Goal: Entertainment & Leisure: Consume media (video, audio)

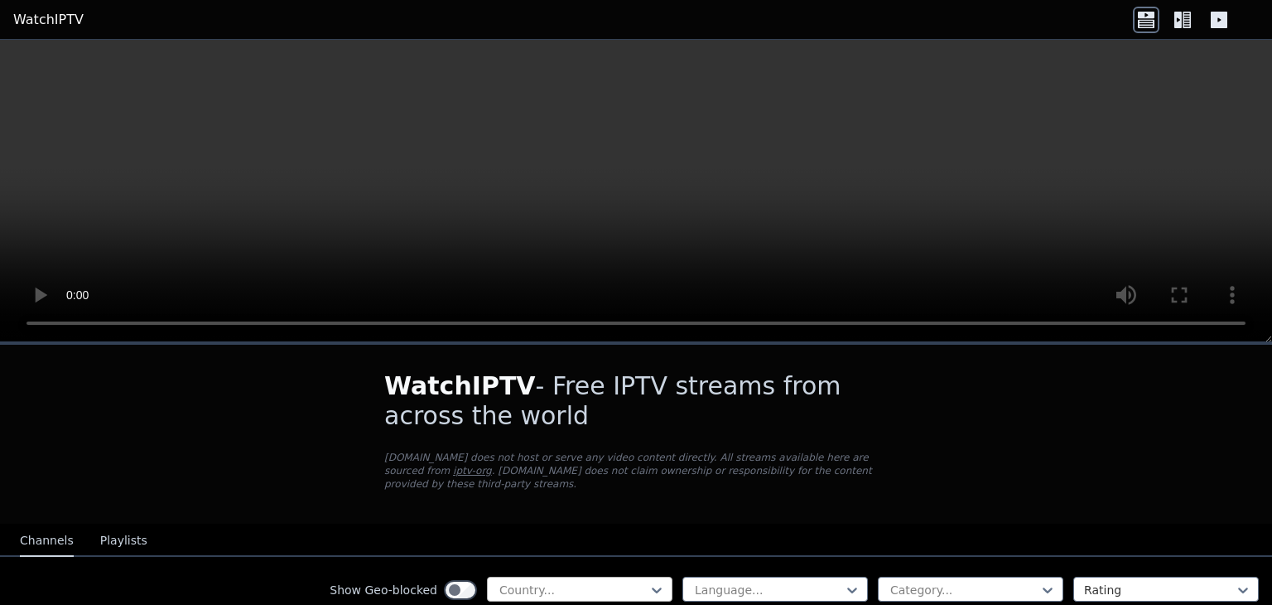
click at [572, 581] on div at bounding box center [573, 589] width 151 height 17
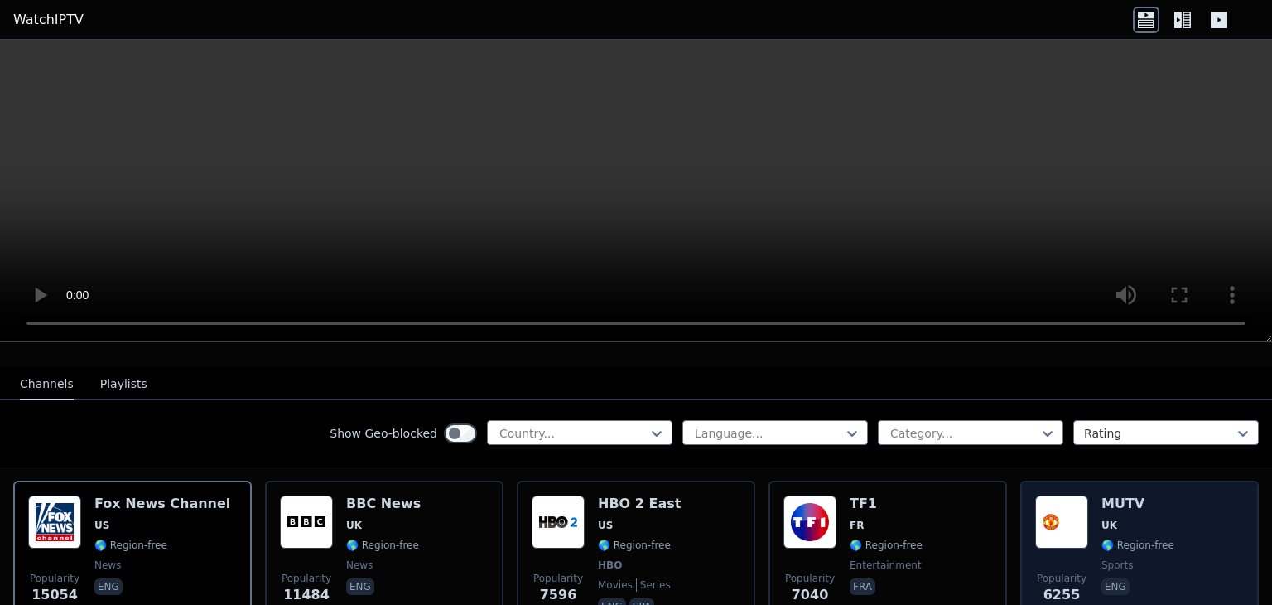
scroll to position [202, 0]
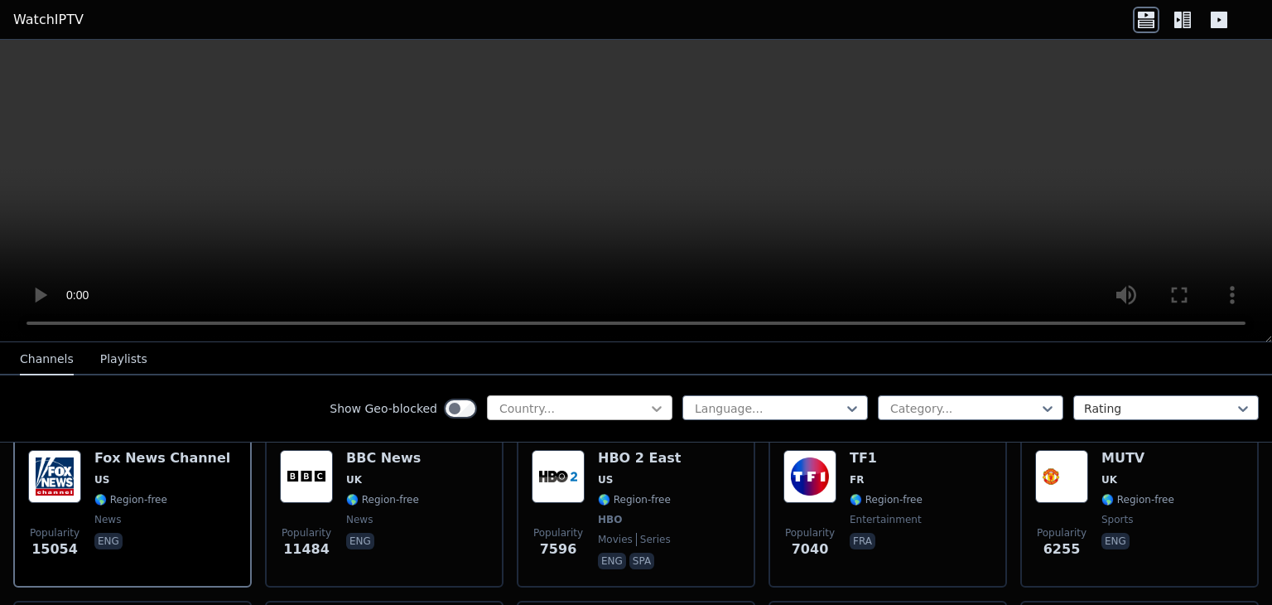
click at [648, 412] on icon at bounding box center [656, 408] width 17 height 17
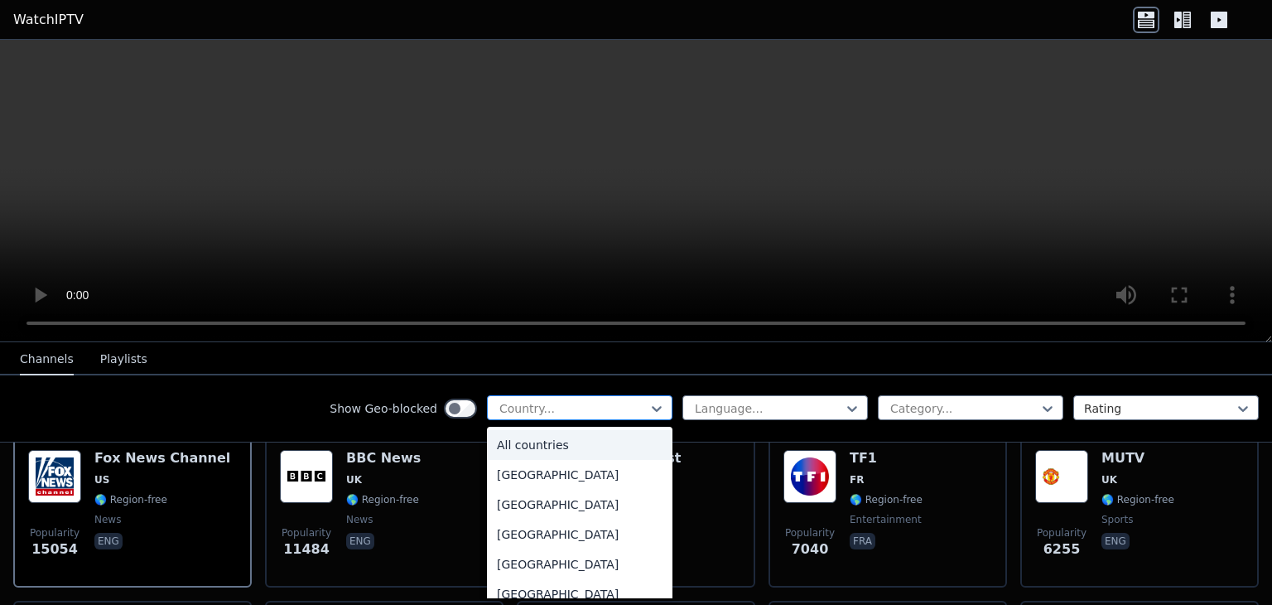
type input "*"
click at [550, 501] on div "[GEOGRAPHIC_DATA]" at bounding box center [580, 504] width 186 height 30
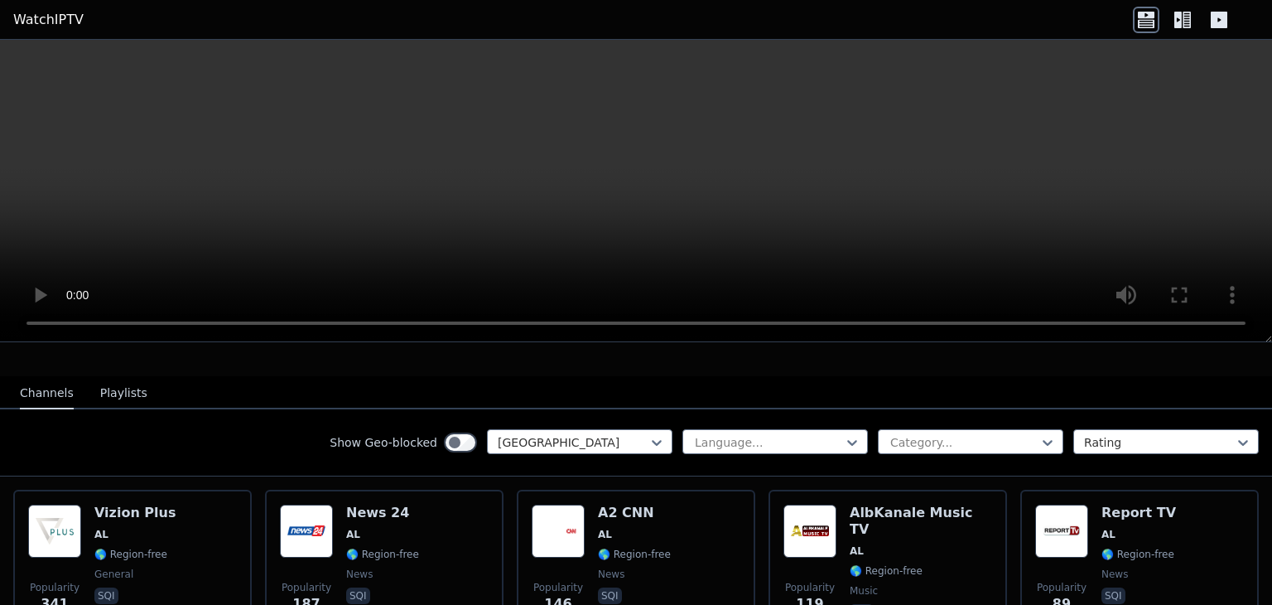
scroll to position [202, 0]
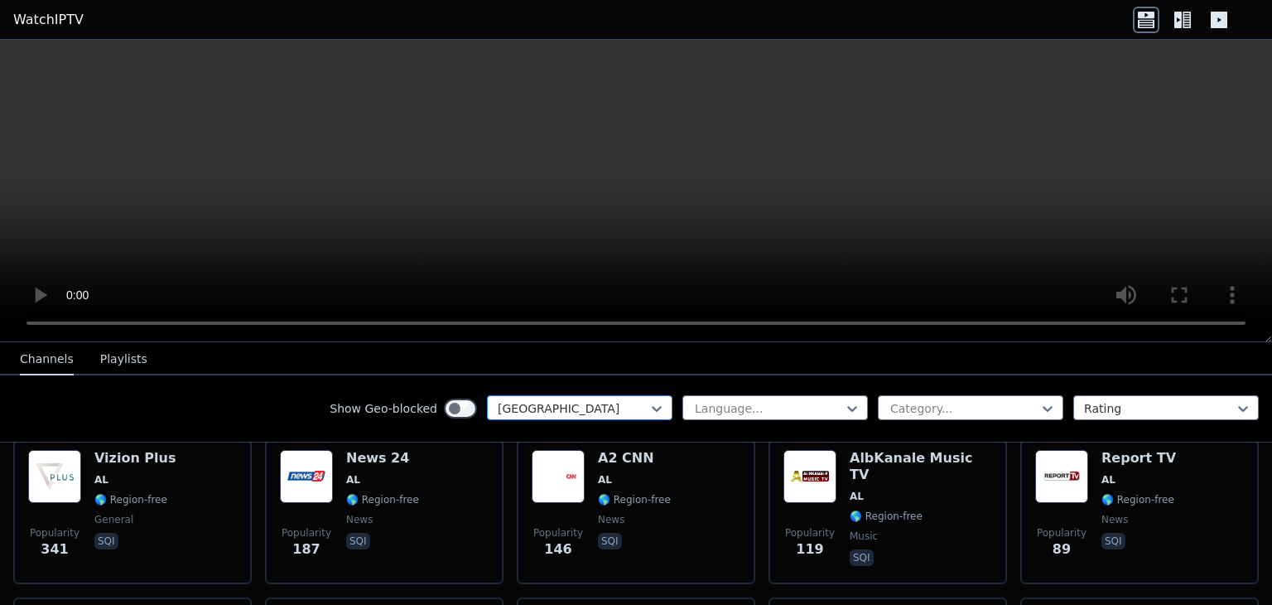
click at [527, 400] on div at bounding box center [573, 408] width 151 height 17
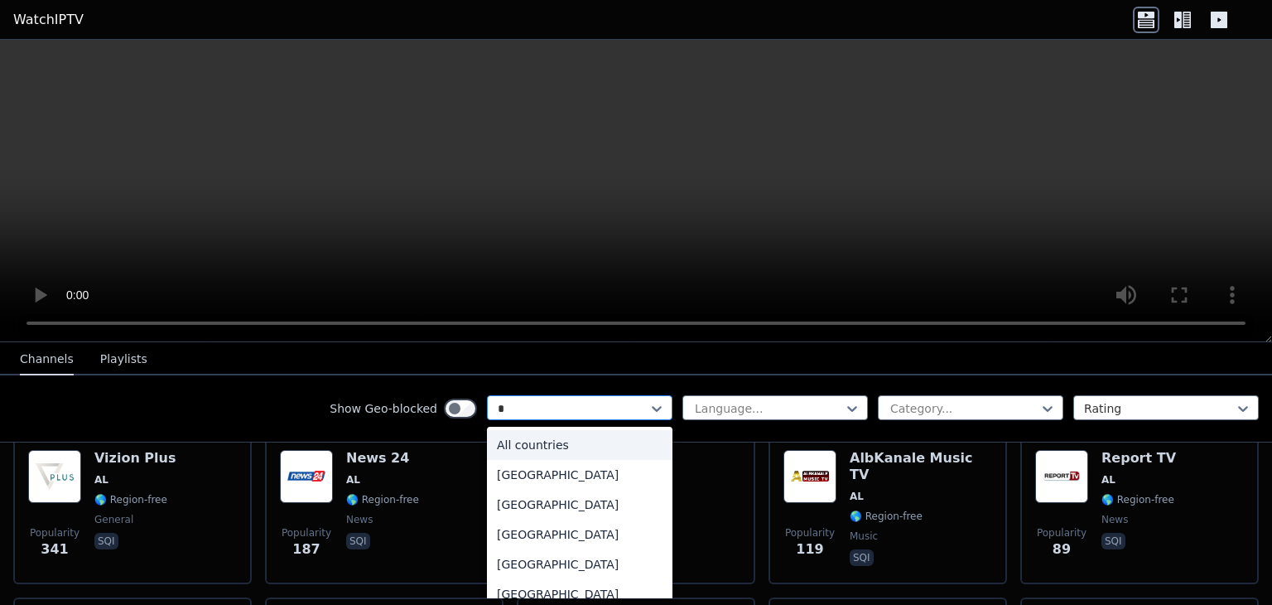
type input "**"
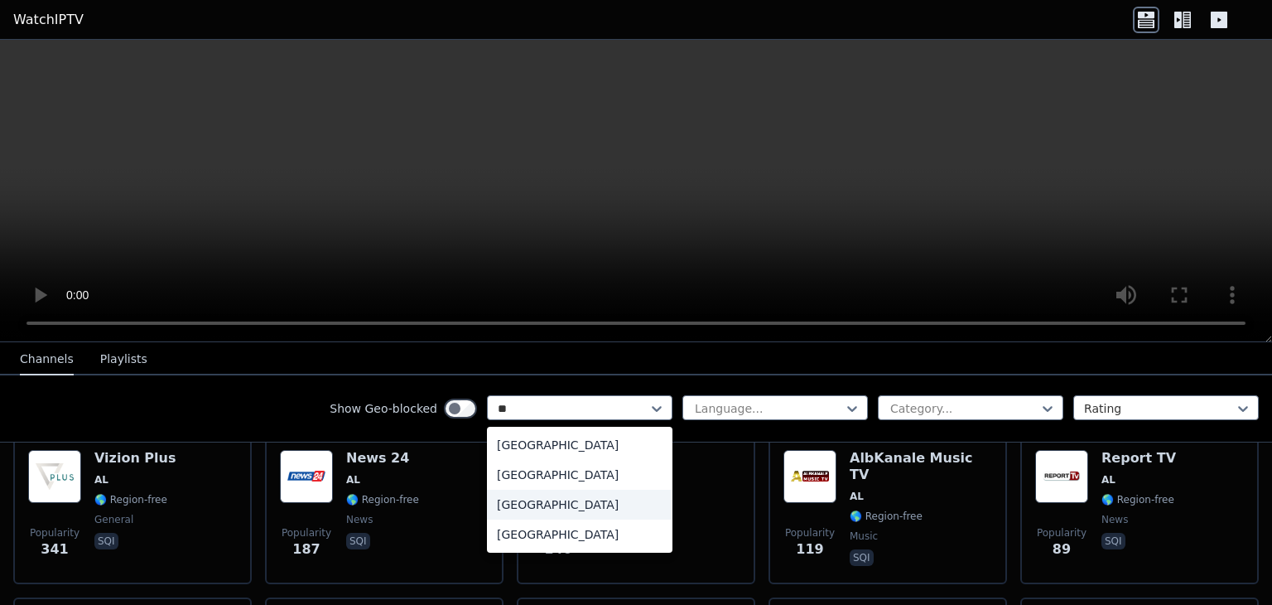
drag, startPoint x: 530, startPoint y: 479, endPoint x: 527, endPoint y: 501, distance: 21.8
click at [527, 501] on div "[GEOGRAPHIC_DATA] [GEOGRAPHIC_DATA] [GEOGRAPHIC_DATA] [GEOGRAPHIC_DATA]" at bounding box center [580, 489] width 186 height 126
click at [527, 501] on div "[GEOGRAPHIC_DATA]" at bounding box center [580, 504] width 186 height 30
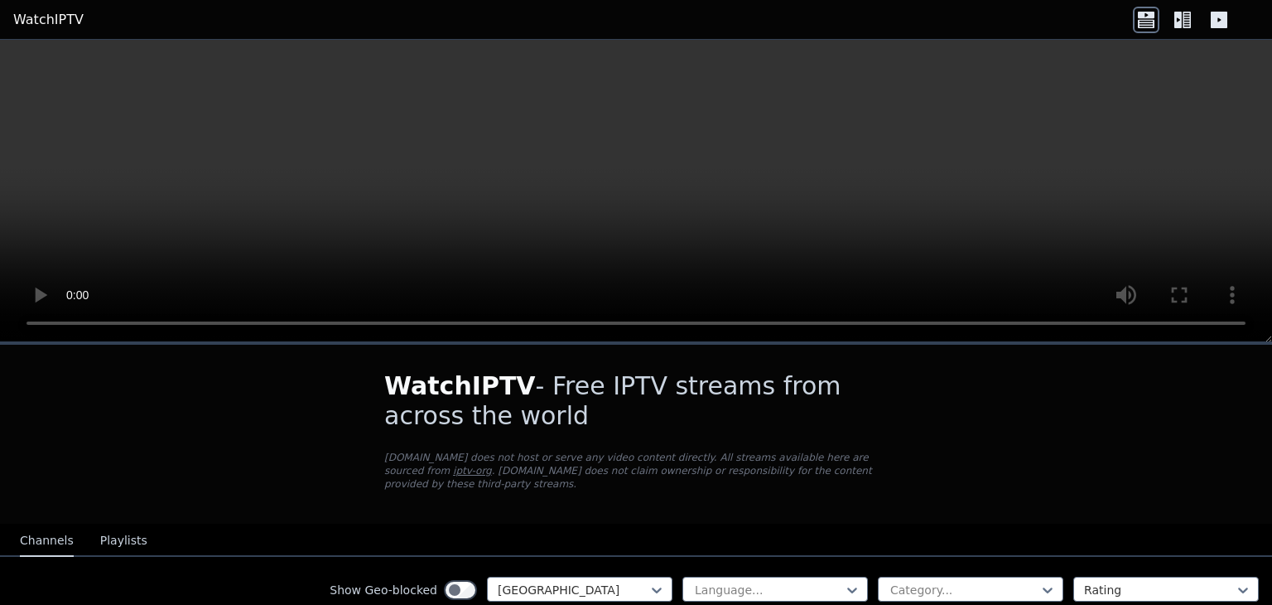
drag, startPoint x: 914, startPoint y: 458, endPoint x: 911, endPoint y: 466, distance: 8.9
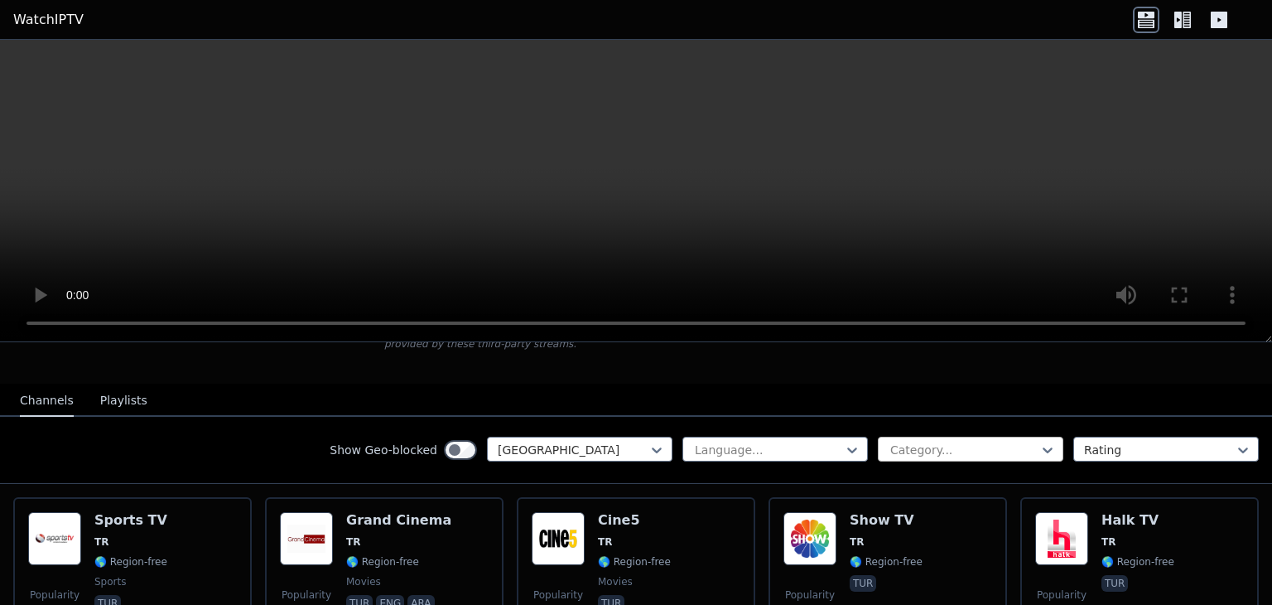
scroll to position [157, 0]
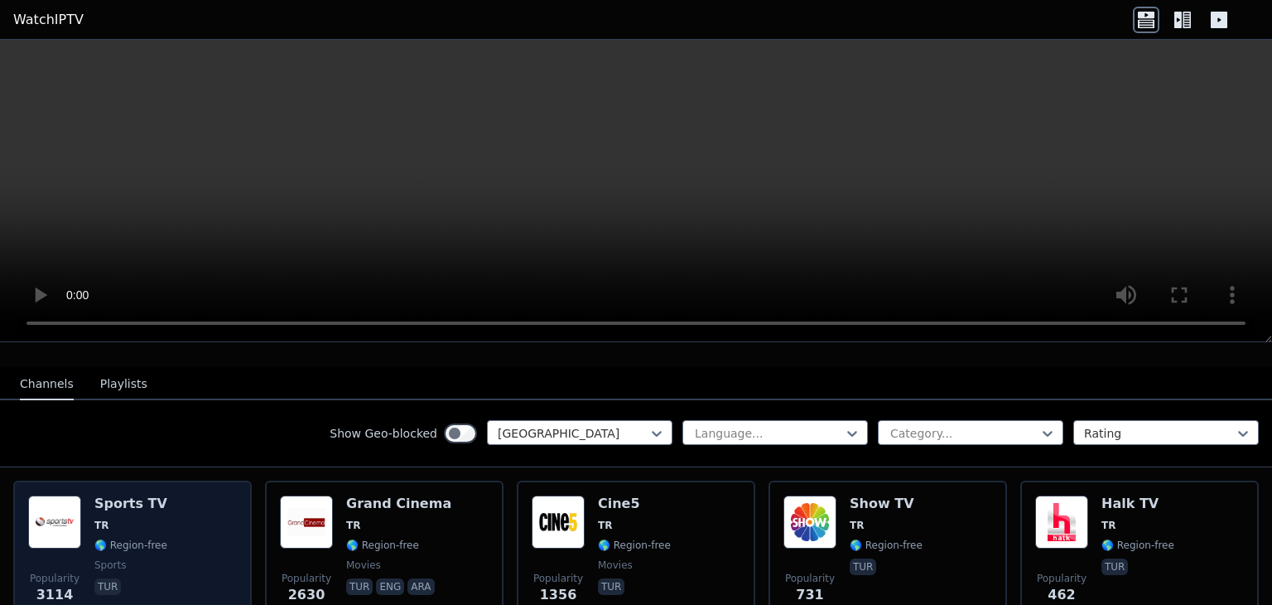
click at [193, 513] on div "Popularity 3114 Sports TV TR 🌎 Region-free sports tur" at bounding box center [132, 554] width 209 height 119
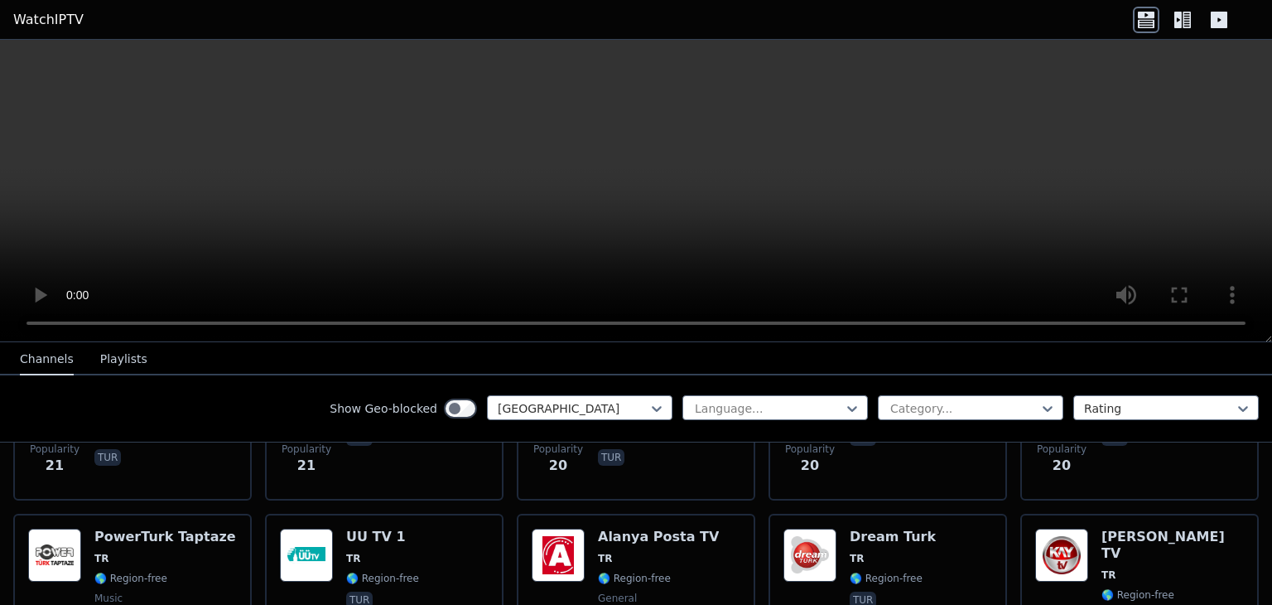
scroll to position [2571, 0]
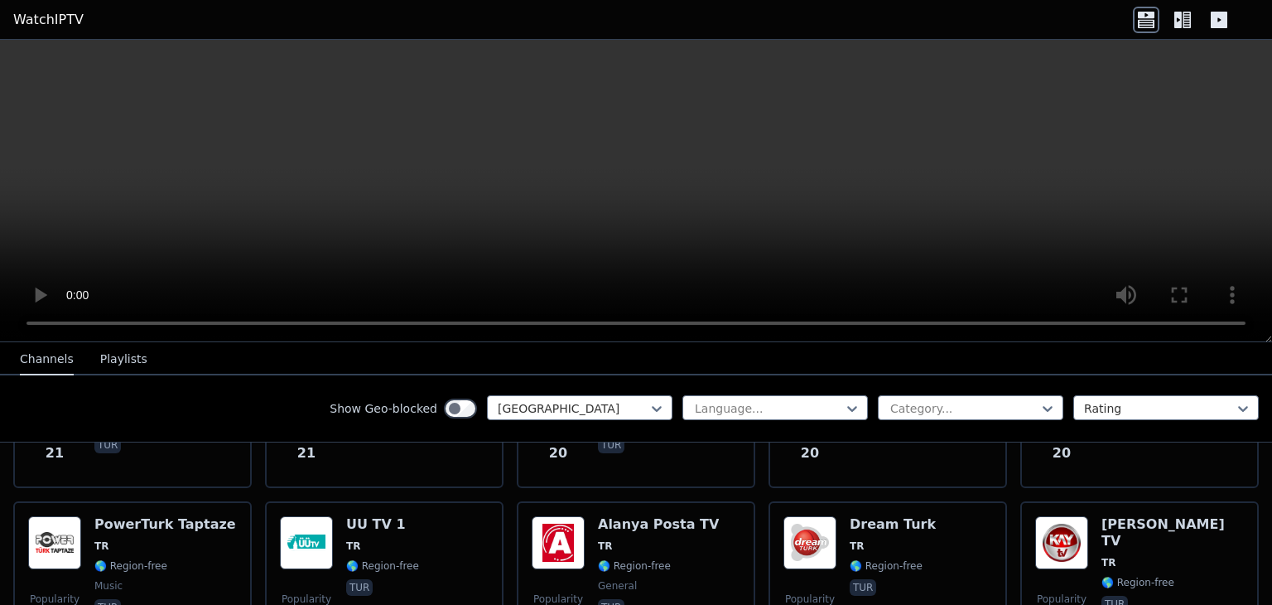
click at [534, 422] on div "Show Geo-blocked Turkey Language... Category... Rating" at bounding box center [636, 408] width 1272 height 67
click at [538, 420] on div "Show Geo-blocked Turkey" at bounding box center [501, 408] width 343 height 27
click at [582, 388] on div "Show Geo-blocked Turkey Language... Category... Rating" at bounding box center [636, 408] width 1272 height 67
click at [593, 399] on div "Show Geo-blocked Turkey Language... Category... Rating" at bounding box center [636, 408] width 1272 height 67
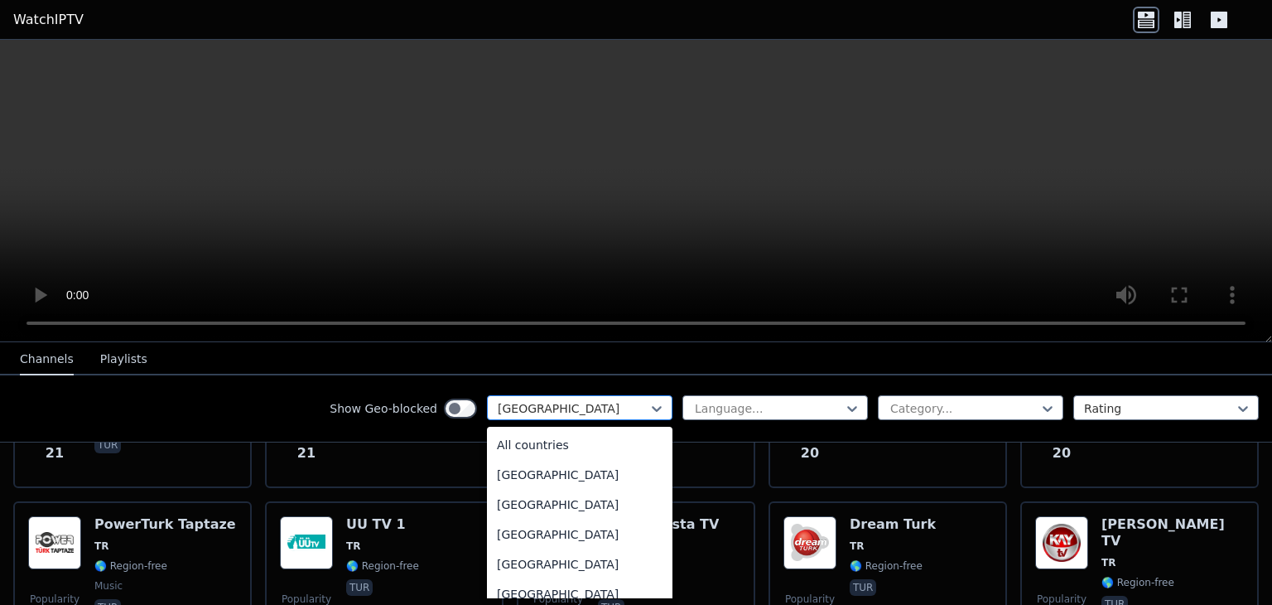
click at [593, 400] on div at bounding box center [573, 408] width 151 height 17
click at [945, 400] on div at bounding box center [964, 408] width 151 height 17
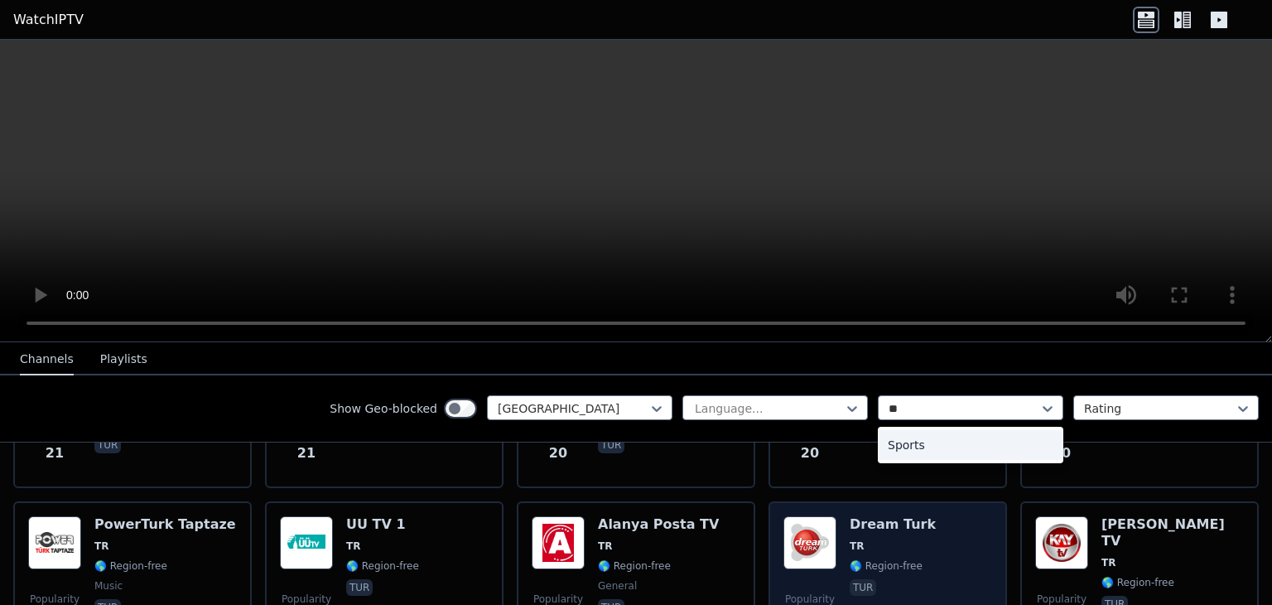
type input "***"
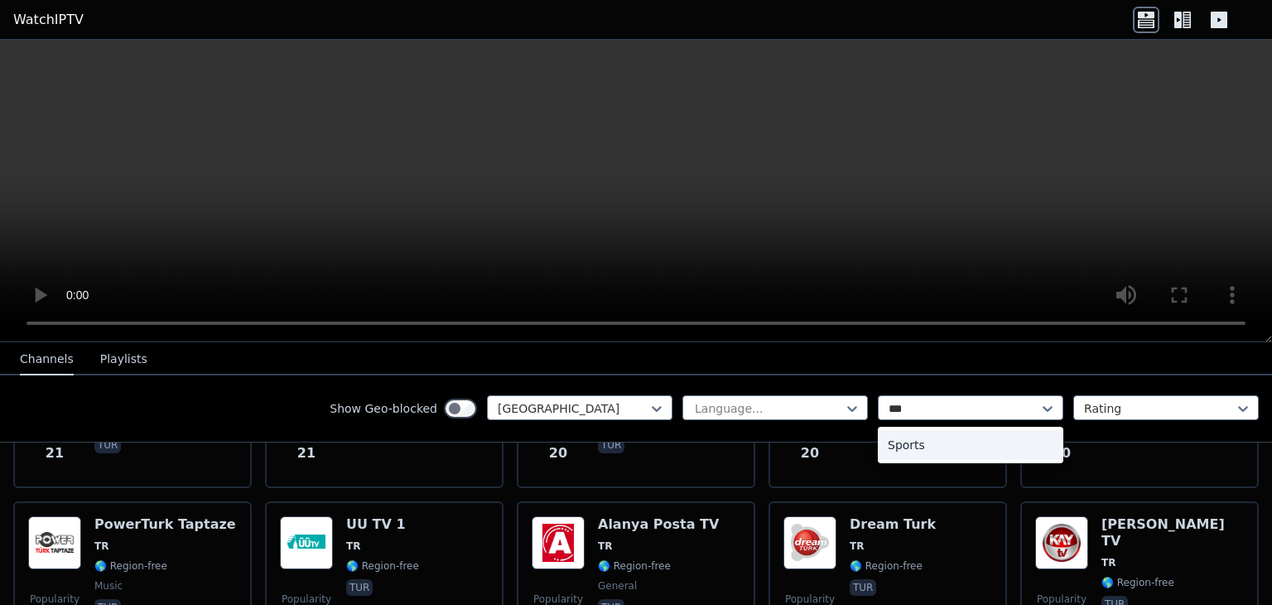
click at [926, 455] on div "Sports" at bounding box center [971, 445] width 186 height 30
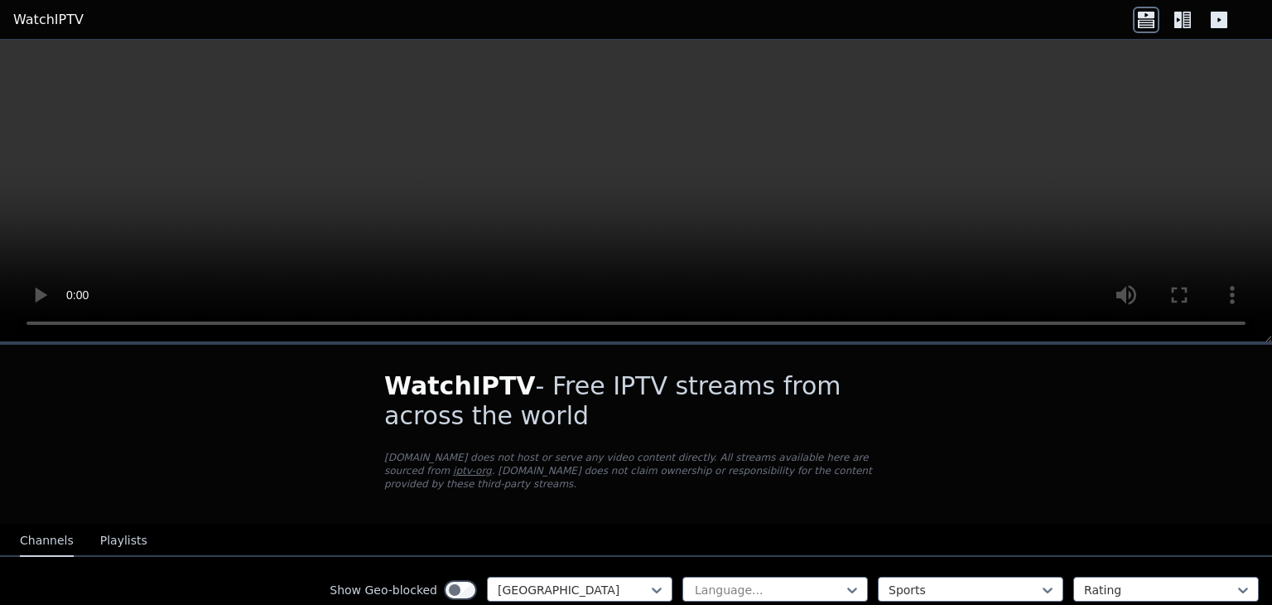
scroll to position [235, 0]
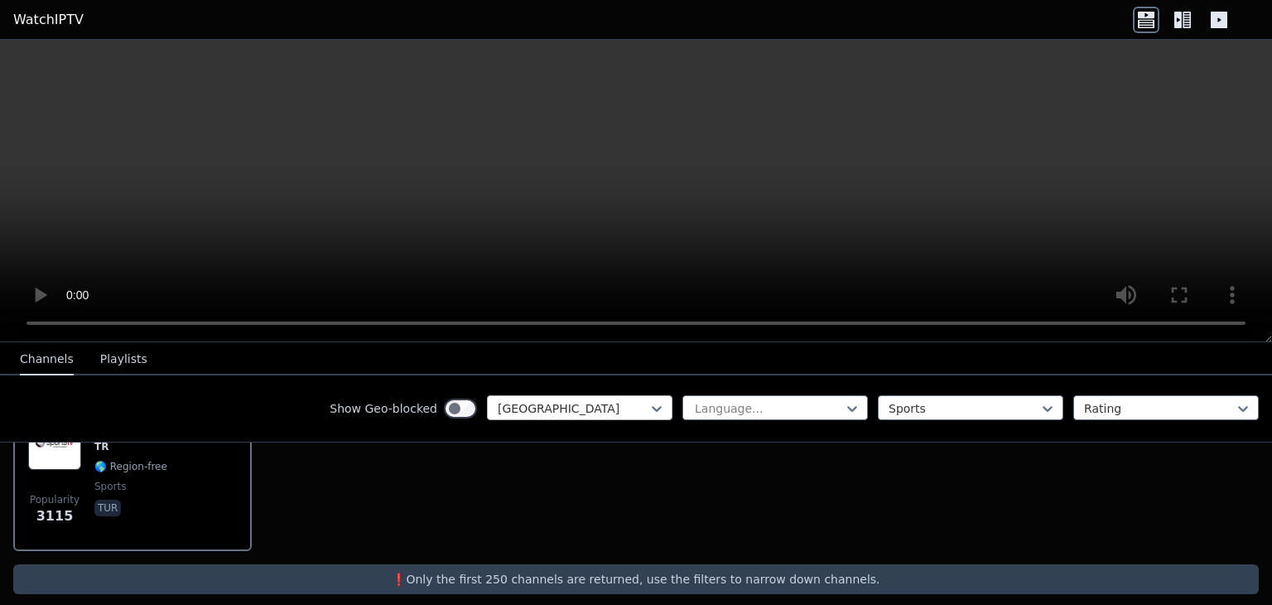
click at [560, 415] on div at bounding box center [573, 408] width 151 height 17
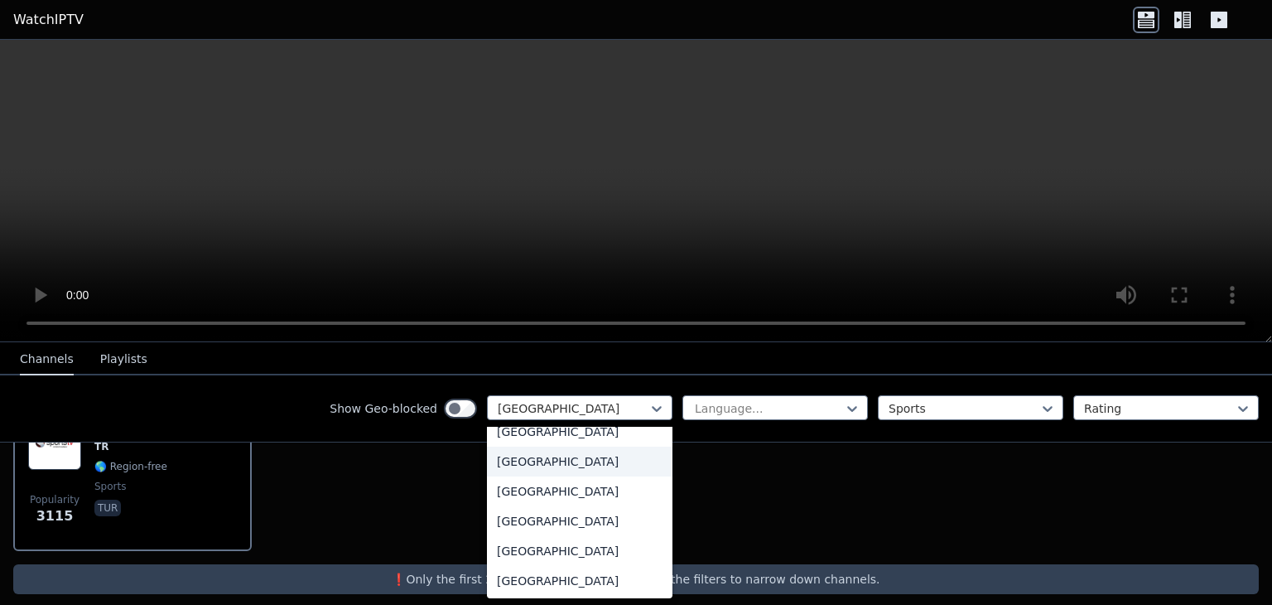
scroll to position [0, 0]
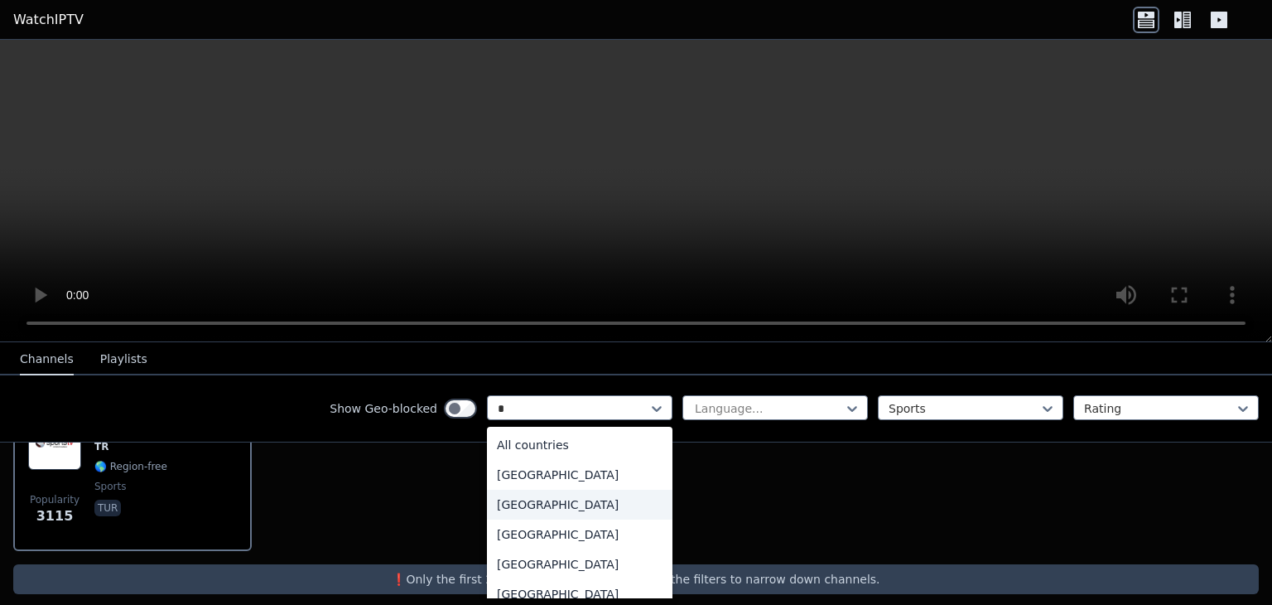
type input "**"
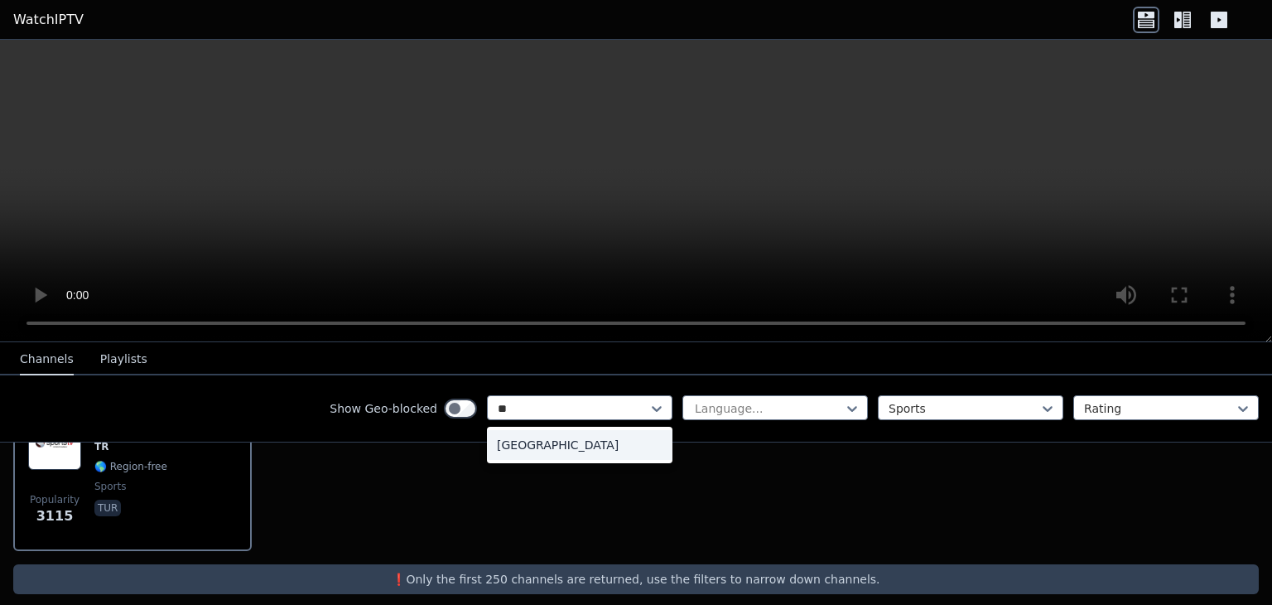
click at [547, 430] on div "[GEOGRAPHIC_DATA]" at bounding box center [580, 445] width 186 height 30
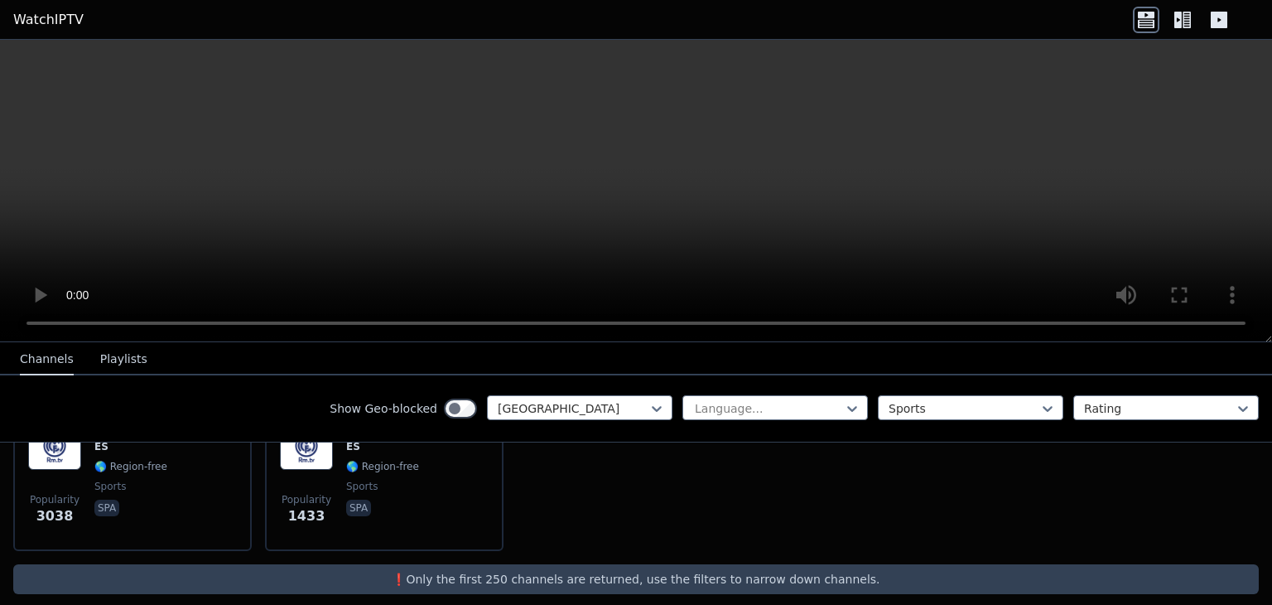
drag, startPoint x: 584, startPoint y: 499, endPoint x: 584, endPoint y: 477, distance: 22.4
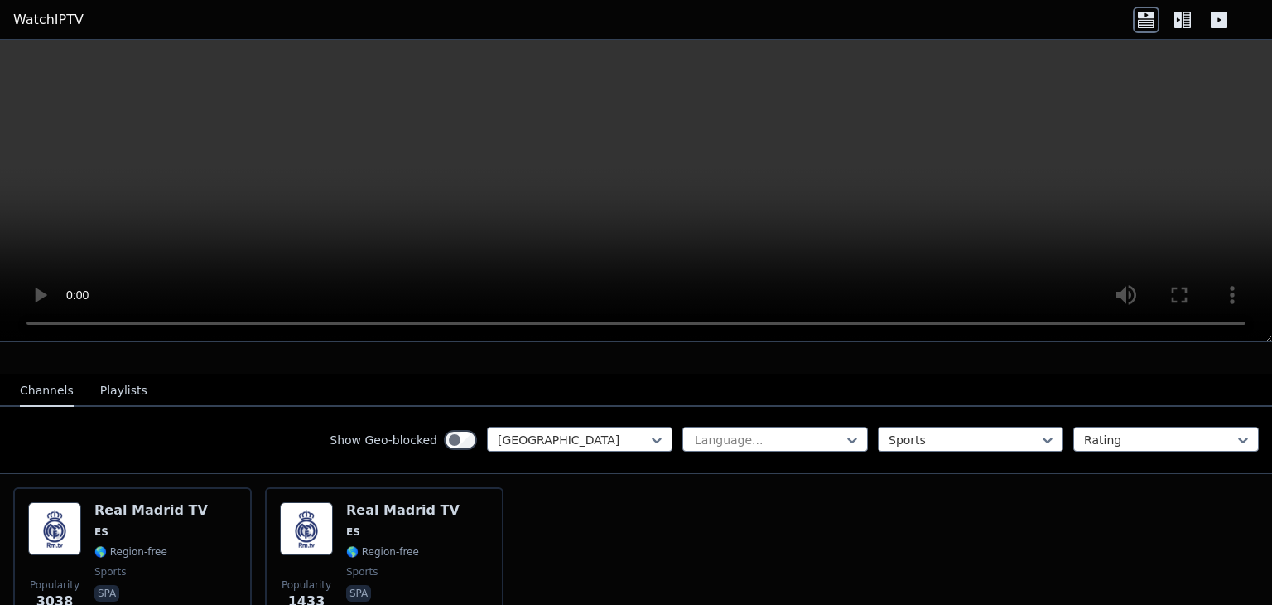
scroll to position [148, 0]
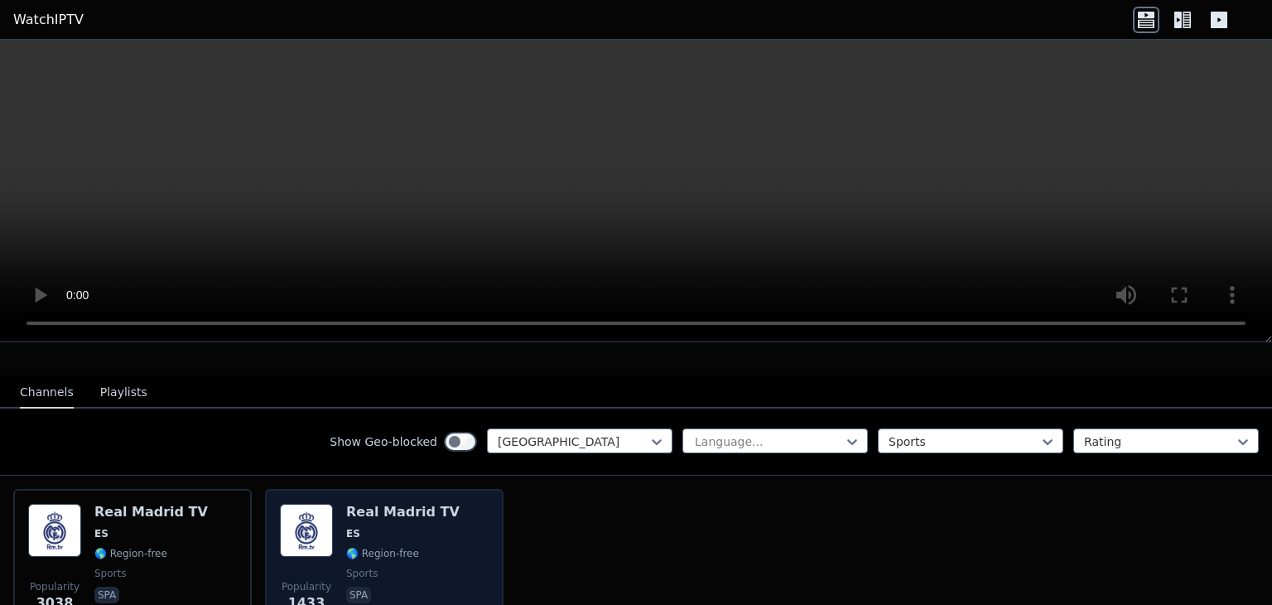
click at [369, 547] on span "🌎 Region-free" at bounding box center [382, 553] width 73 height 13
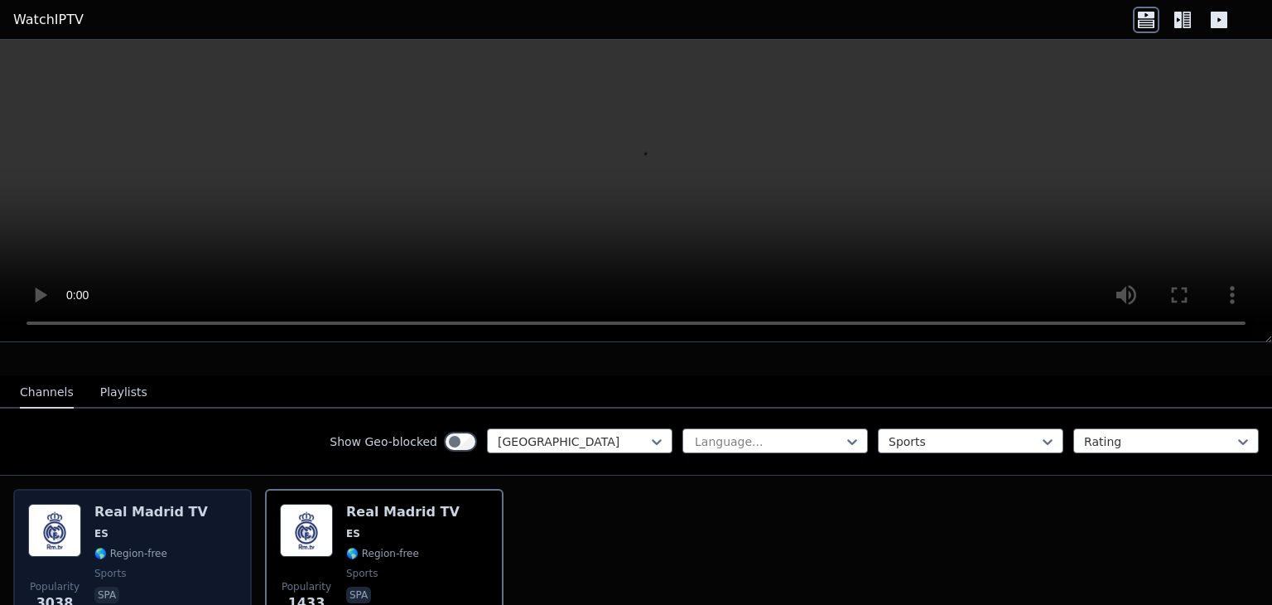
click at [163, 504] on h6 "Real Madrid TV" at bounding box center [150, 512] width 113 height 17
click at [174, 527] on span "ES" at bounding box center [150, 533] width 113 height 13
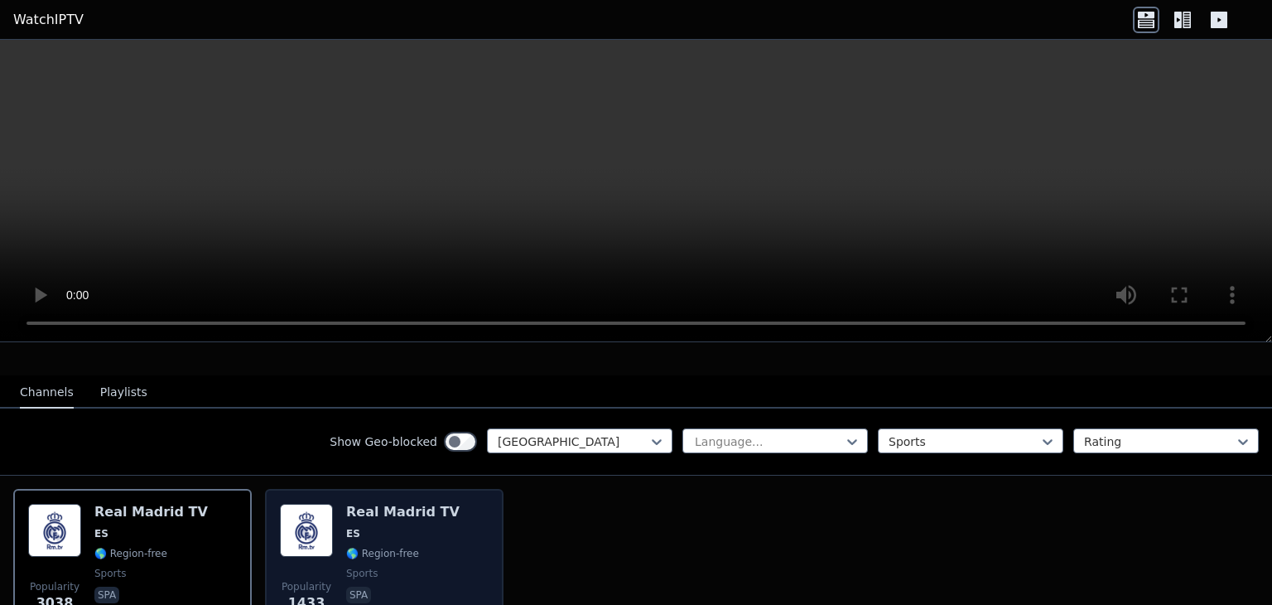
click at [340, 514] on div "Popularity 1433 Real Madrid TV ES 🌎 Region-free sports spa" at bounding box center [384, 563] width 209 height 119
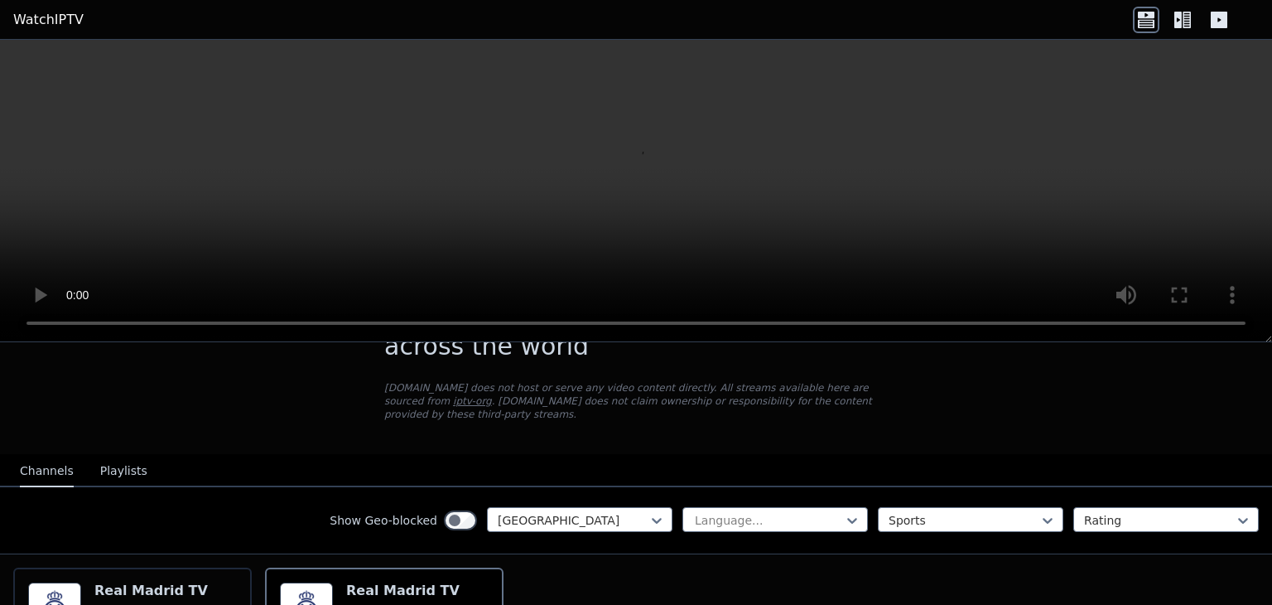
scroll to position [0, 0]
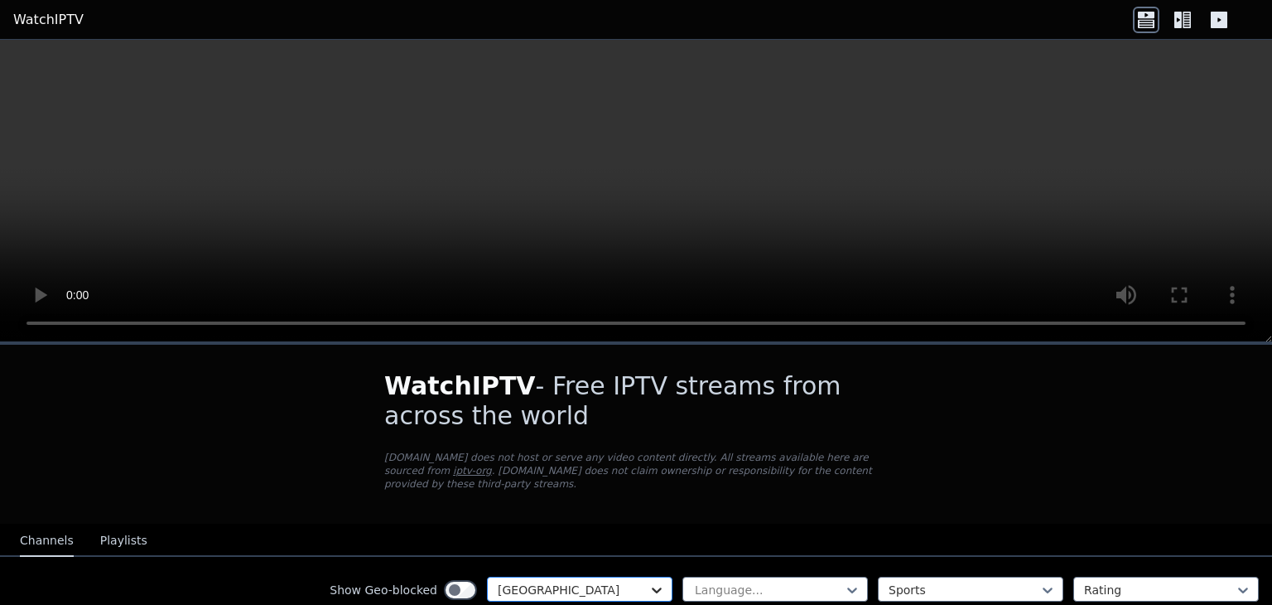
click at [648, 581] on icon at bounding box center [656, 589] width 17 height 17
type input "****"
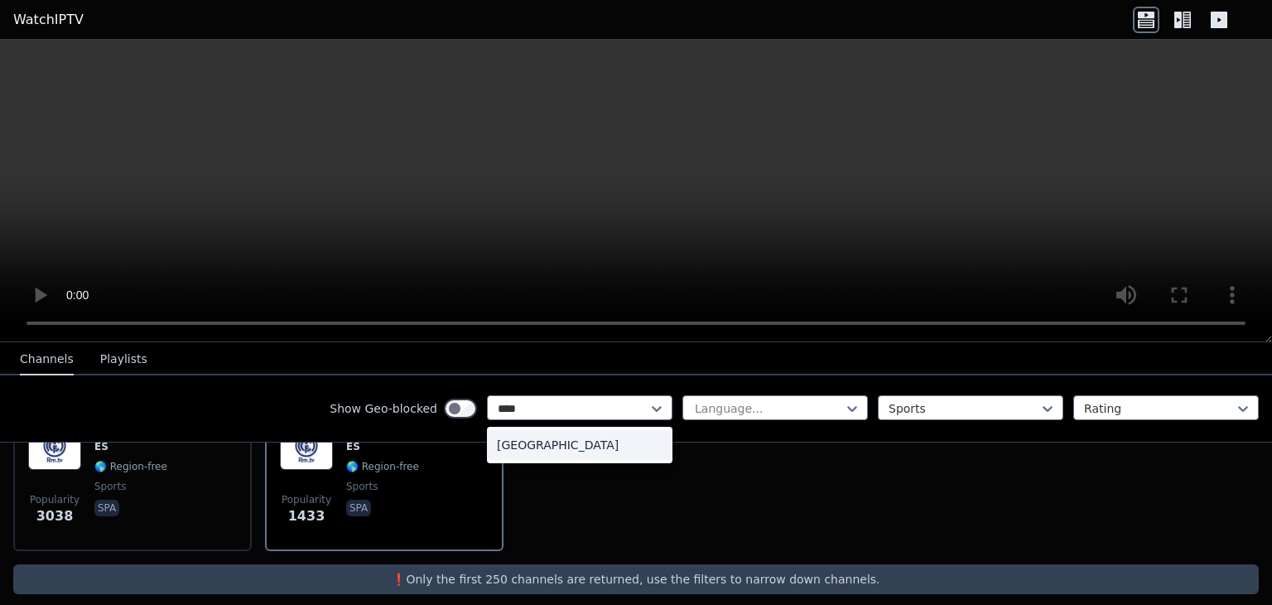
click at [605, 451] on div "[GEOGRAPHIC_DATA]" at bounding box center [580, 445] width 186 height 30
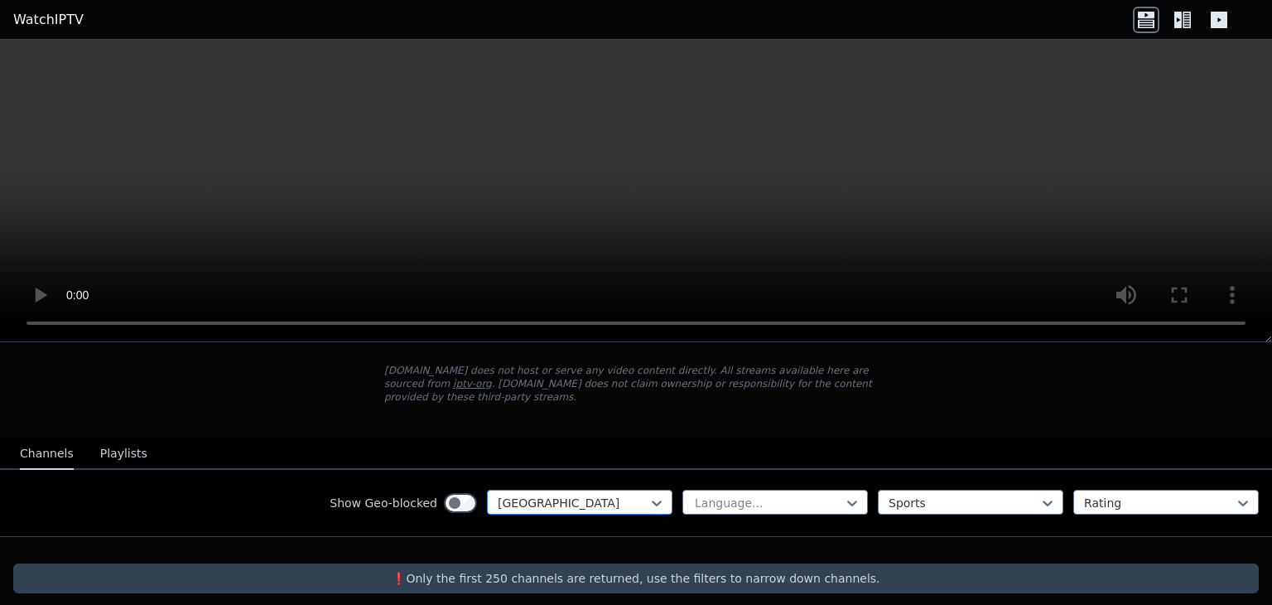
scroll to position [161, 0]
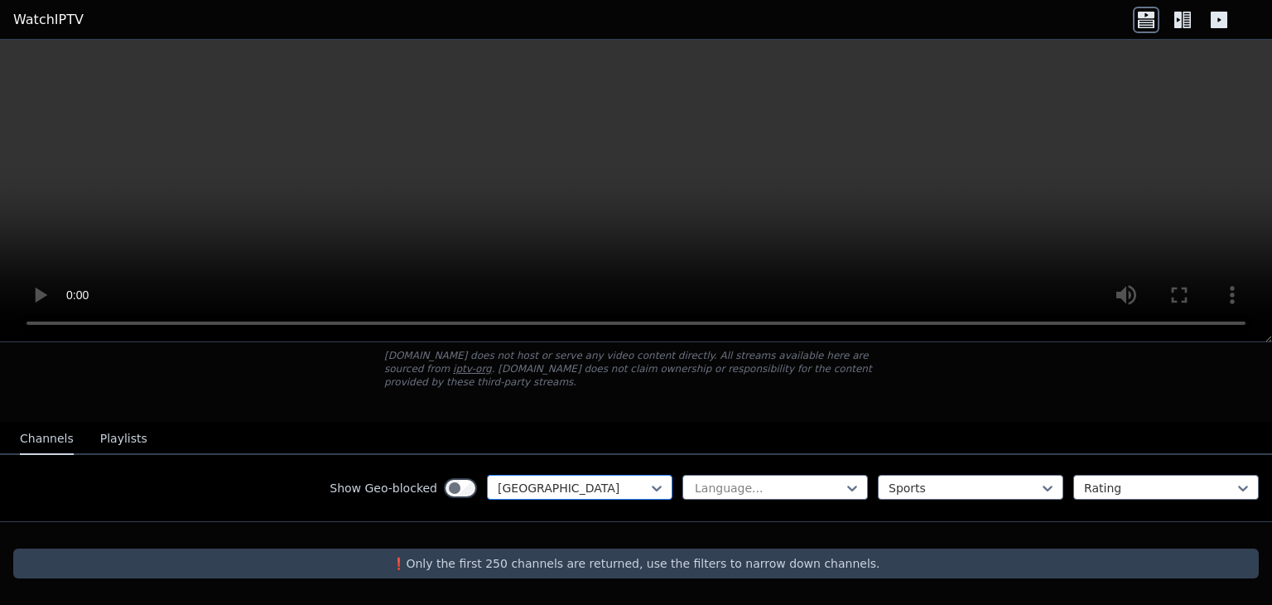
click at [557, 497] on div "option [GEOGRAPHIC_DATA], selected. [GEOGRAPHIC_DATA]" at bounding box center [580, 487] width 186 height 25
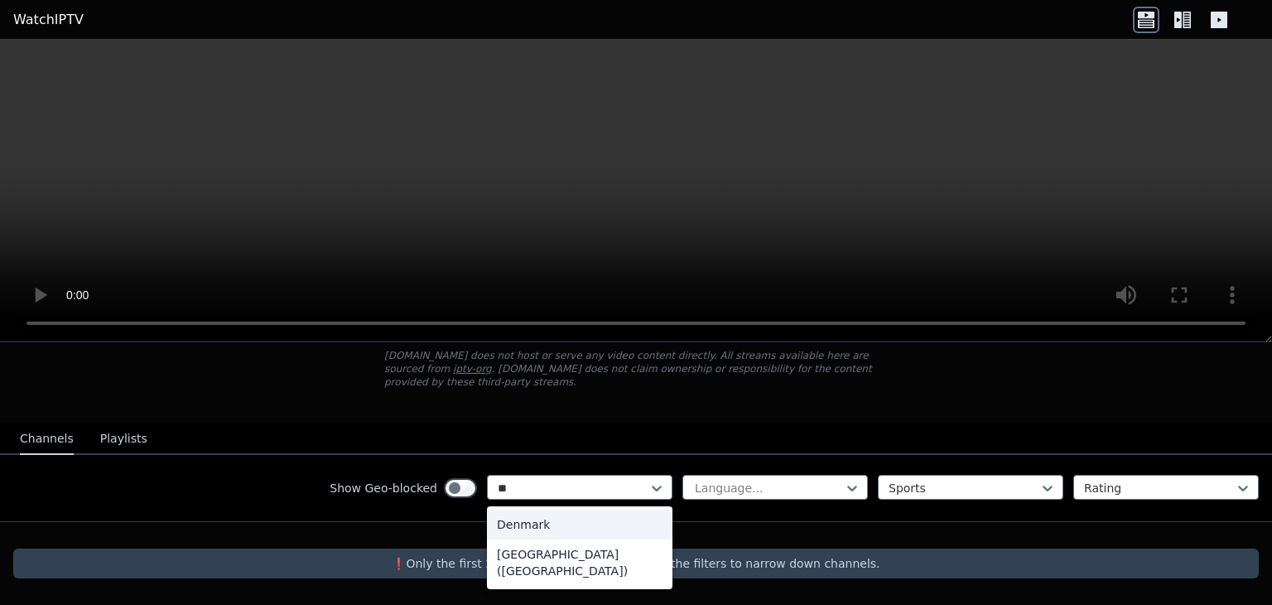
scroll to position [0, 0]
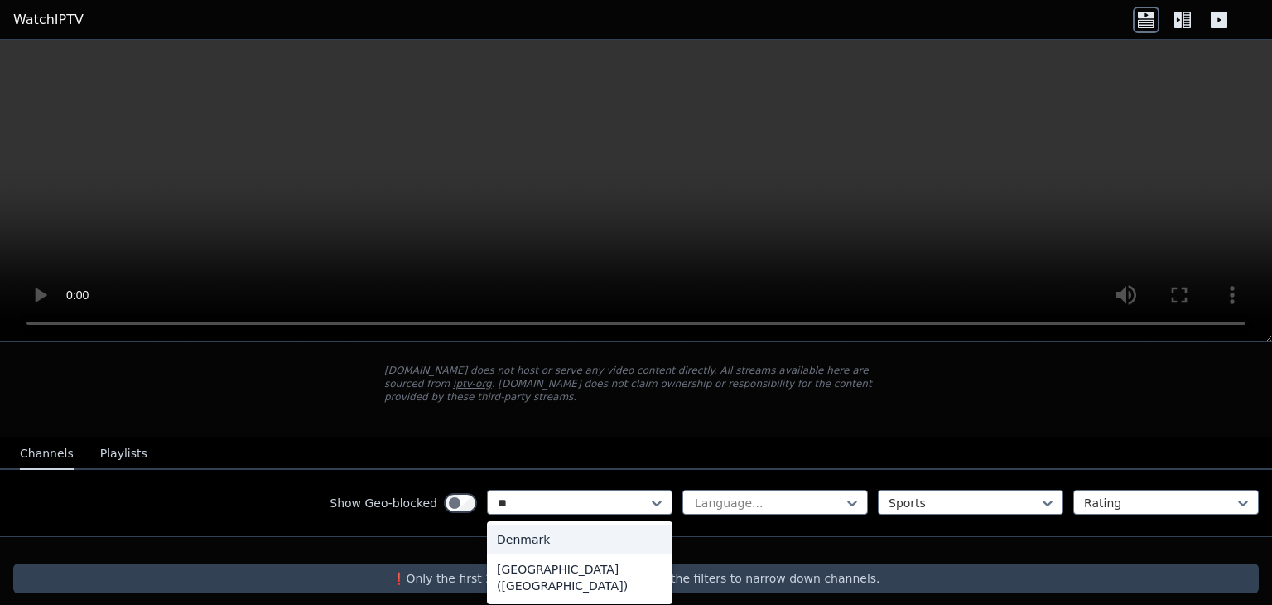
type input "*"
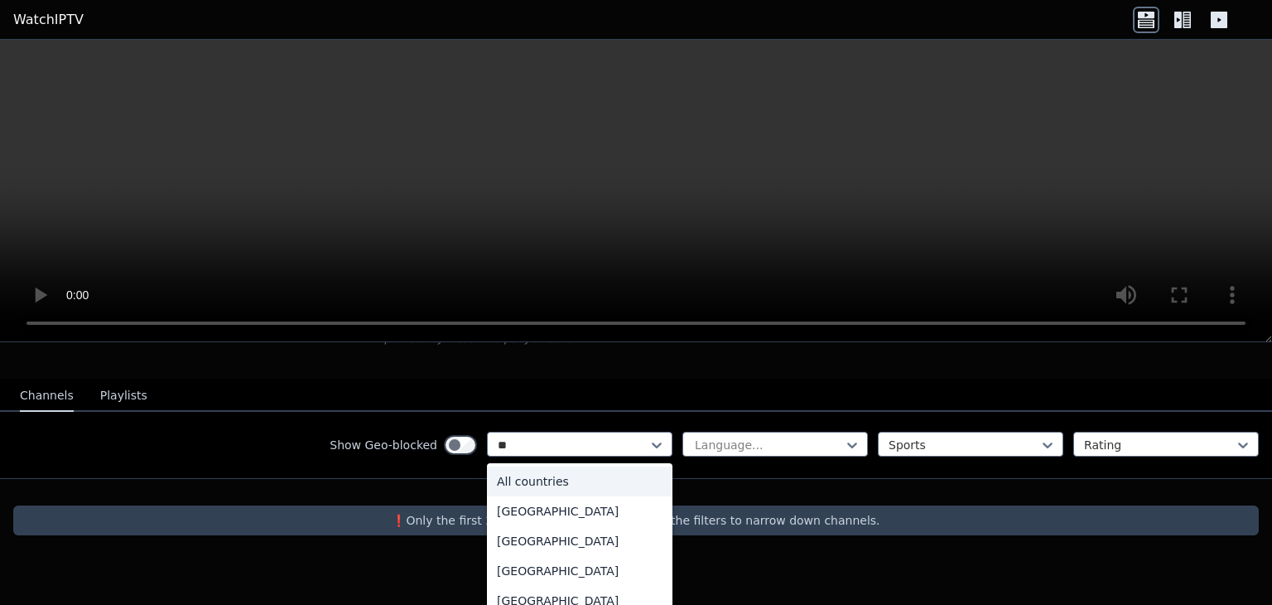
type input "***"
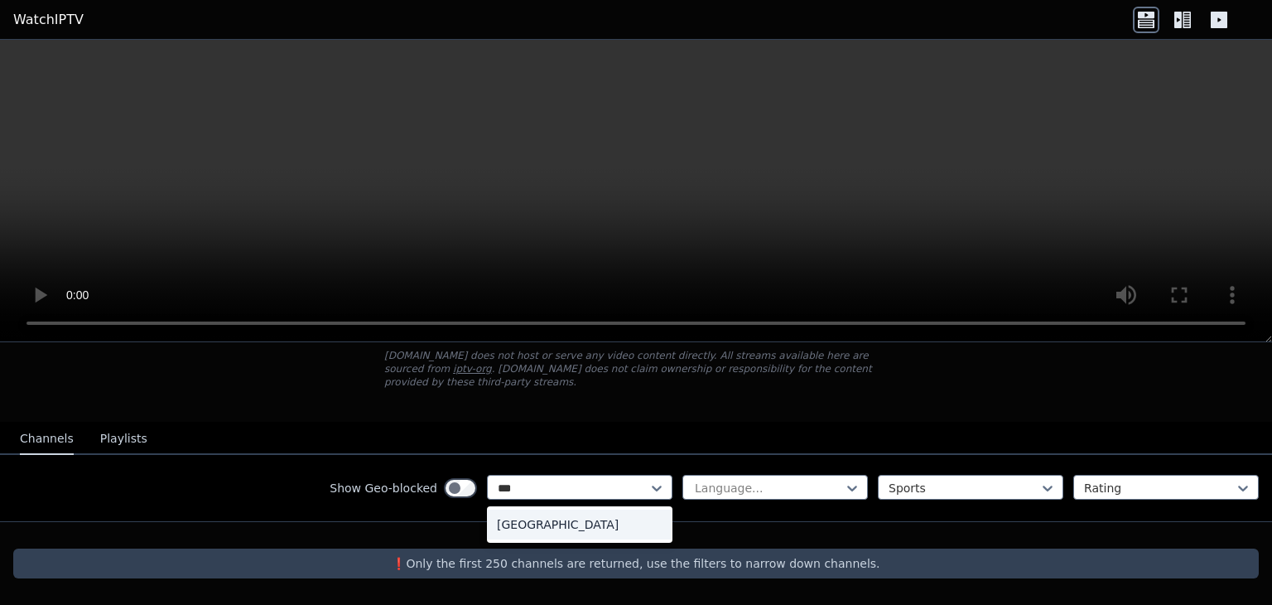
scroll to position [87, 0]
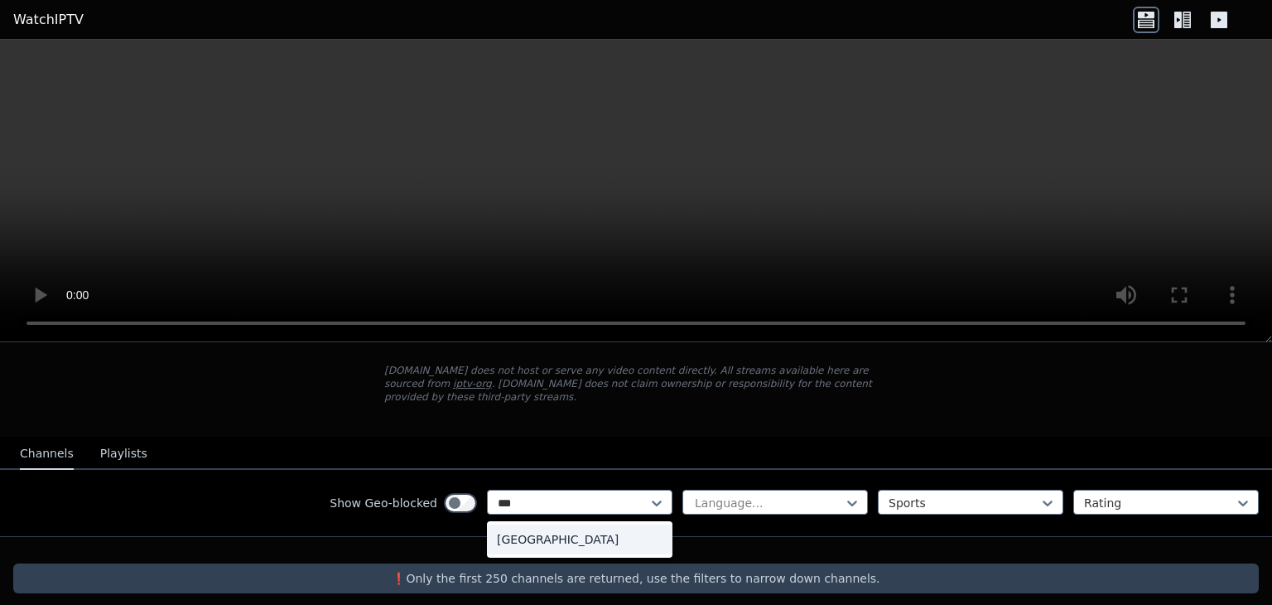
click at [578, 540] on div "[GEOGRAPHIC_DATA]" at bounding box center [580, 539] width 186 height 36
click at [596, 524] on div "[GEOGRAPHIC_DATA]" at bounding box center [580, 539] width 186 height 30
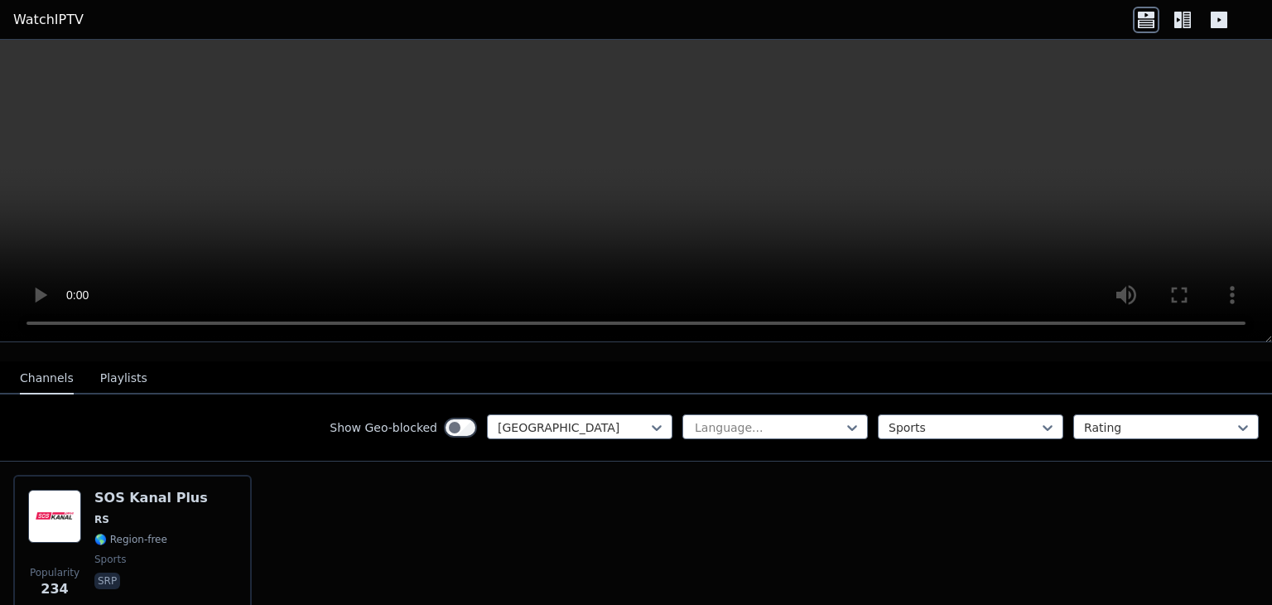
scroll to position [161, 0]
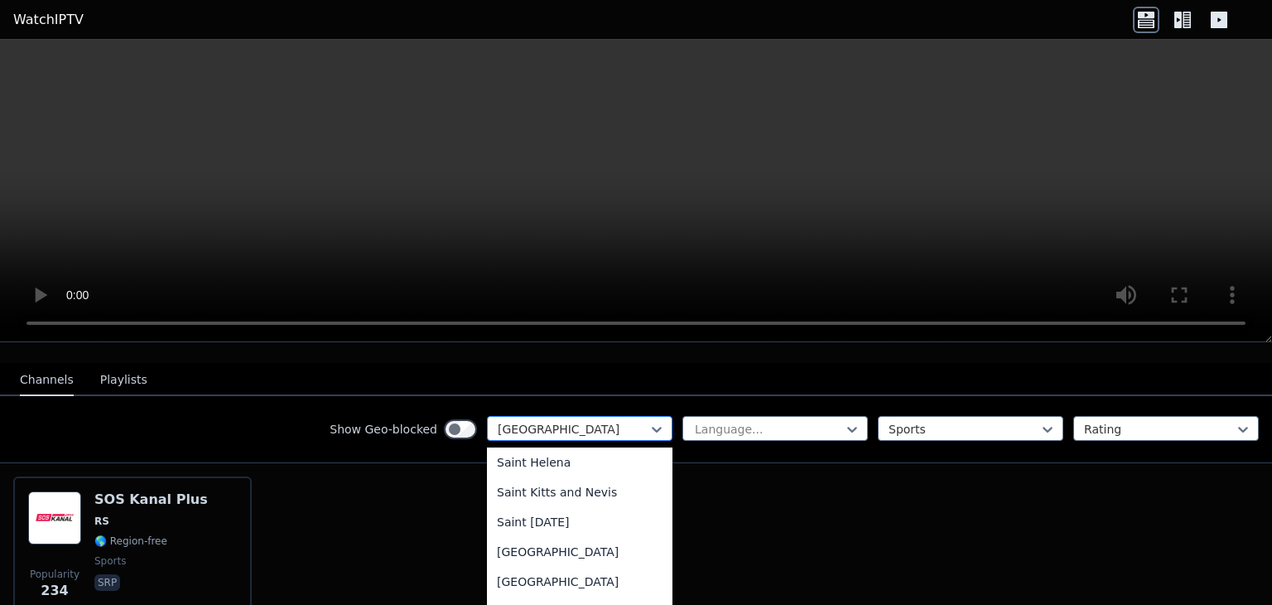
click at [612, 421] on div at bounding box center [573, 429] width 151 height 17
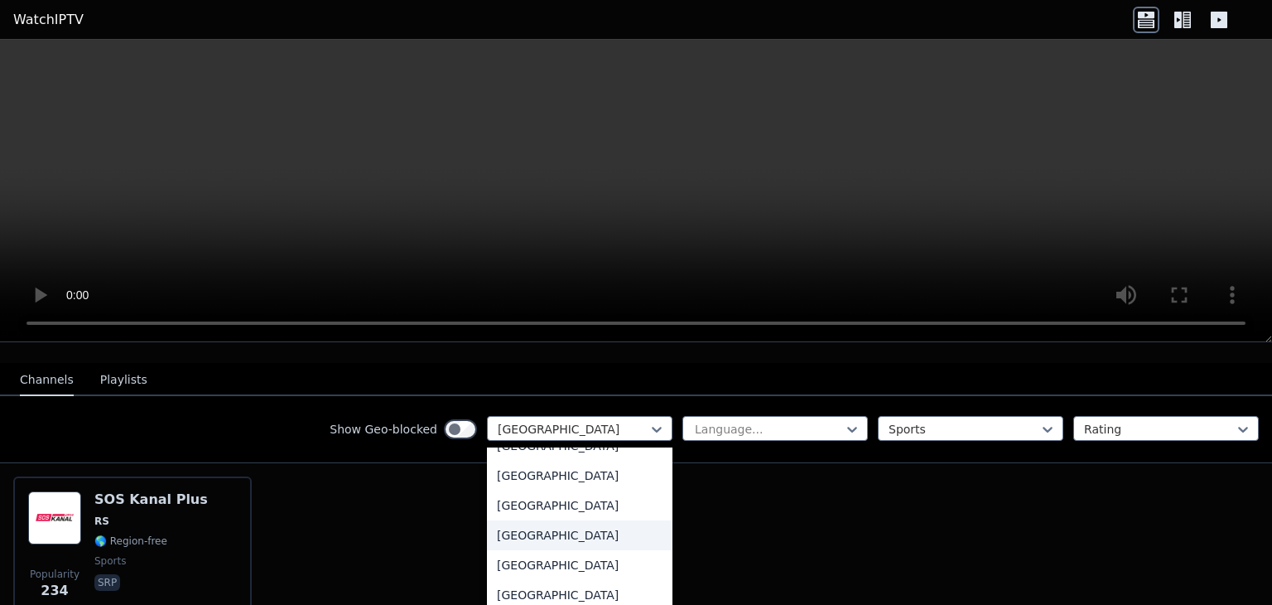
scroll to position [3238, 0]
click at [566, 508] on div "[GEOGRAPHIC_DATA]" at bounding box center [580, 507] width 186 height 30
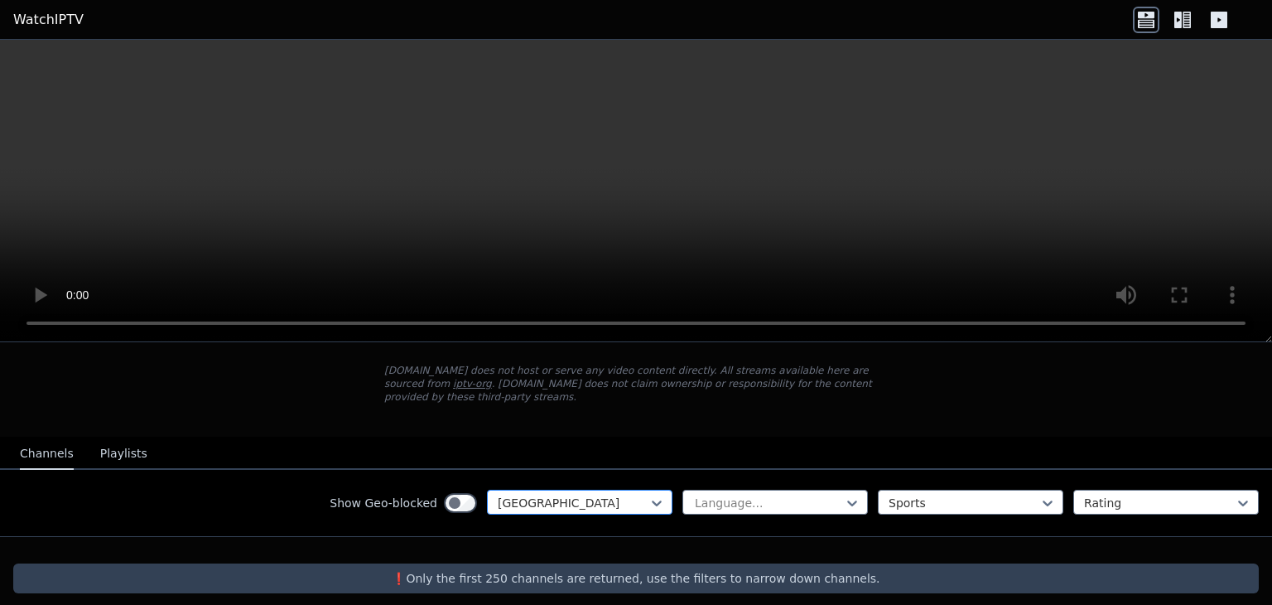
scroll to position [154, 0]
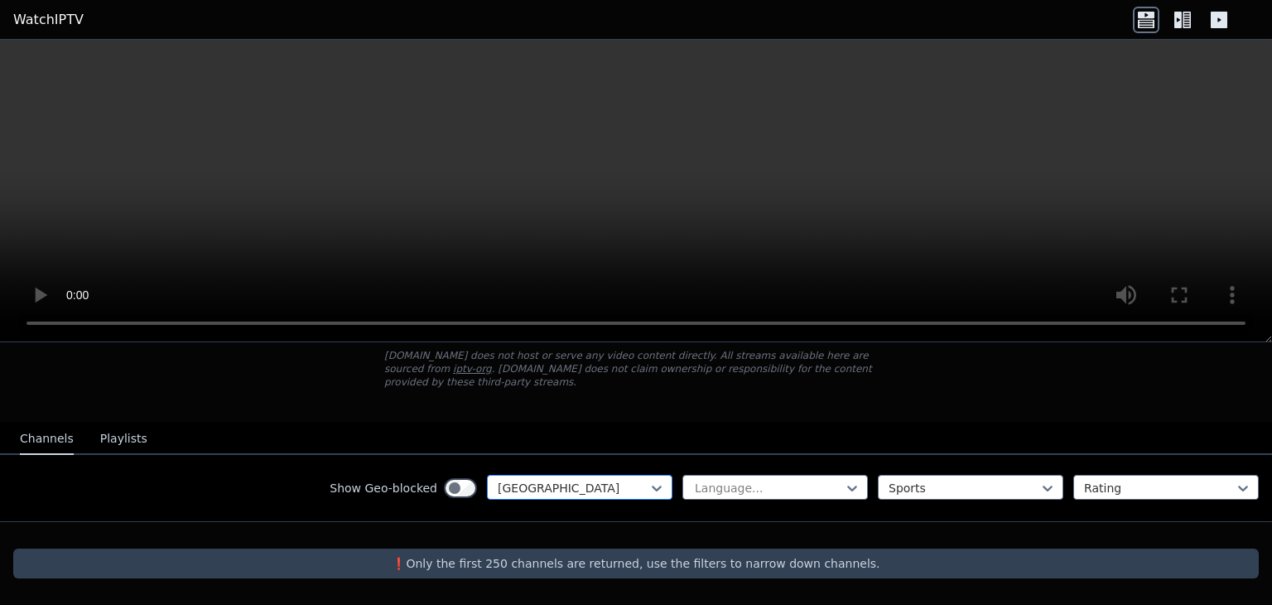
click at [575, 491] on div "option Luxembourg, selected. [GEOGRAPHIC_DATA]" at bounding box center [580, 487] width 186 height 25
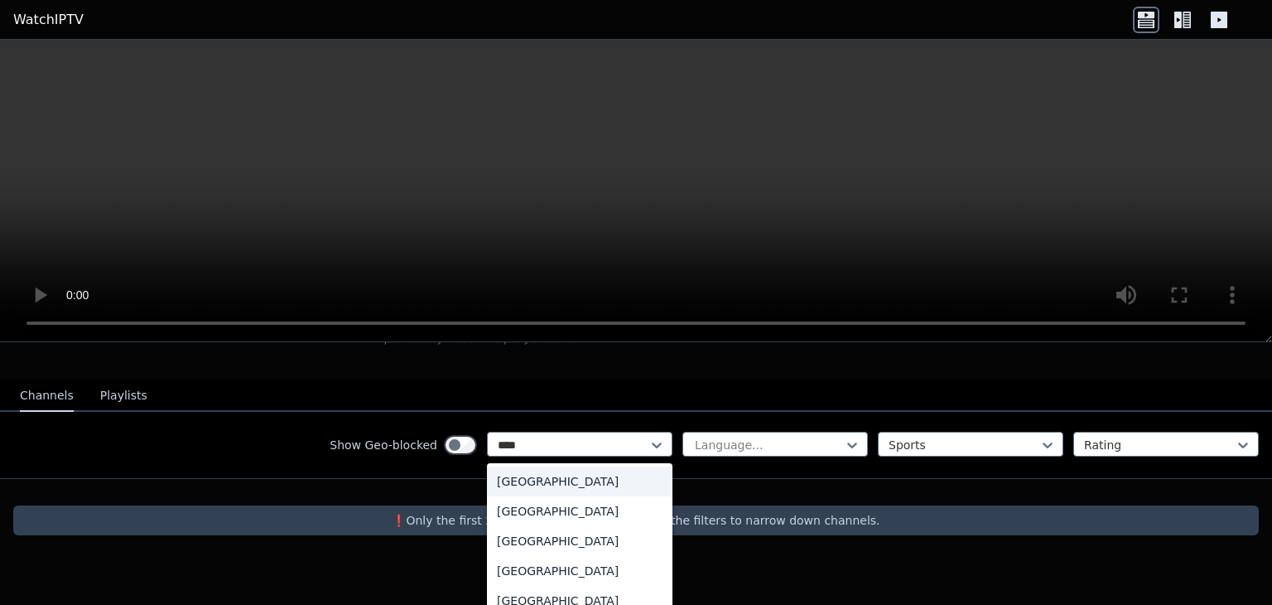
scroll to position [87, 0]
type input "****"
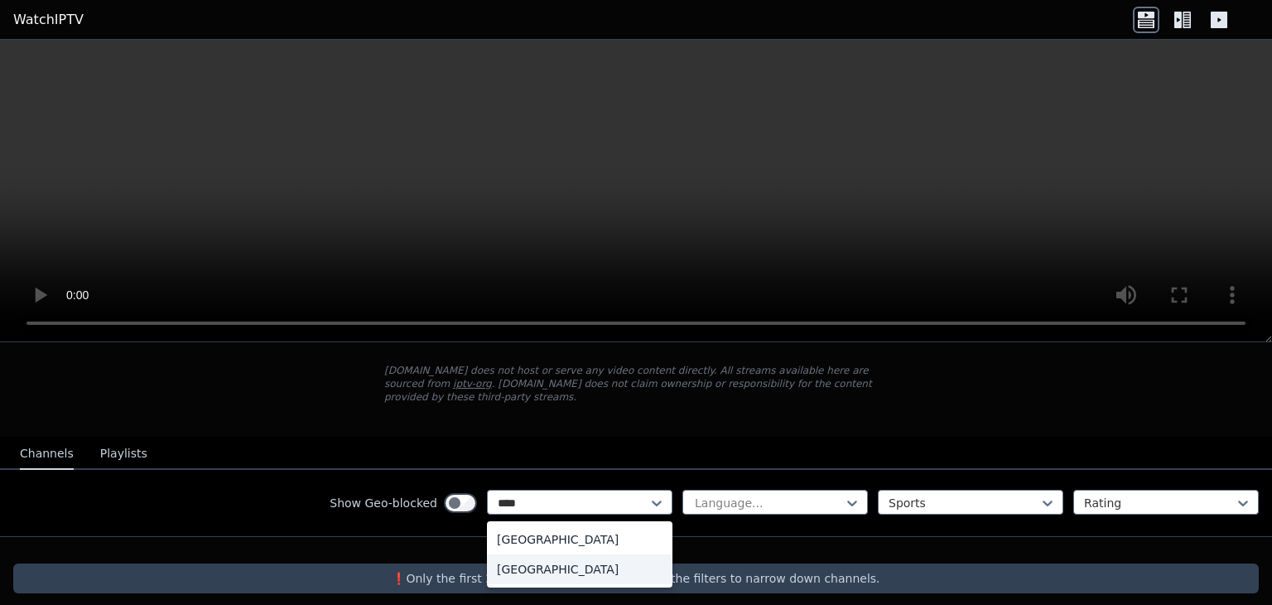
click at [566, 554] on div "[GEOGRAPHIC_DATA]" at bounding box center [580, 569] width 186 height 30
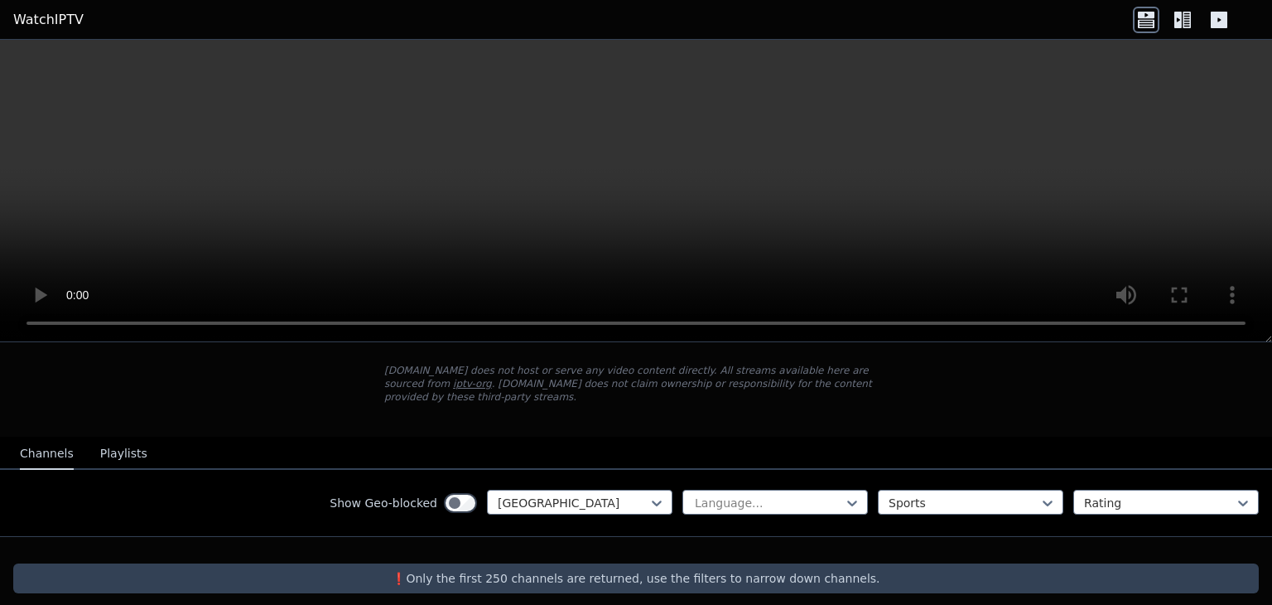
scroll to position [161, 0]
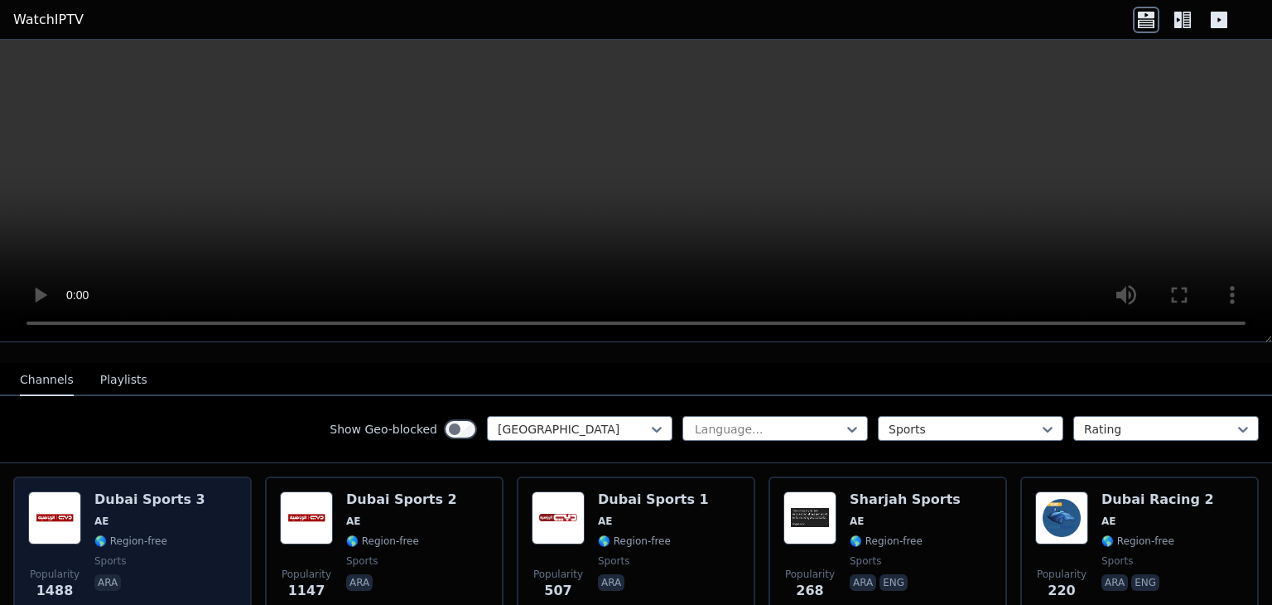
click at [223, 524] on div "Popularity 1488 Dubai Sports 3 AE 🌎 Region-free sports ara" at bounding box center [132, 550] width 209 height 119
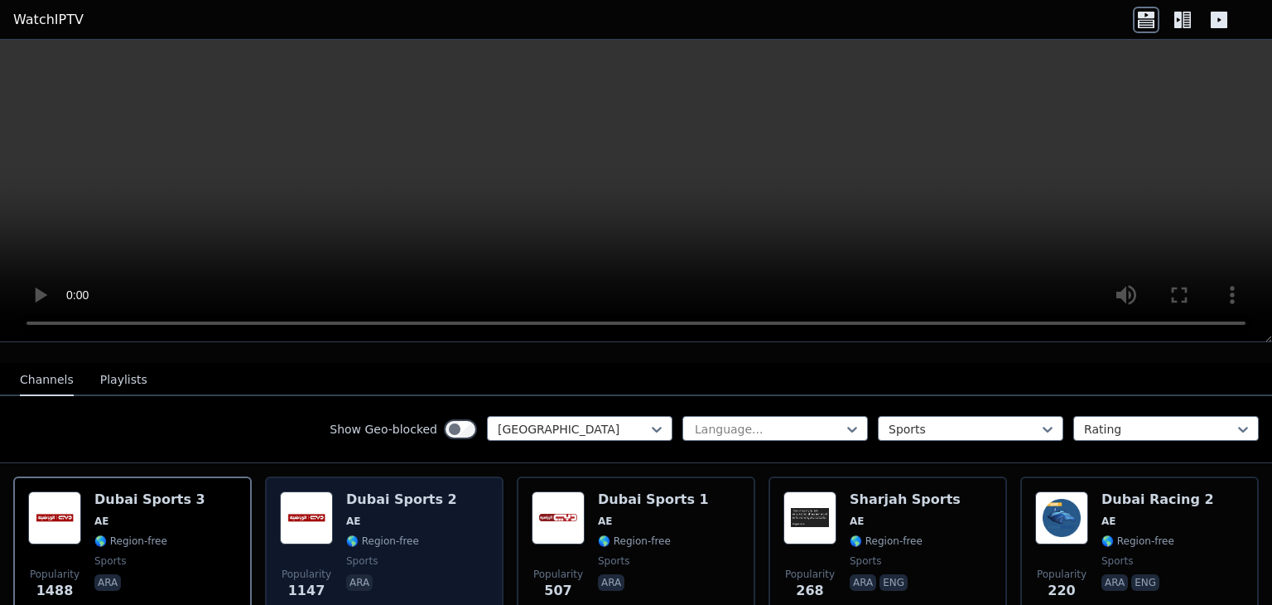
click at [421, 534] on div "Dubai Sports 2 AE 🌎 Region-free sports ara" at bounding box center [401, 550] width 111 height 119
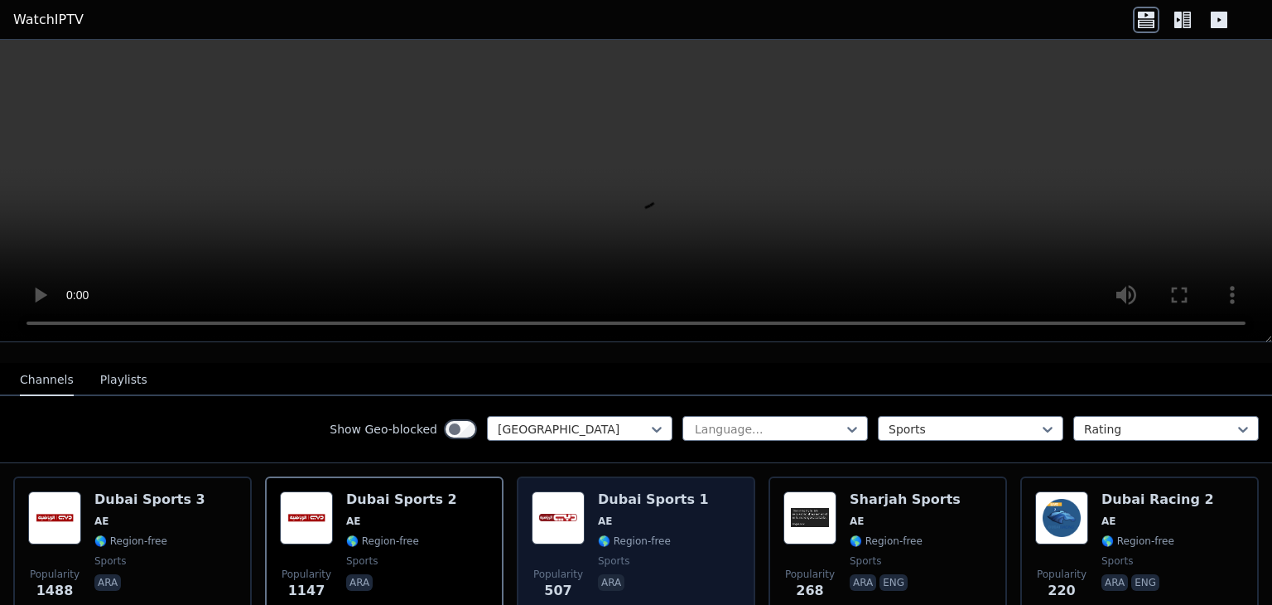
click at [566, 491] on img at bounding box center [558, 517] width 53 height 53
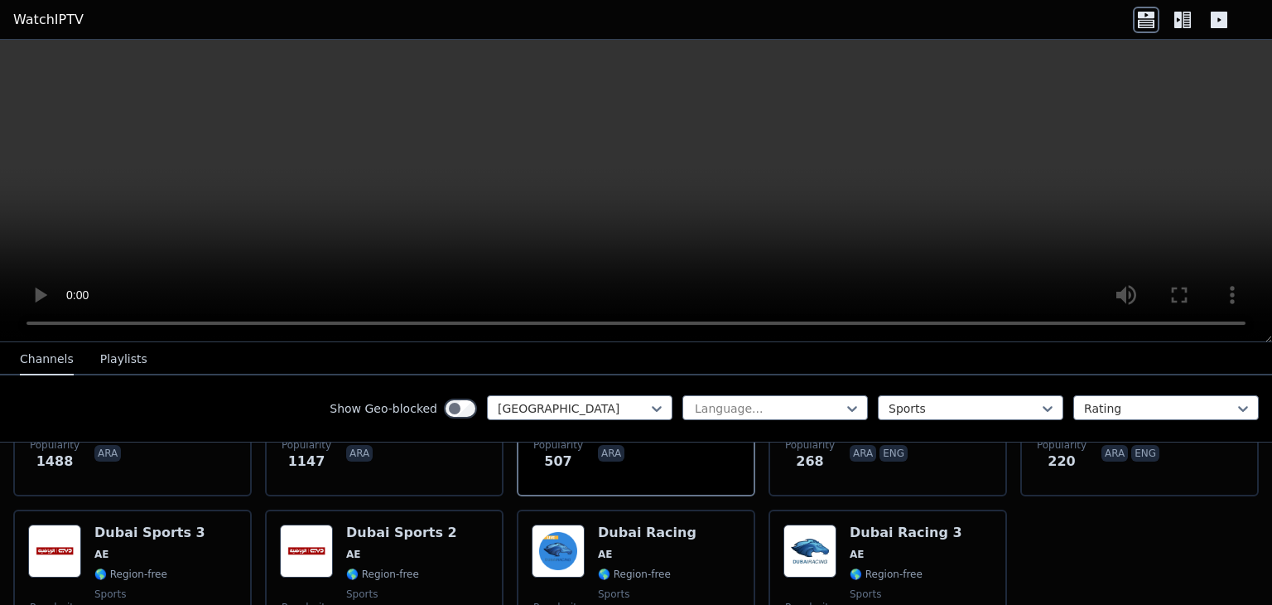
scroll to position [300, 0]
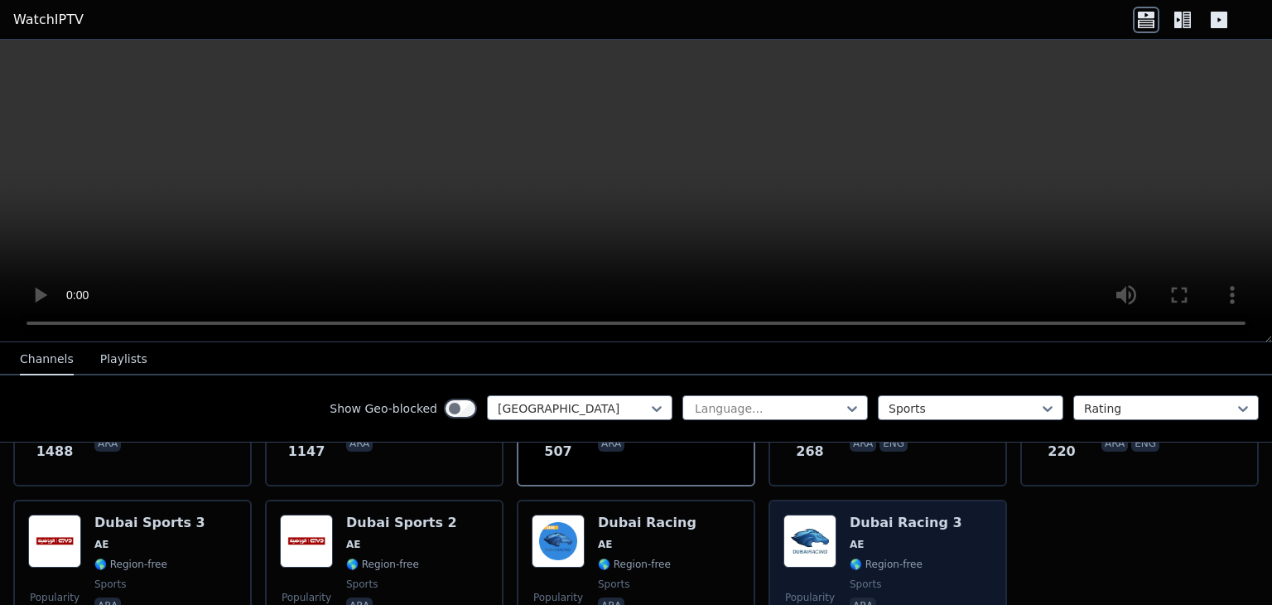
click at [971, 519] on div "Popularity 101 Dubai Racing 3 AE 🌎 Region-free sports ara" at bounding box center [887, 573] width 209 height 119
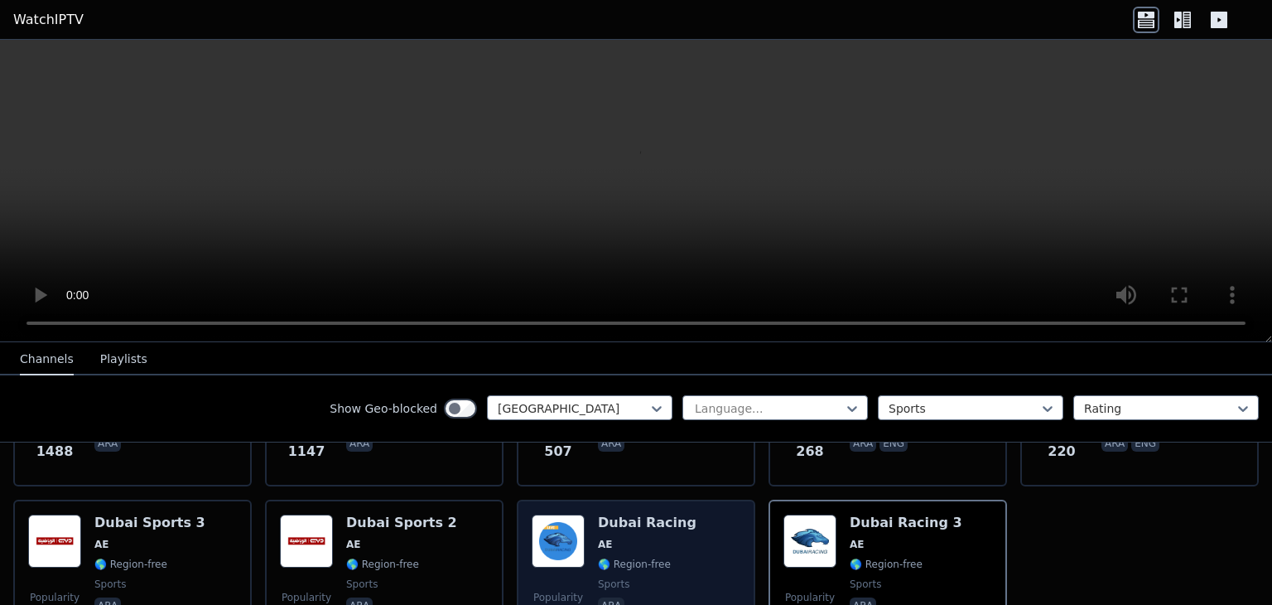
click at [640, 537] on span "AE" at bounding box center [647, 543] width 99 height 13
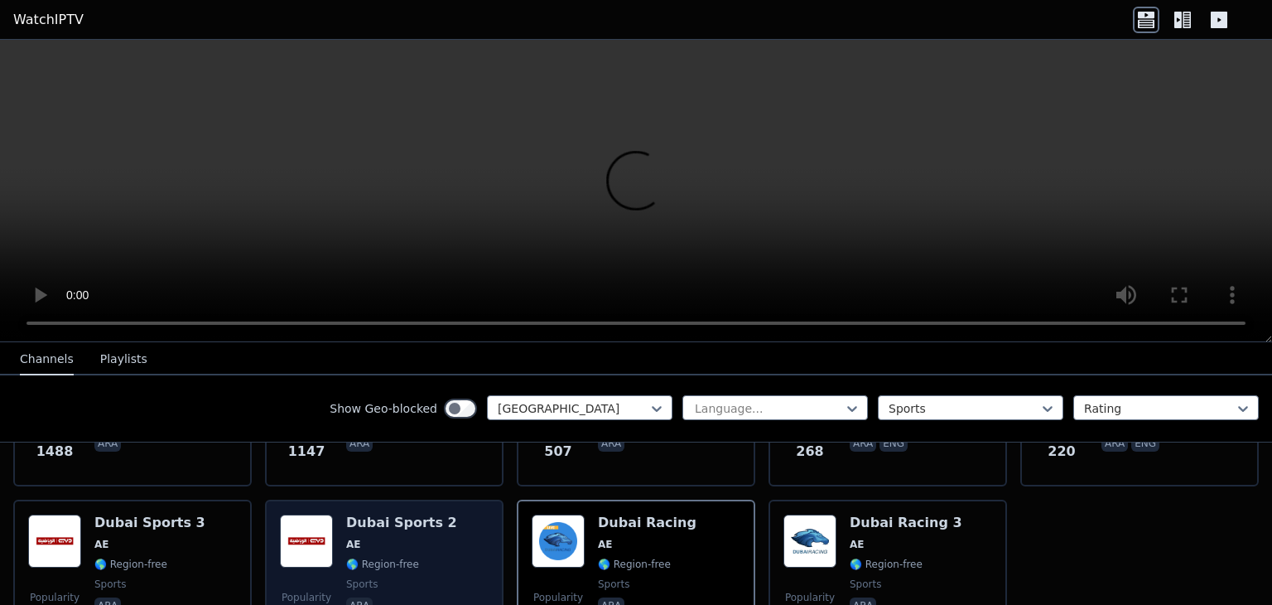
click at [399, 537] on span "AE" at bounding box center [401, 543] width 111 height 13
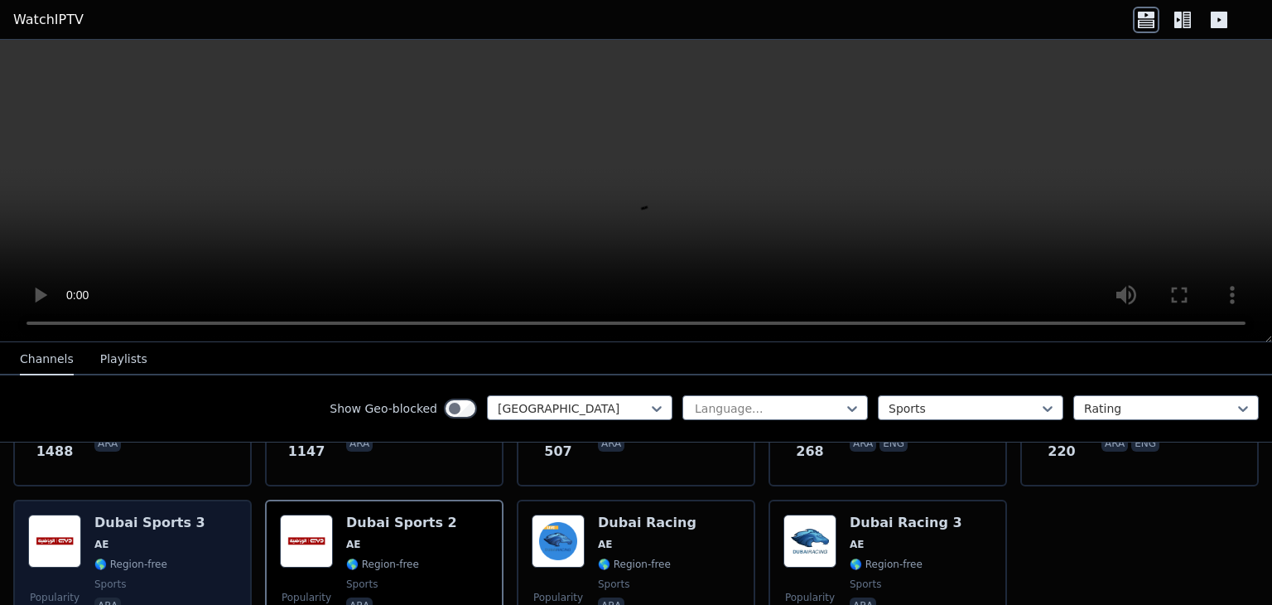
click at [193, 523] on div "Popularity 216 Dubai Sports 3 AE 🌎 Region-free sports ara" at bounding box center [132, 573] width 209 height 119
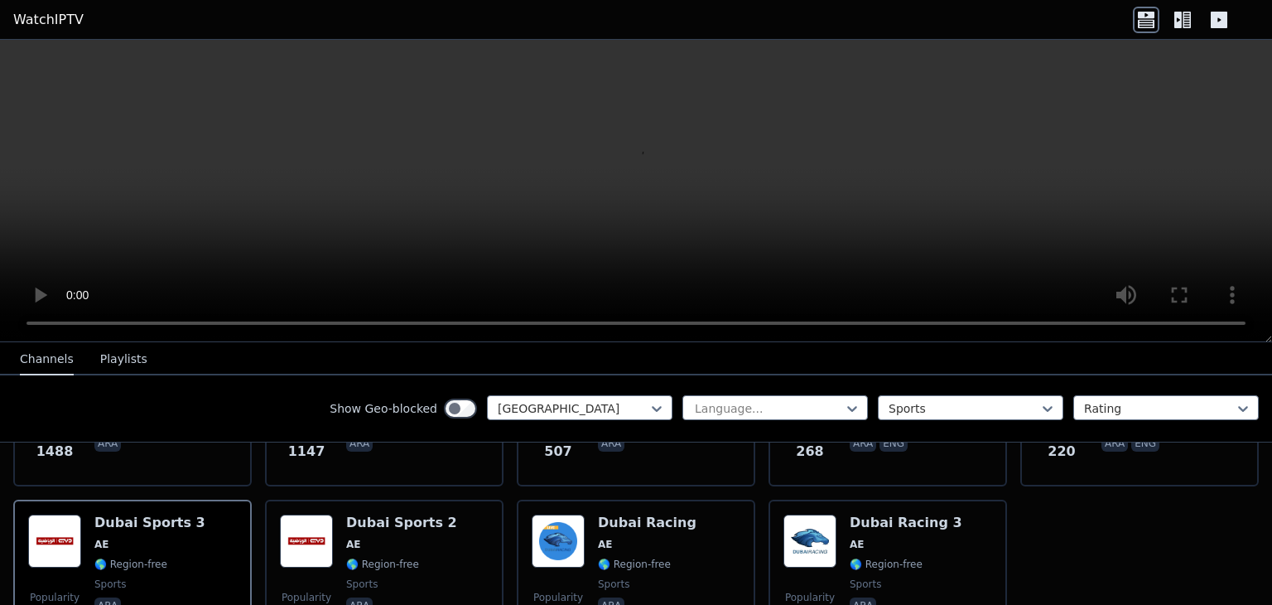
drag, startPoint x: 1123, startPoint y: 547, endPoint x: 1125, endPoint y: 528, distance: 19.1
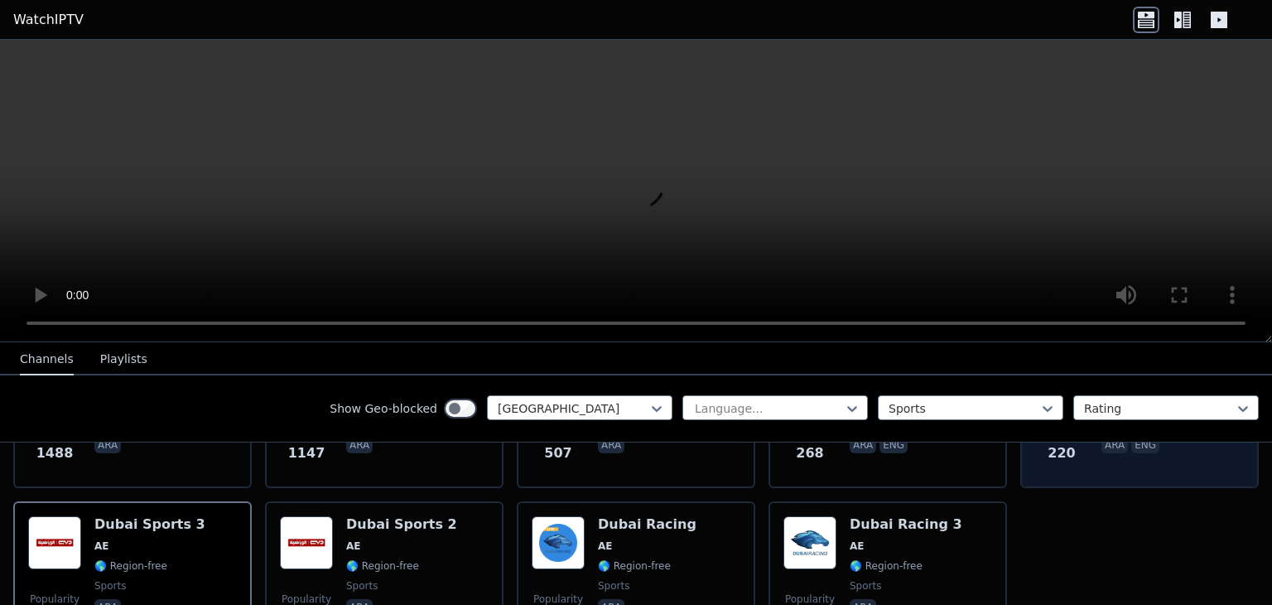
click at [1138, 463] on div "Popularity 220 Dubai Racing 2 AE 🌎 Region-free sports ara eng" at bounding box center [1139, 413] width 239 height 149
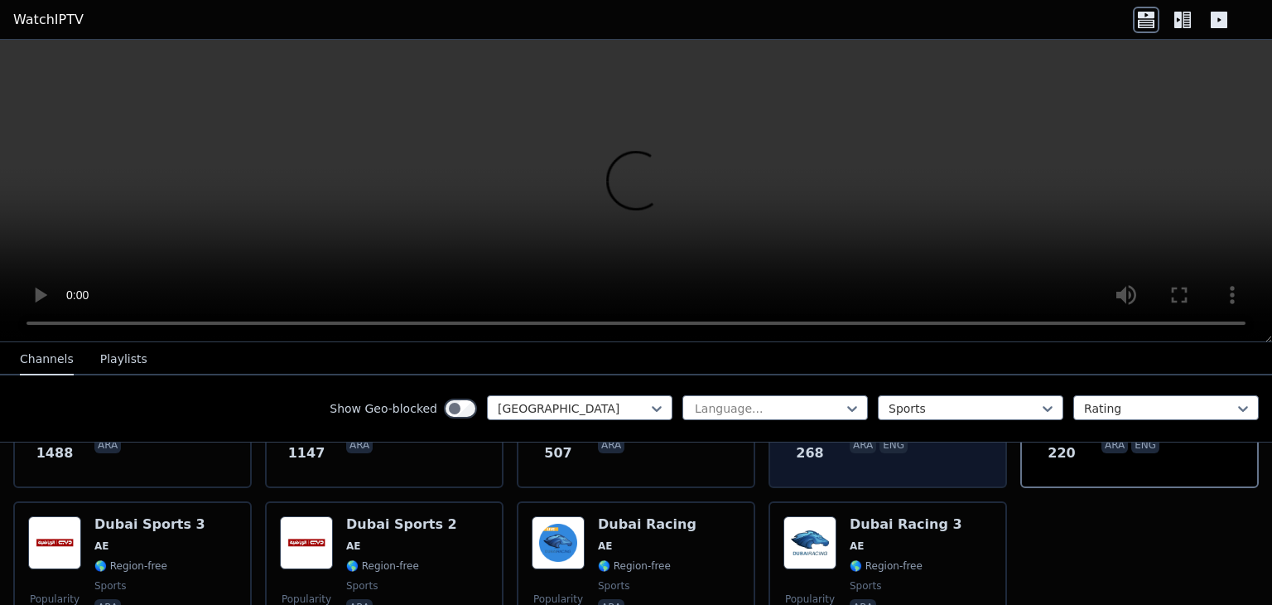
click at [932, 461] on div "Popularity 268 Sharjah Sports AE 🌎 Region-free sports ara eng" at bounding box center [888, 413] width 239 height 149
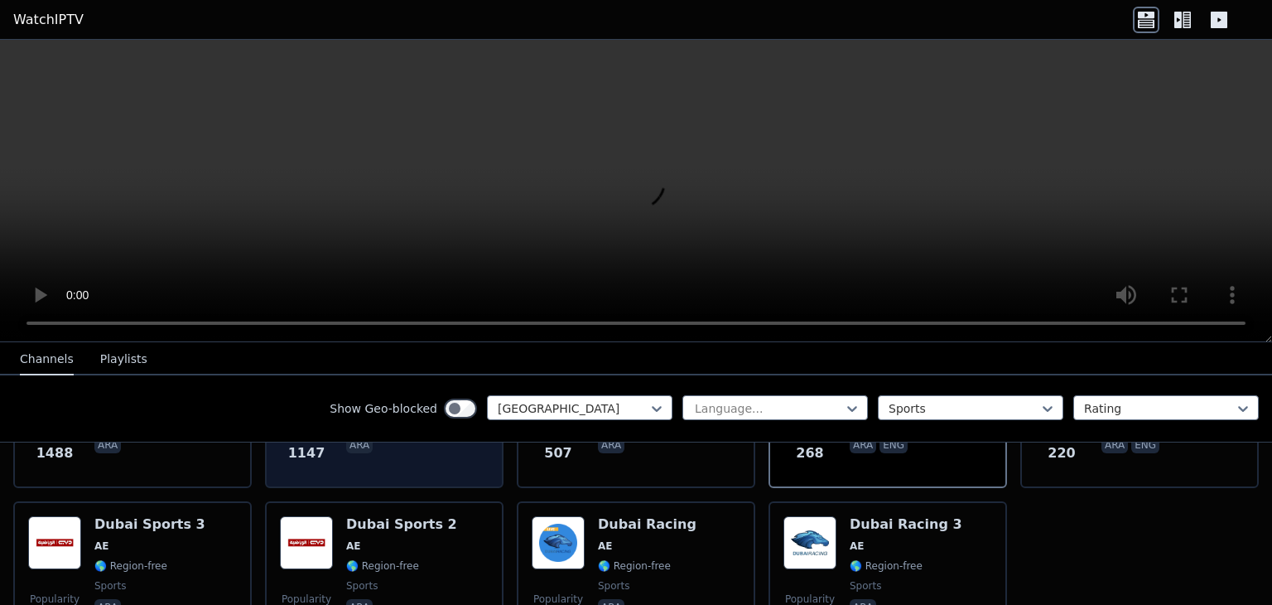
click at [393, 465] on div "Popularity 1147 Dubai Sports 2 AE 🌎 Region-free sports ara" at bounding box center [384, 413] width 239 height 149
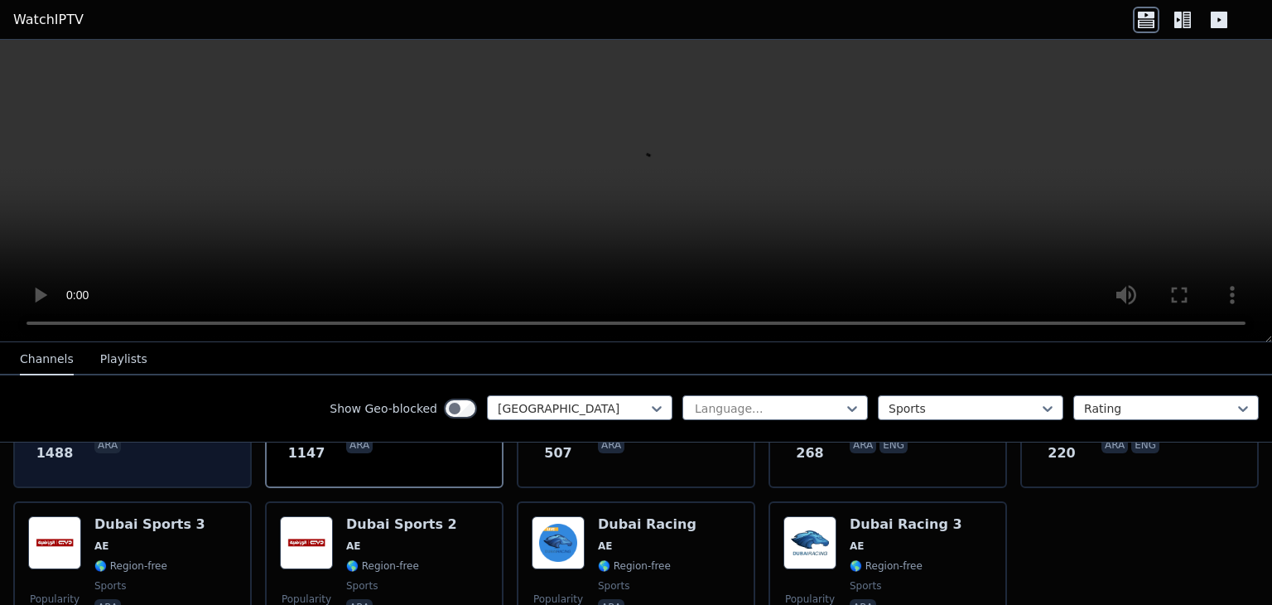
click at [208, 455] on div "Popularity 1488 Dubai Sports 3 AE 🌎 Region-free sports ara" at bounding box center [132, 413] width 209 height 119
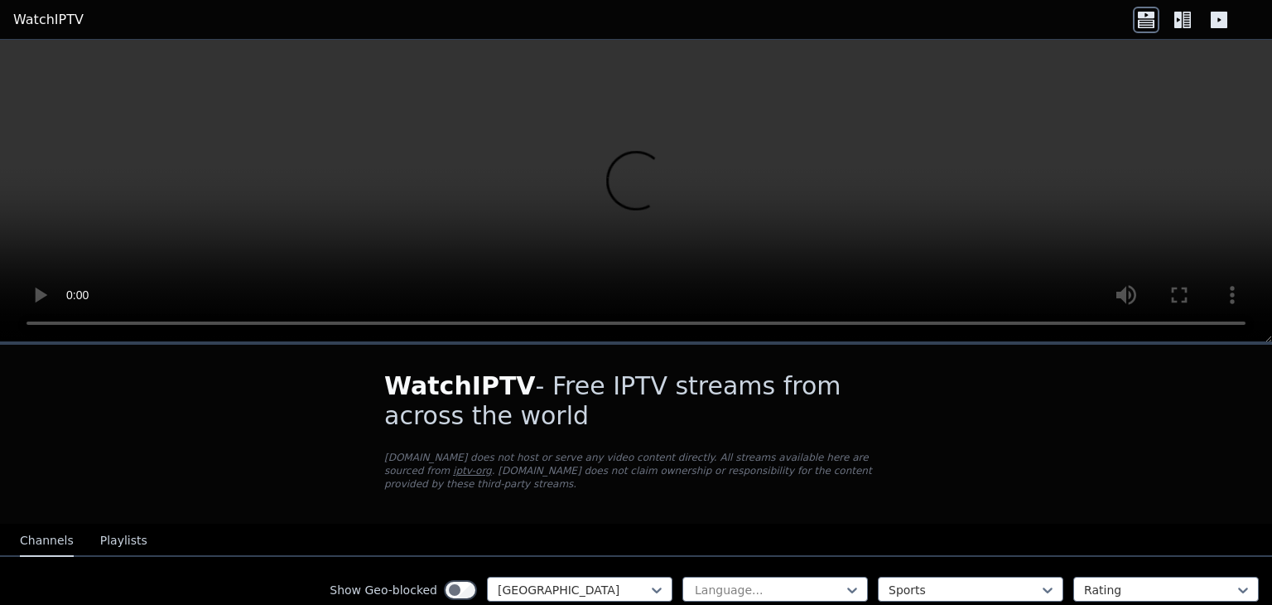
scroll to position [398, 0]
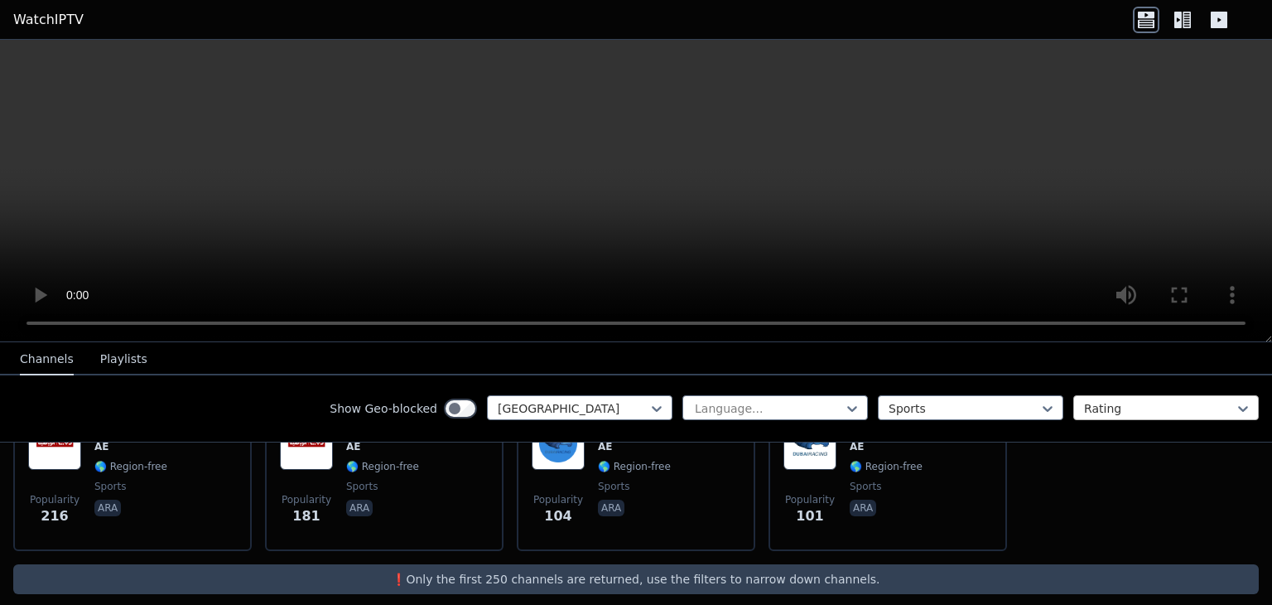
click at [1122, 415] on div at bounding box center [1159, 408] width 151 height 17
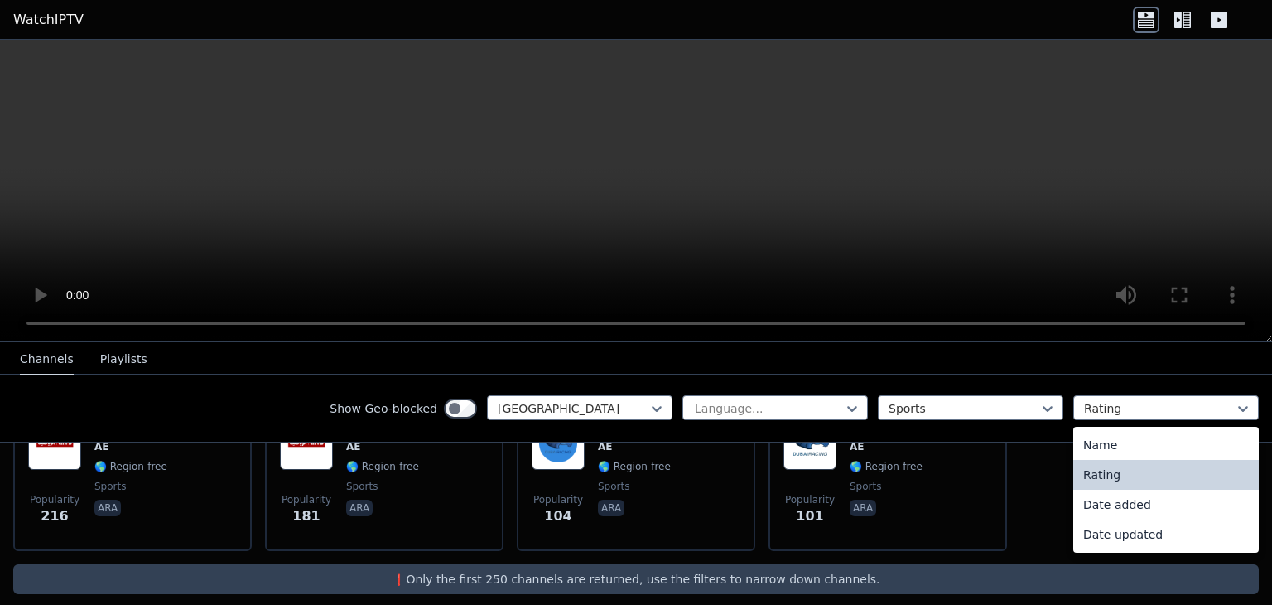
drag, startPoint x: 1120, startPoint y: 412, endPoint x: 1059, endPoint y: 403, distance: 61.8
click at [1117, 411] on div at bounding box center [1159, 408] width 151 height 17
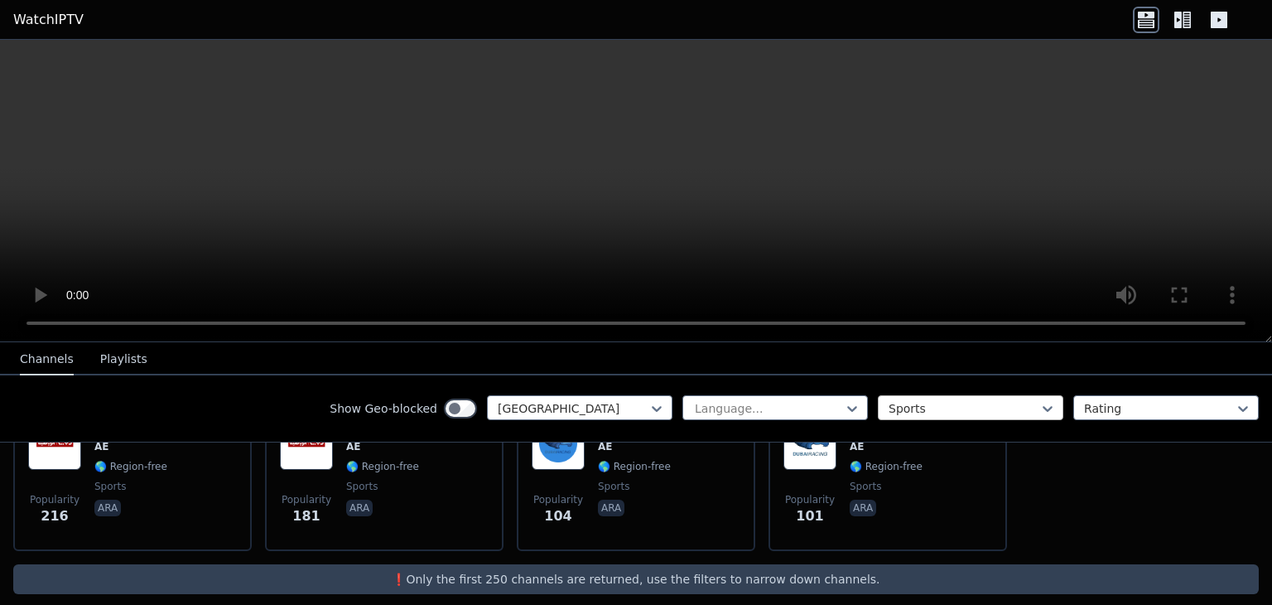
click at [976, 395] on div "Sports" at bounding box center [971, 407] width 186 height 25
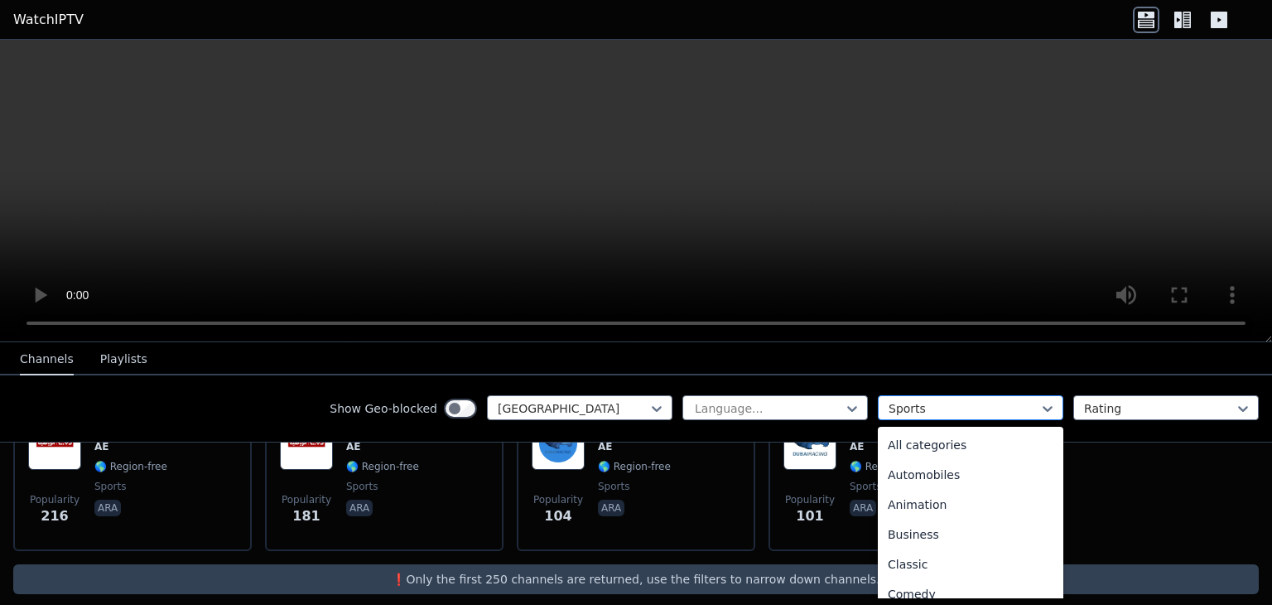
scroll to position [510, 0]
drag, startPoint x: 976, startPoint y: 395, endPoint x: 957, endPoint y: 397, distance: 19.1
click at [975, 395] on div "Sports" at bounding box center [971, 407] width 186 height 25
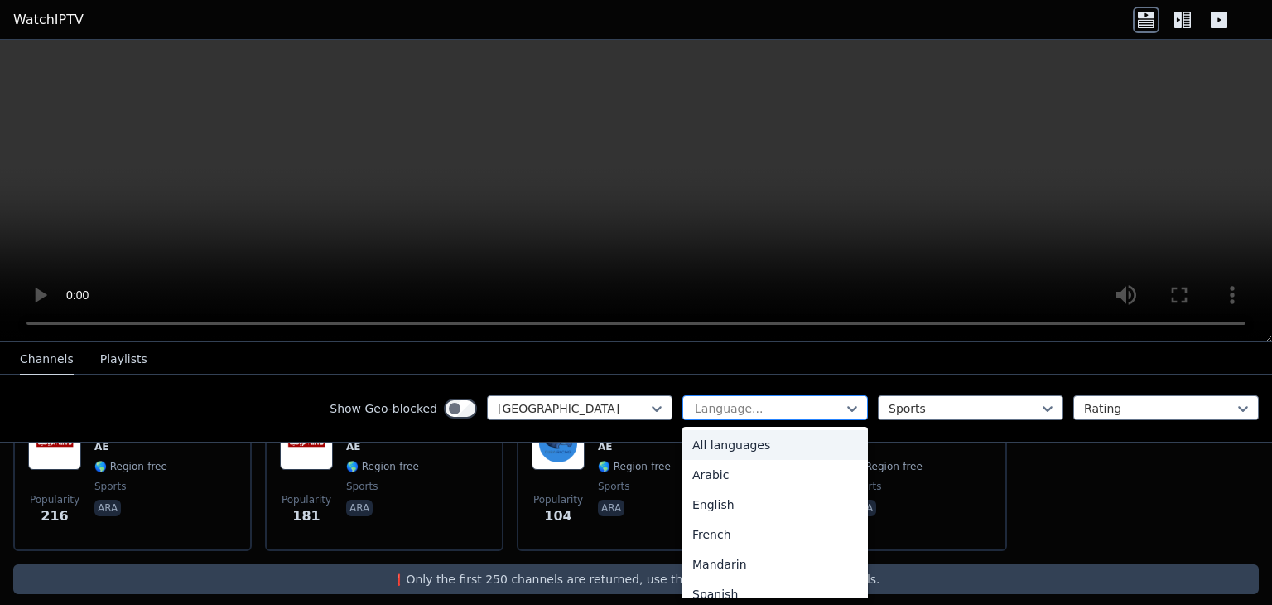
click at [748, 400] on div at bounding box center [768, 408] width 151 height 17
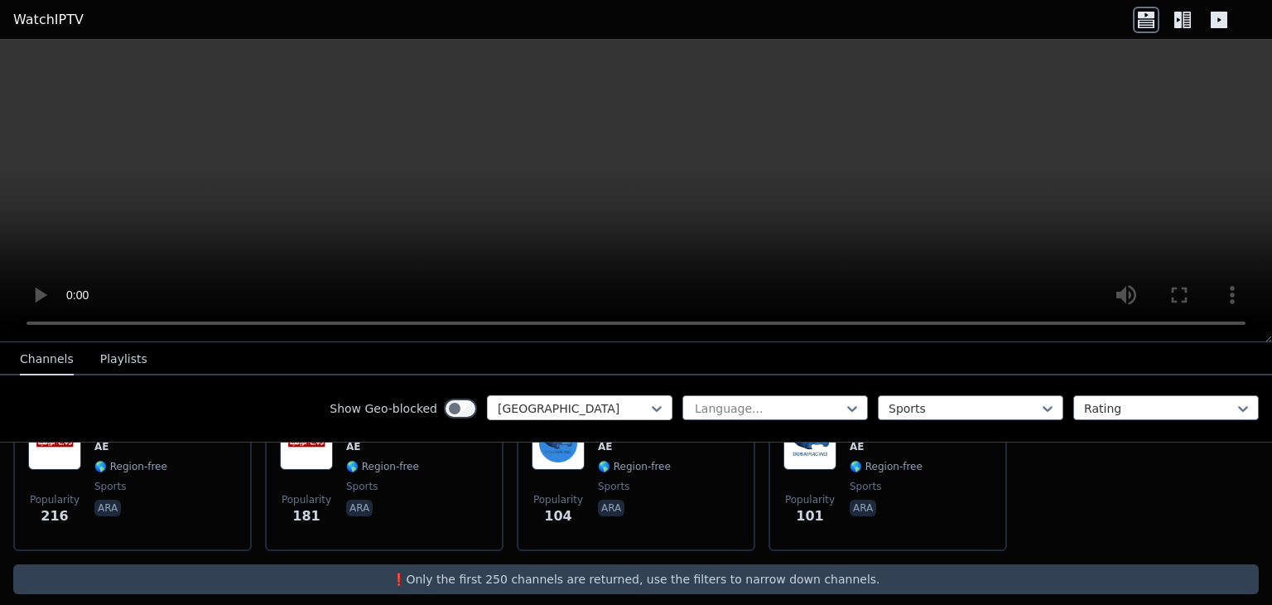
drag, startPoint x: 748, startPoint y: 398, endPoint x: 571, endPoint y: 409, distance: 177.5
click at [747, 400] on div at bounding box center [768, 408] width 151 height 17
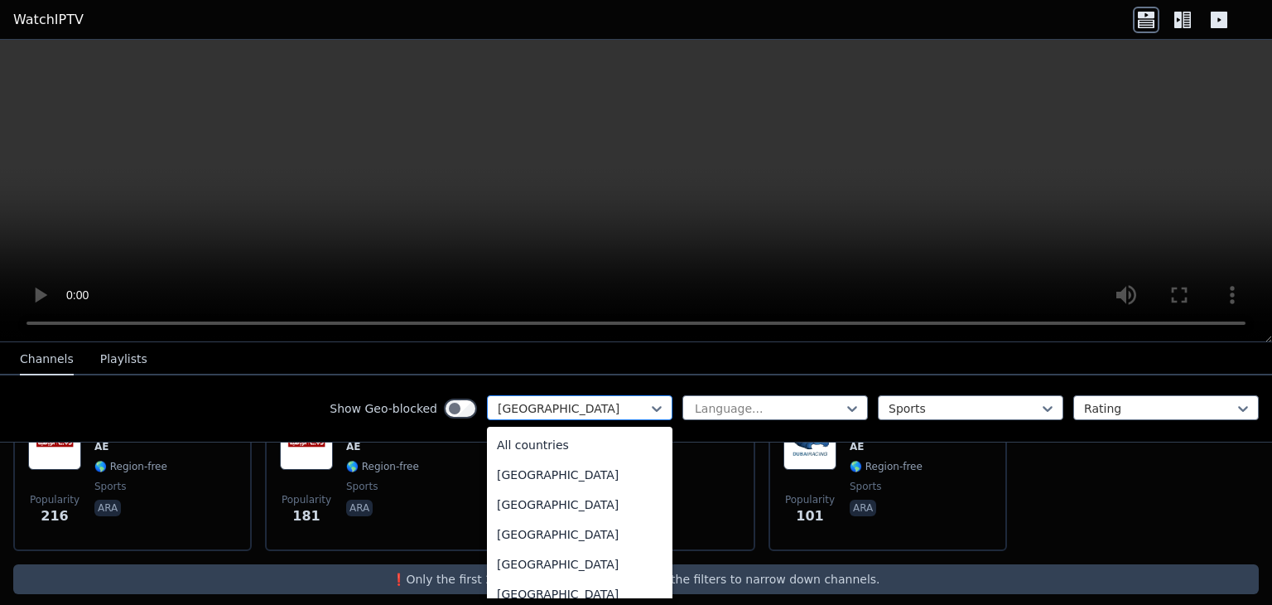
click at [570, 409] on div at bounding box center [573, 408] width 151 height 17
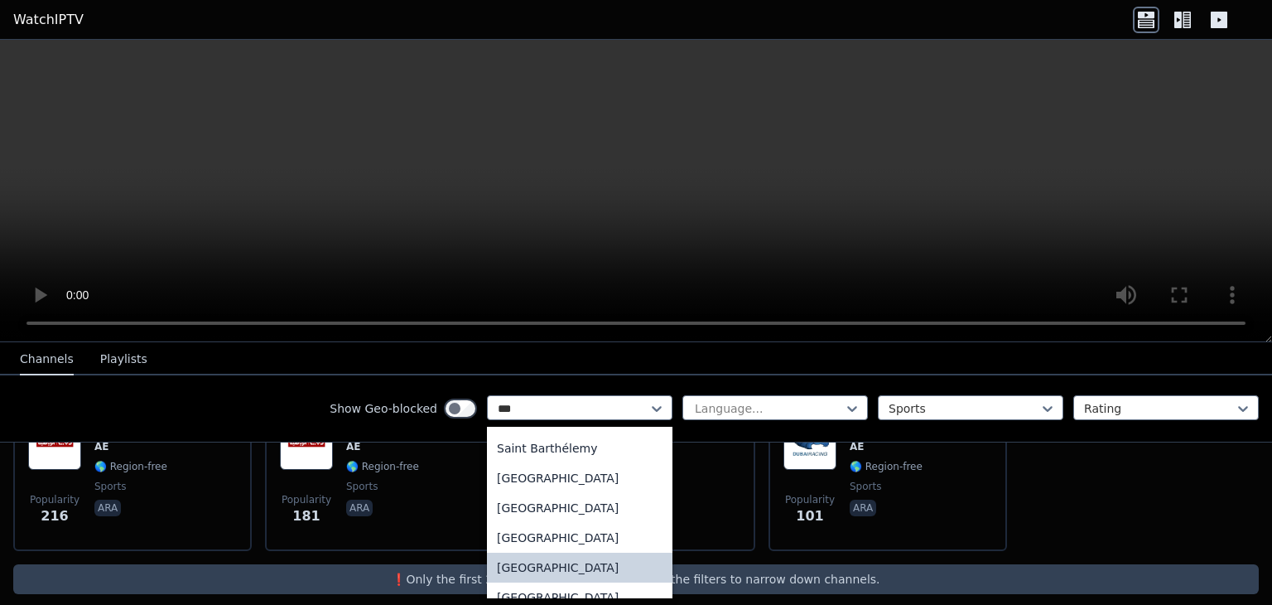
scroll to position [0, 0]
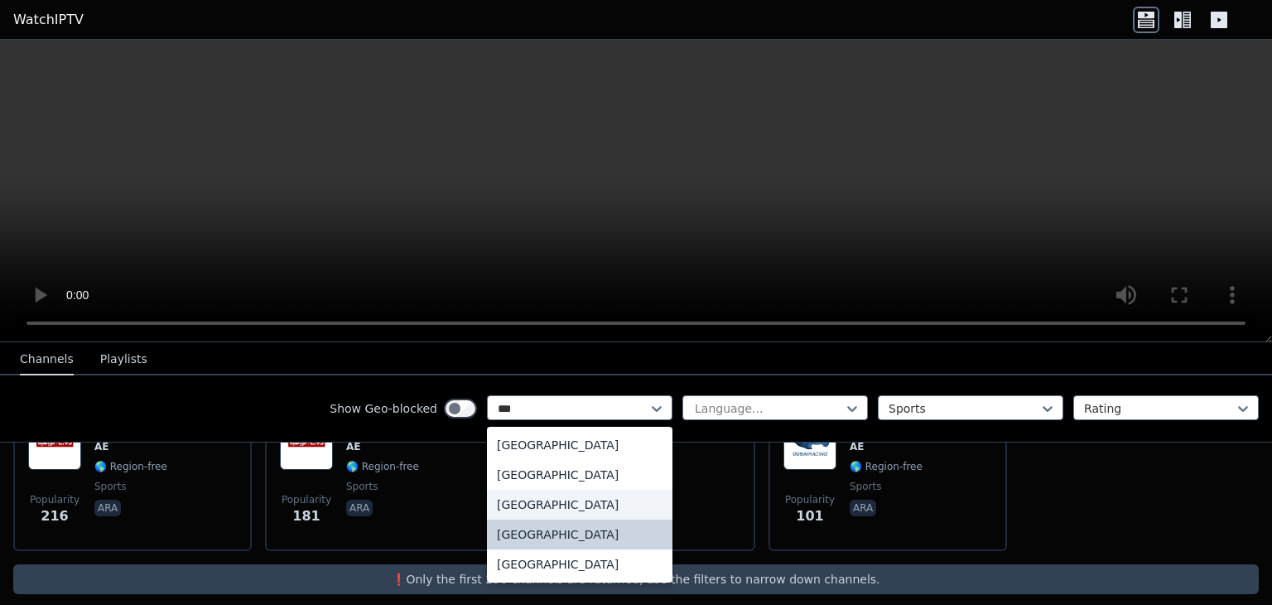
type input "****"
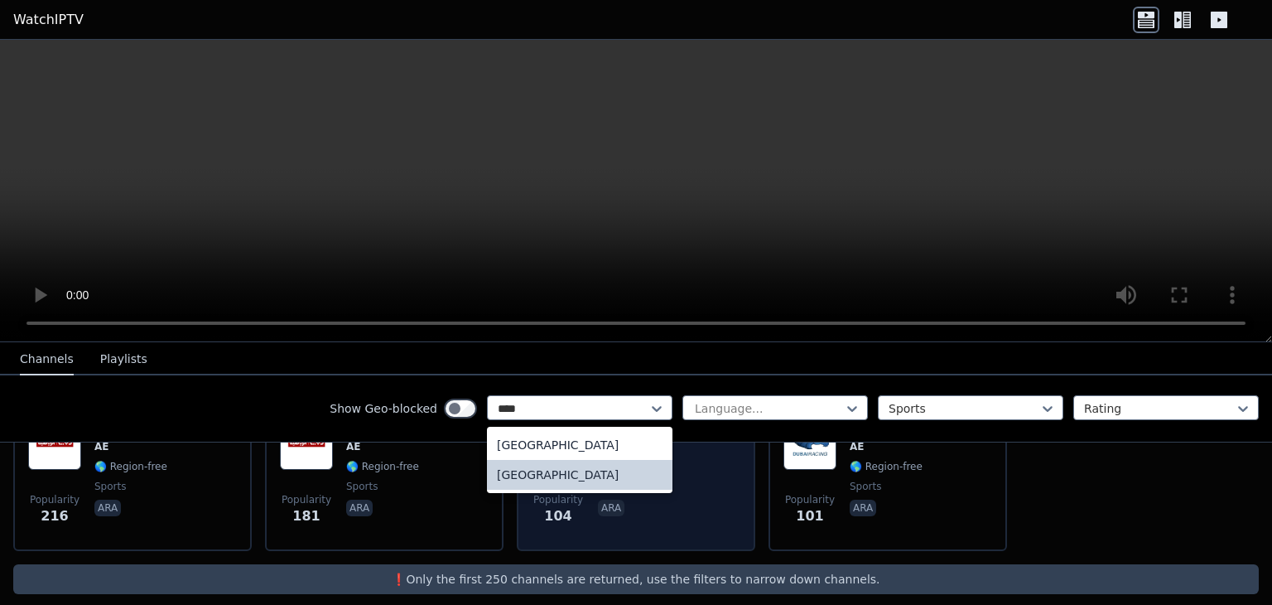
click at [576, 444] on div "[GEOGRAPHIC_DATA]" at bounding box center [580, 445] width 186 height 30
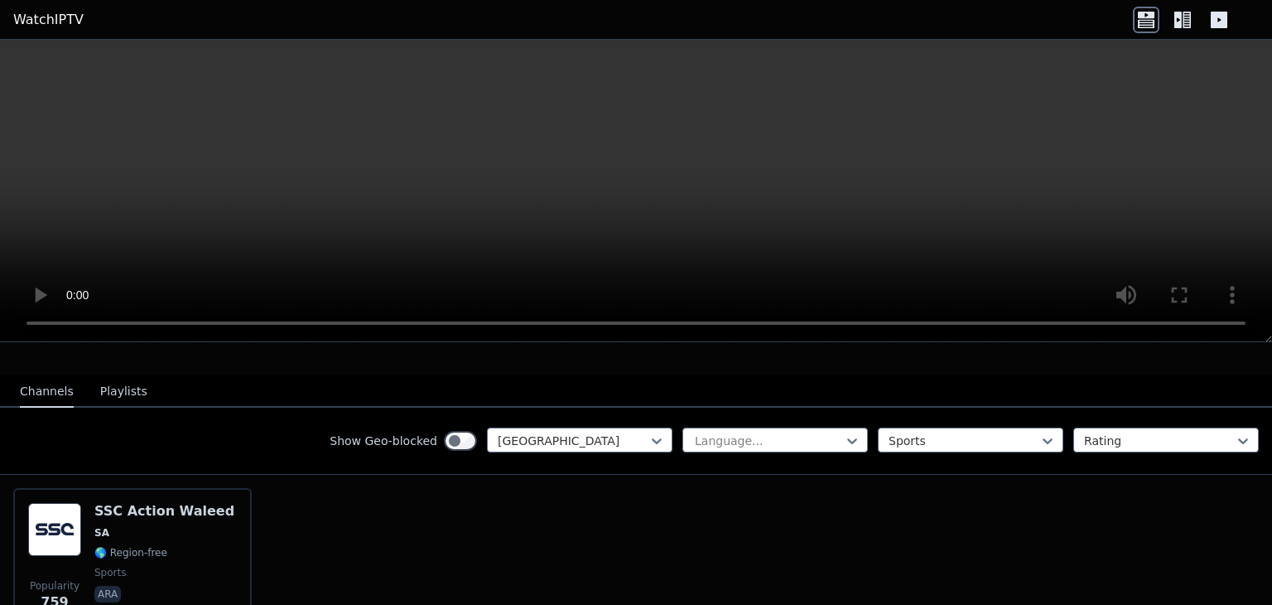
scroll to position [235, 0]
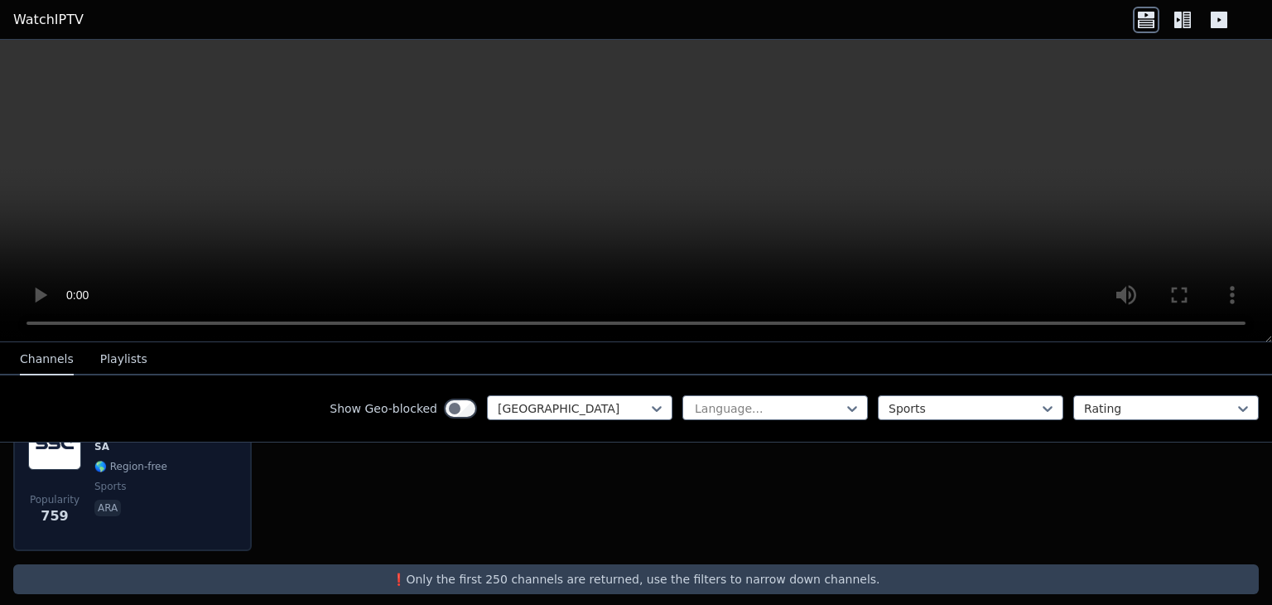
click at [220, 513] on div "Popularity 759 SSC Action Waleed SA 🌎 Region-free sports ara" at bounding box center [132, 476] width 209 height 119
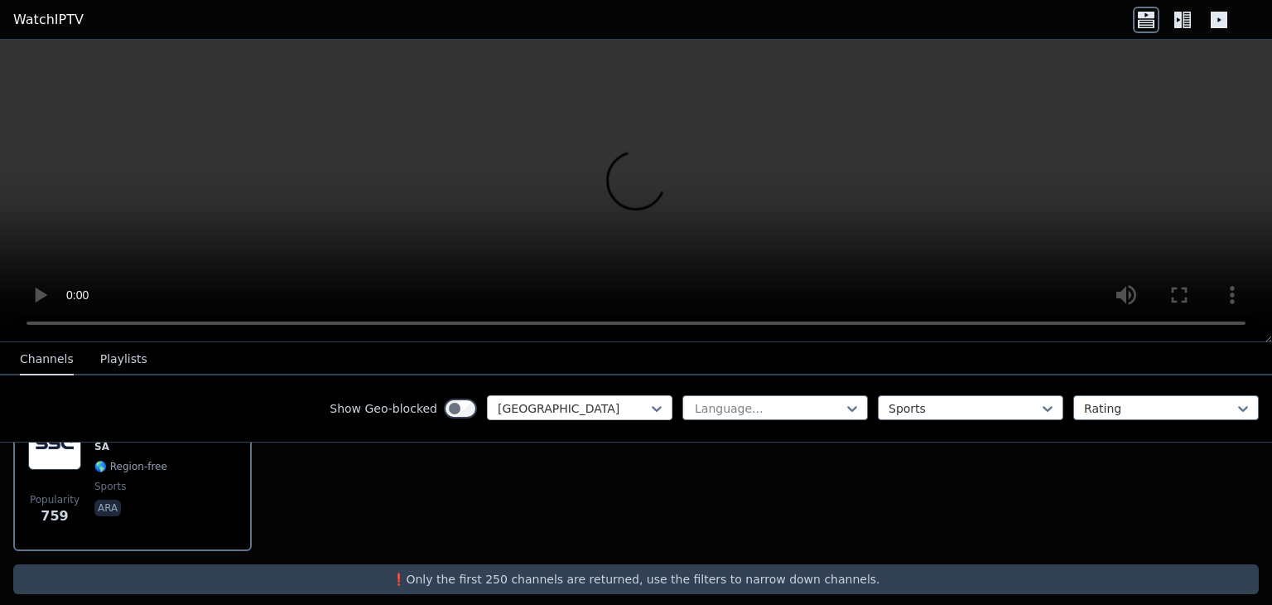
drag, startPoint x: 537, startPoint y: 408, endPoint x: 539, endPoint y: 424, distance: 15.9
click at [537, 408] on div at bounding box center [573, 408] width 151 height 17
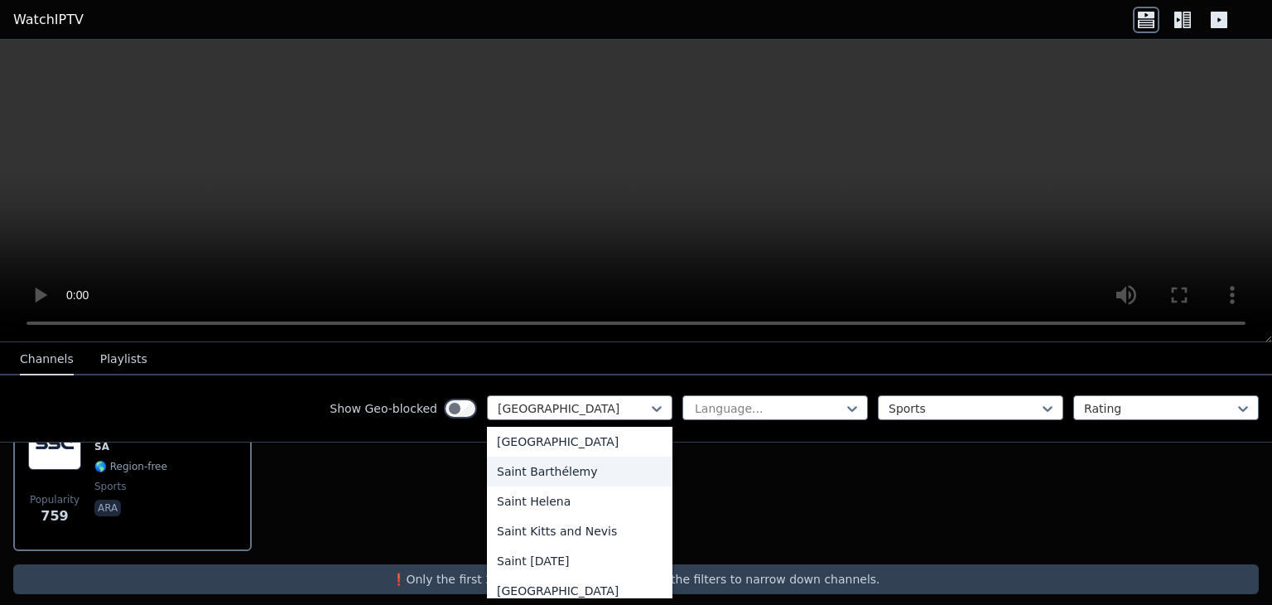
scroll to position [0, 0]
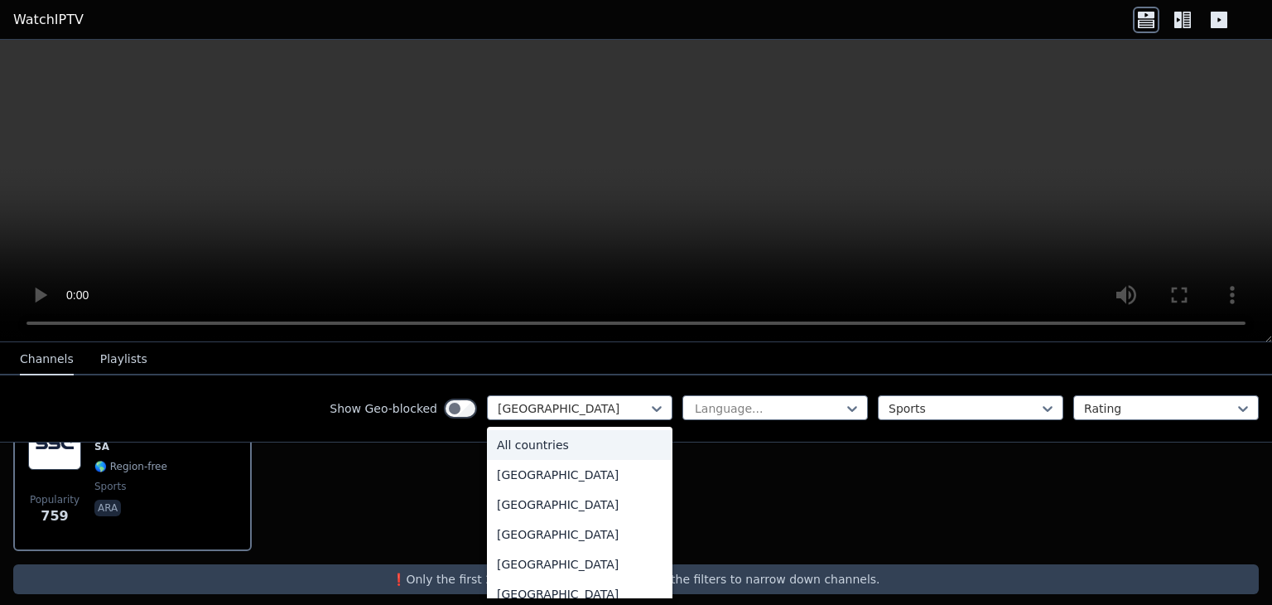
click at [541, 434] on div "All countries" at bounding box center [580, 445] width 186 height 30
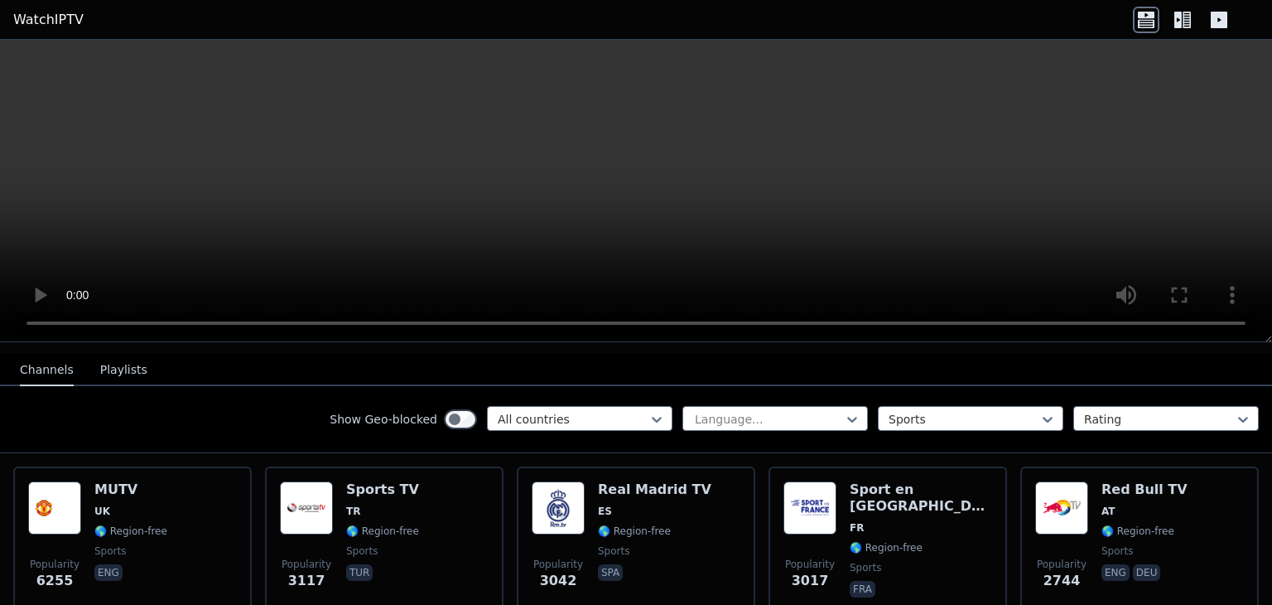
scroll to position [182, 0]
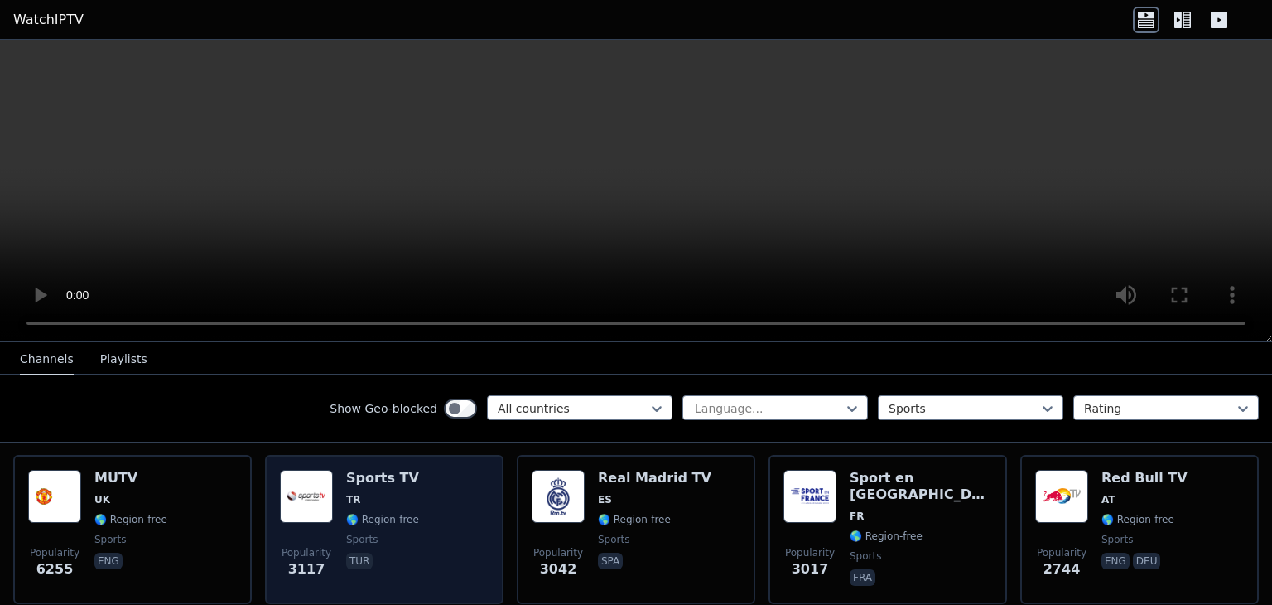
click at [395, 532] on span "sports" at bounding box center [382, 538] width 73 height 13
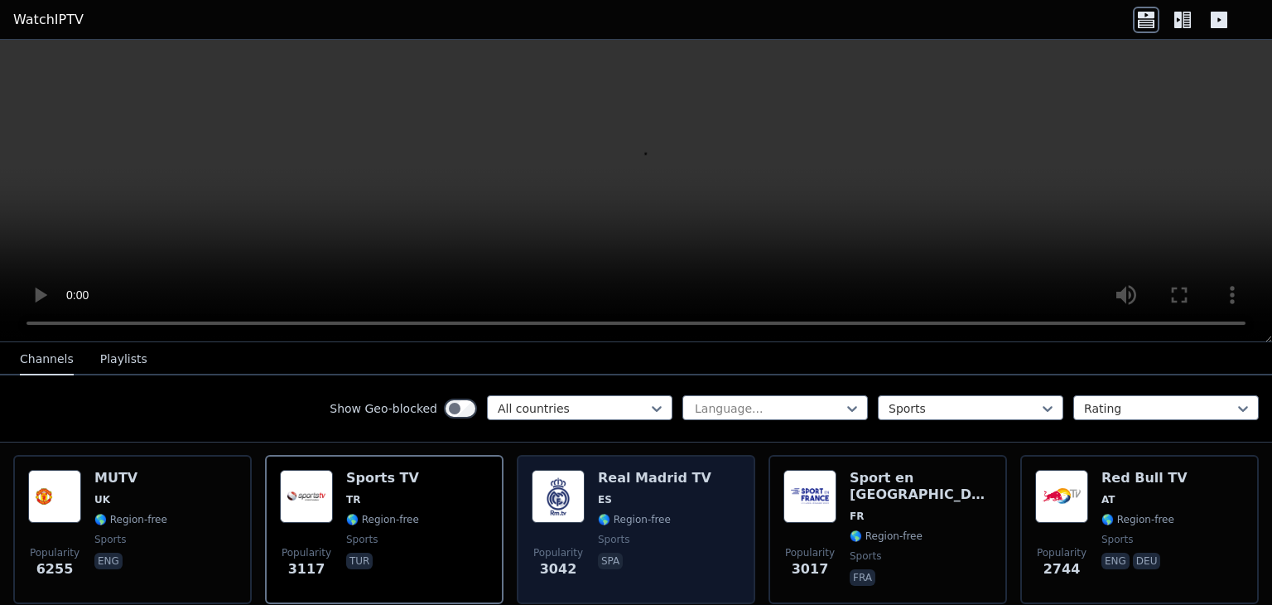
click at [619, 514] on div "Real Madrid TV ES 🌎 Region-free sports spa" at bounding box center [654, 529] width 113 height 119
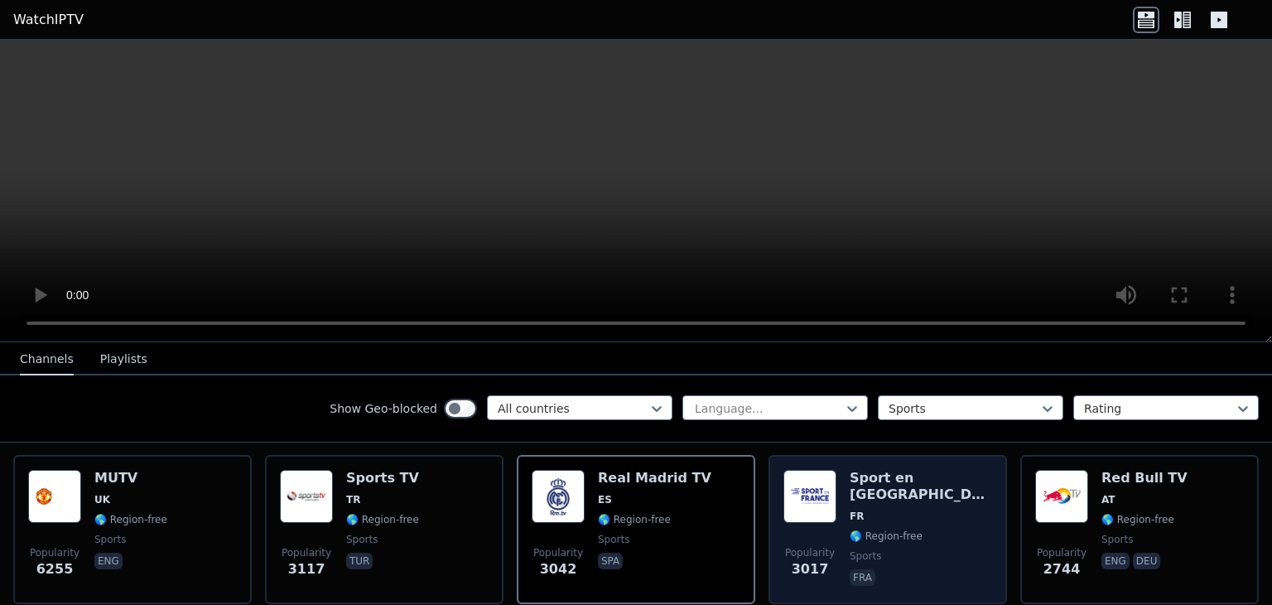
click at [936, 529] on span "🌎 Region-free" at bounding box center [921, 535] width 142 height 13
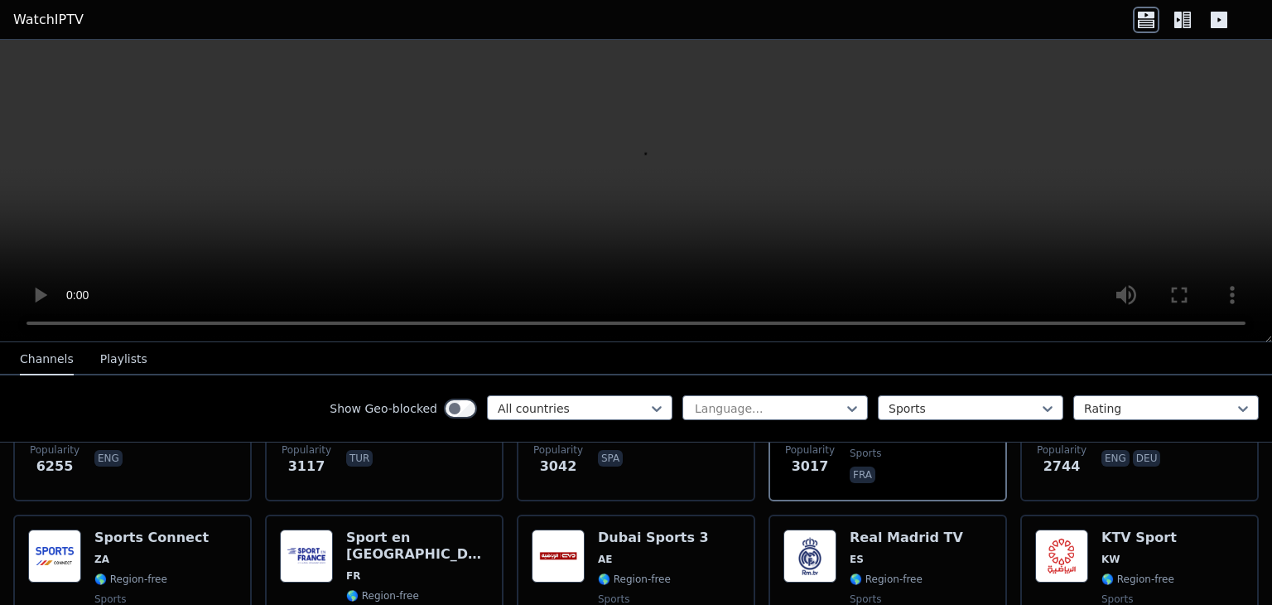
scroll to position [299, 0]
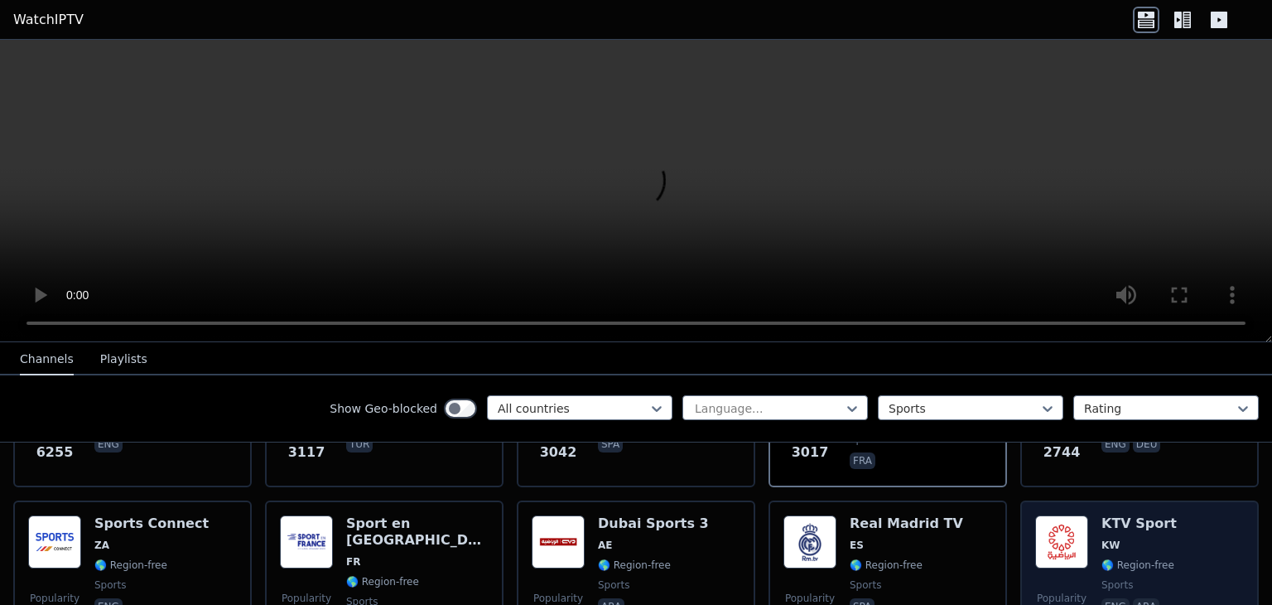
click at [1143, 540] on div "KTV Sport KW 🌎 Region-free sports eng ara" at bounding box center [1138, 574] width 75 height 119
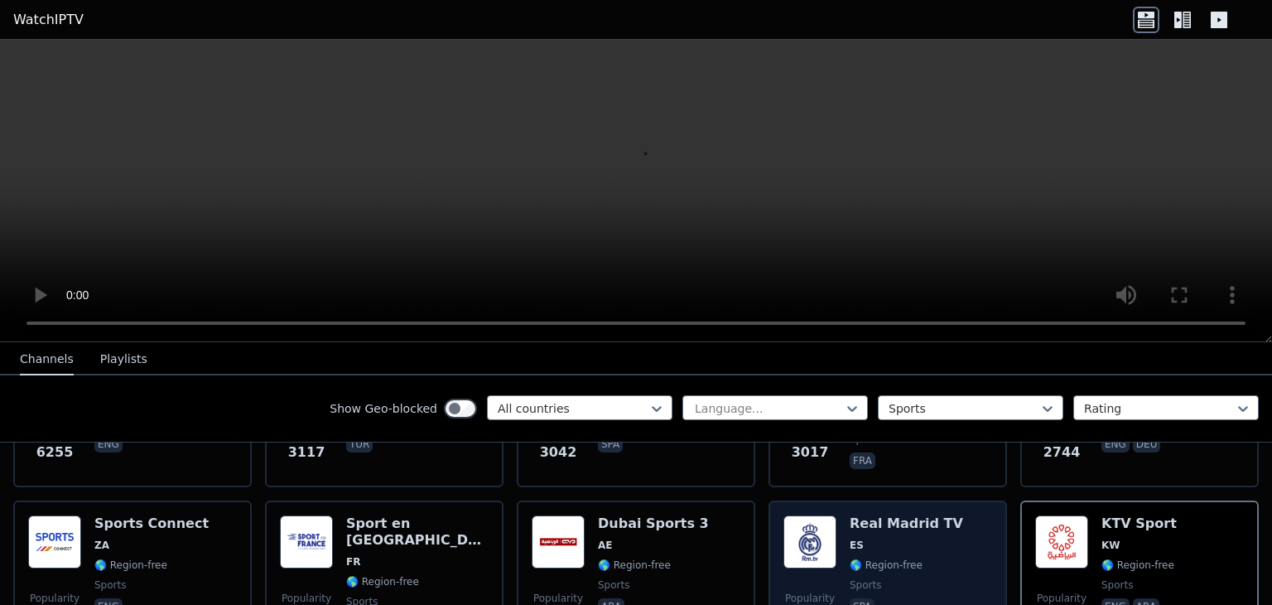
click at [850, 540] on div "Real Madrid TV ES 🌎 Region-free sports spa" at bounding box center [906, 574] width 113 height 119
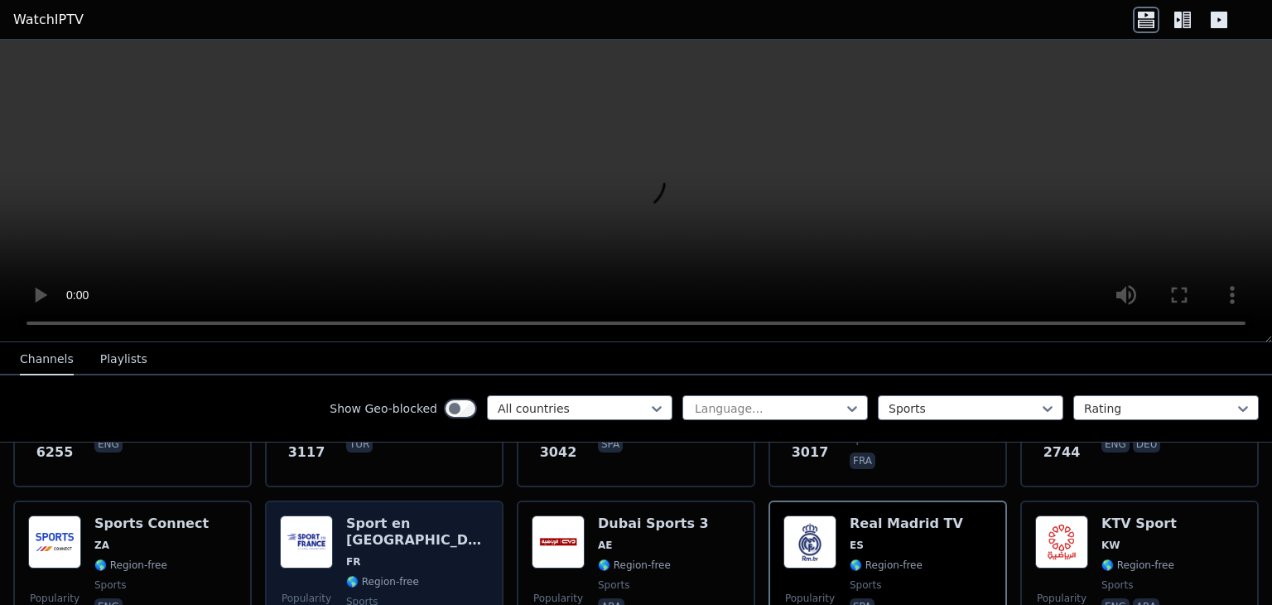
click at [444, 534] on div "Popularity 1598 Sport en [GEOGRAPHIC_DATA] FR 🌎 Region-free sports fra" at bounding box center [384, 574] width 209 height 119
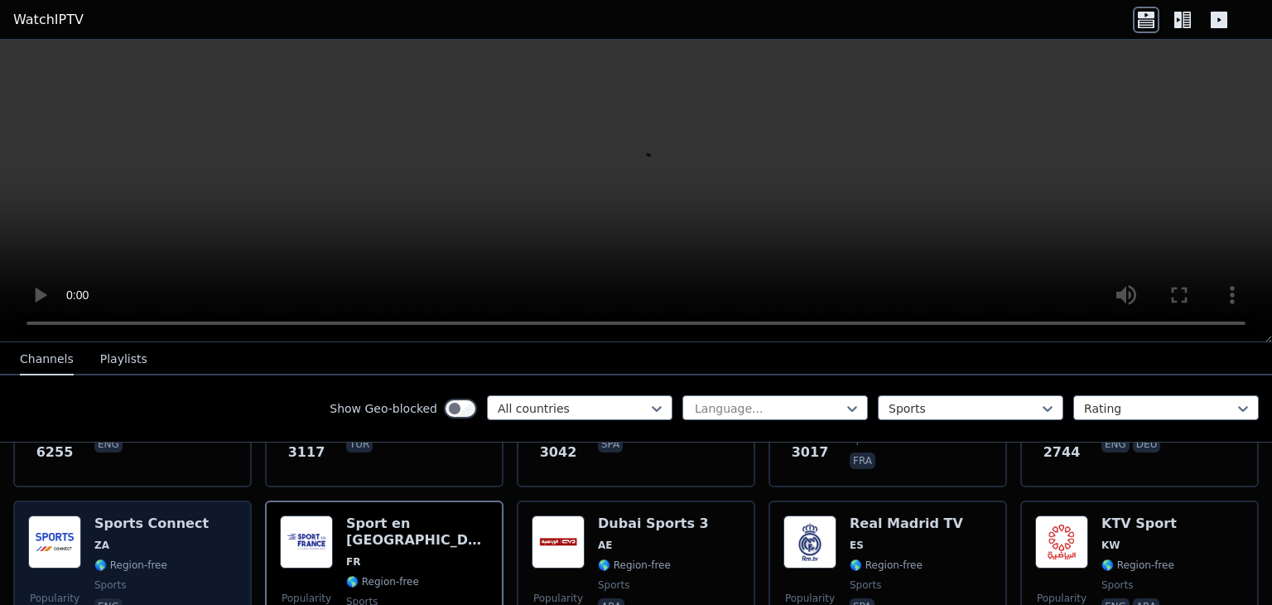
click at [132, 515] on h6 "Sports Connect" at bounding box center [151, 523] width 114 height 17
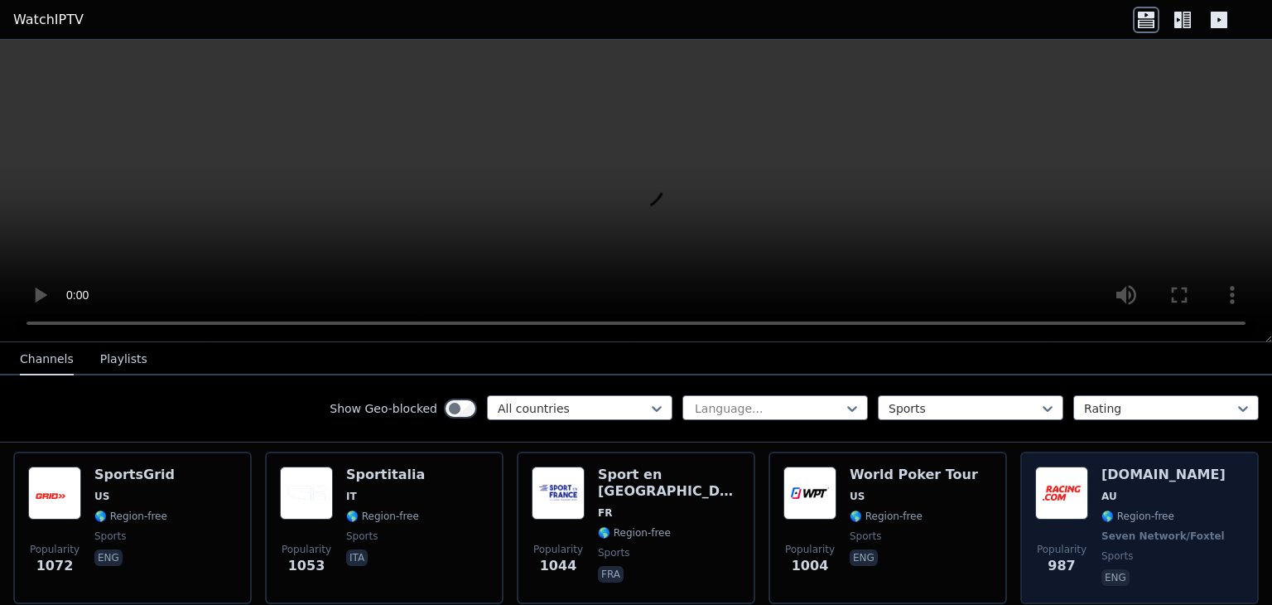
scroll to position [681, 0]
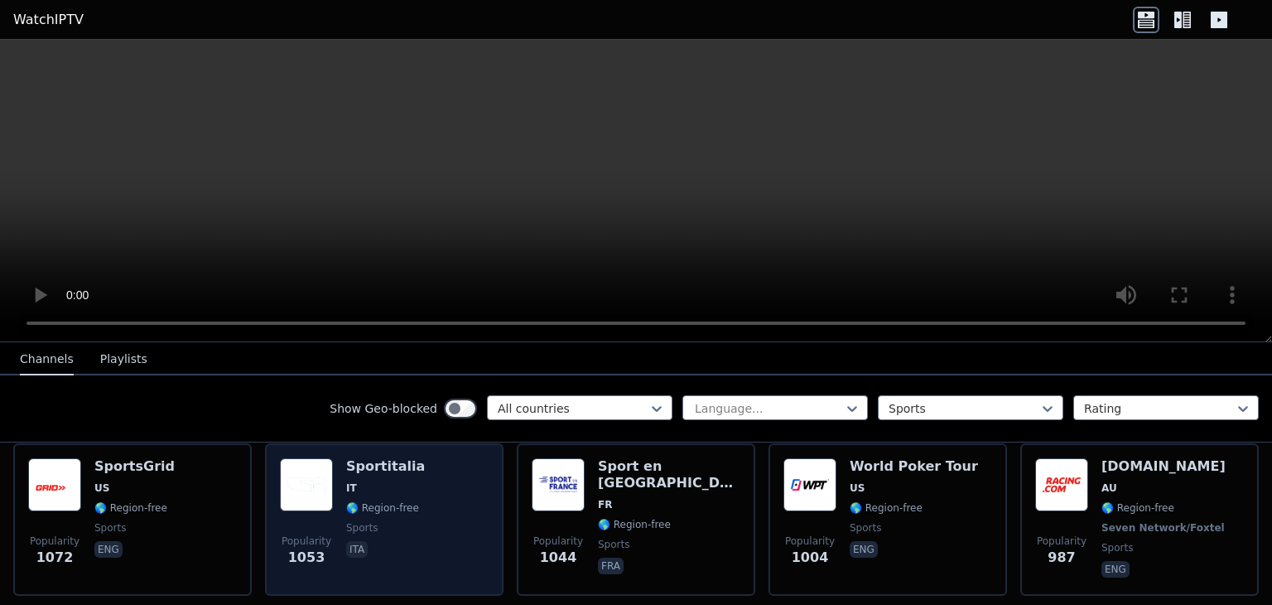
click at [405, 541] on span "ita" at bounding box center [385, 551] width 79 height 20
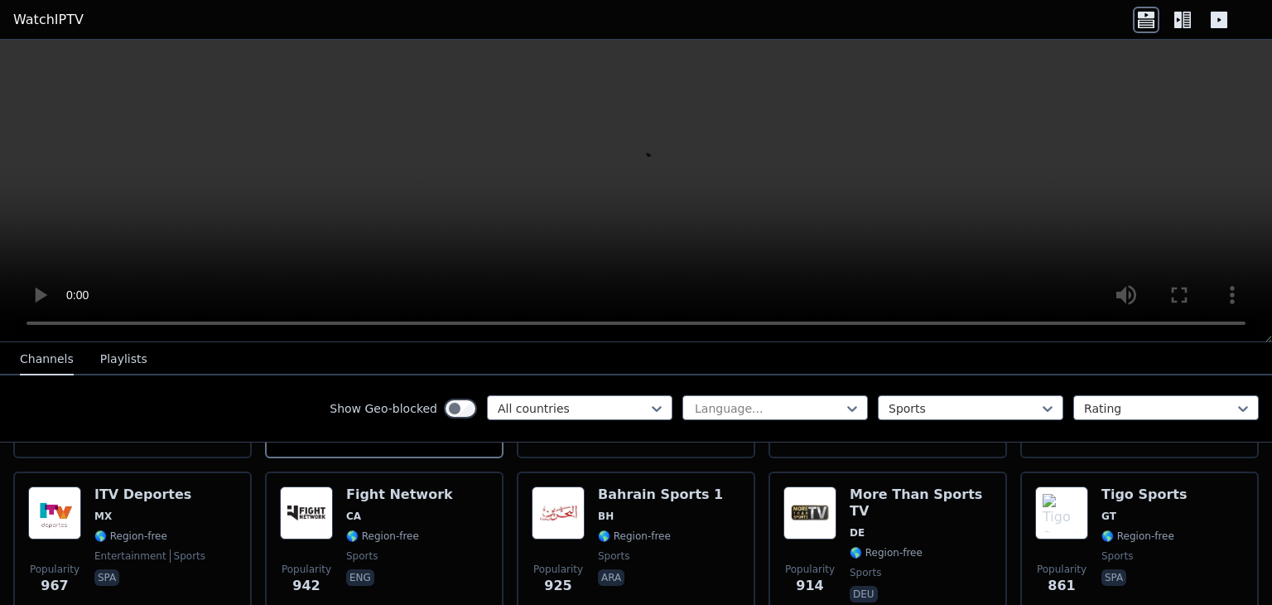
drag, startPoint x: 1243, startPoint y: 475, endPoint x: 1249, endPoint y: 522, distance: 47.6
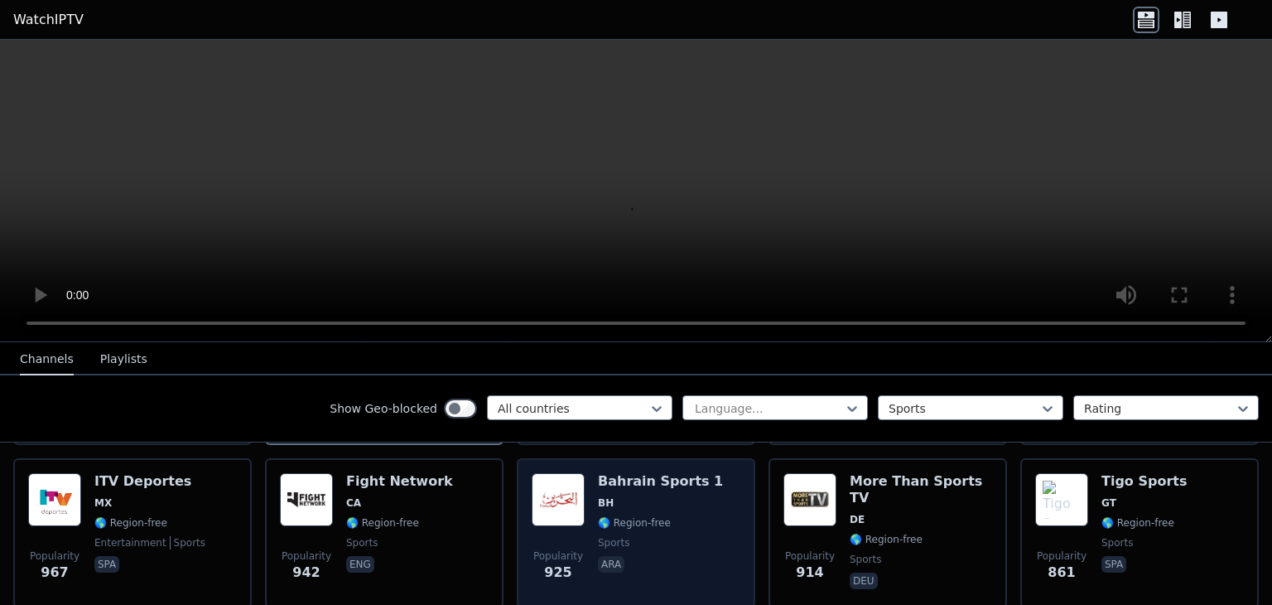
scroll to position [832, 0]
click at [626, 515] on span "🌎 Region-free" at bounding box center [634, 521] width 73 height 13
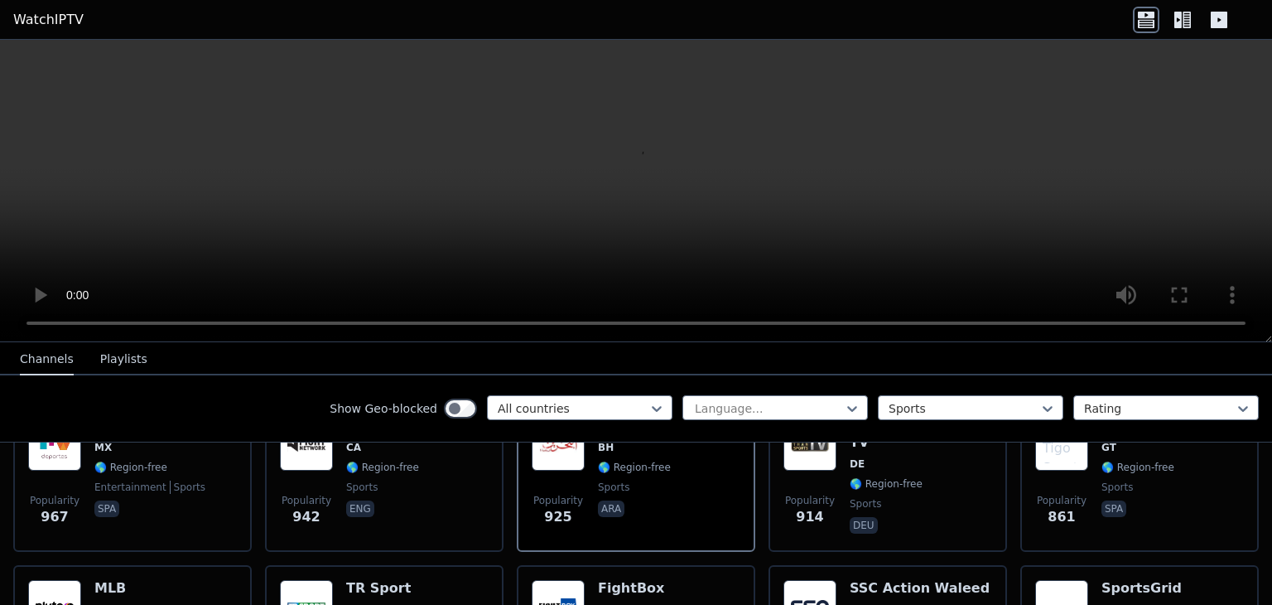
scroll to position [895, 0]
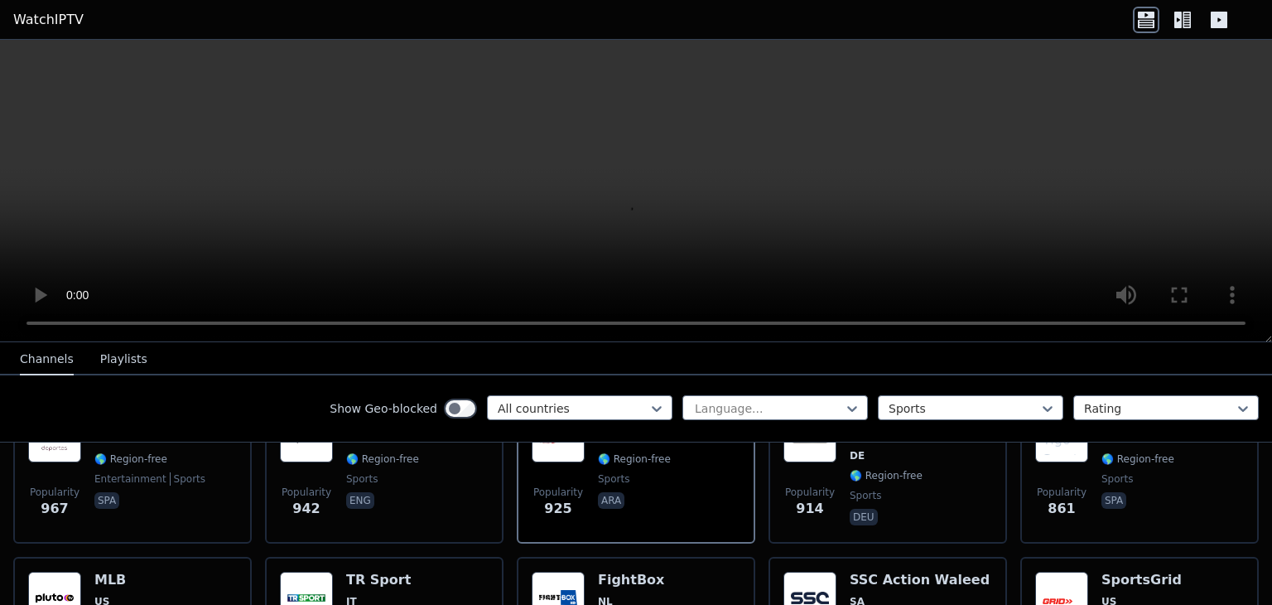
drag, startPoint x: 1255, startPoint y: 468, endPoint x: 1255, endPoint y: 505, distance: 37.3
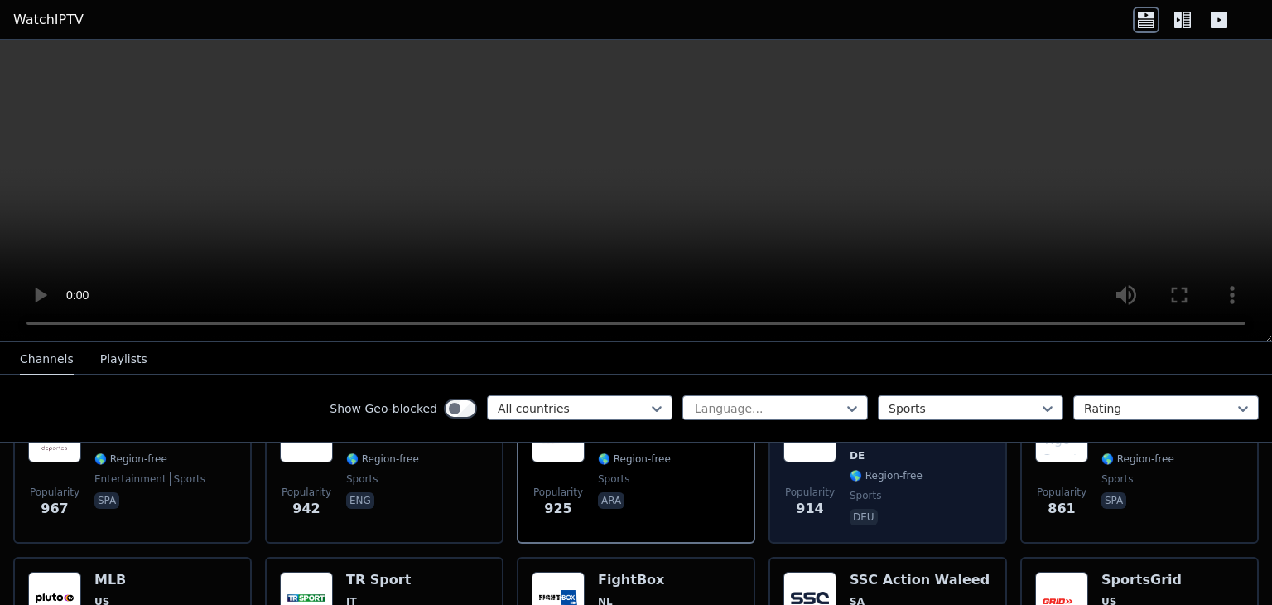
click at [945, 509] on div "More Than Sports TV DE 🌎 Region-free sports deu" at bounding box center [921, 468] width 142 height 119
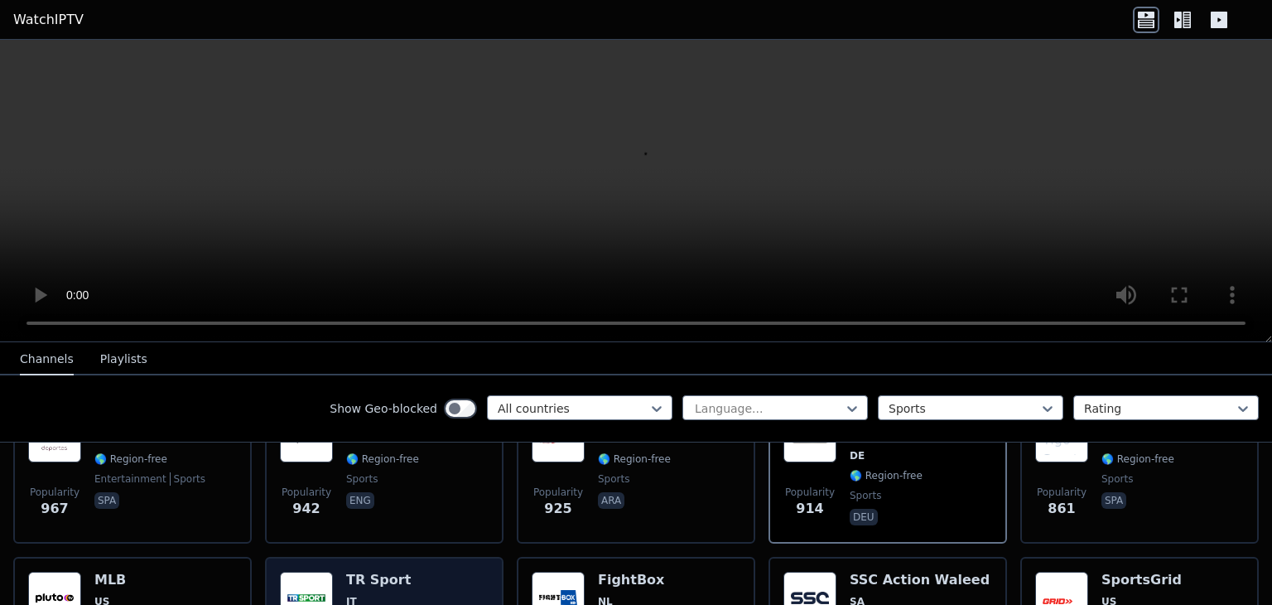
click at [359, 571] on h6 "TR Sport" at bounding box center [382, 579] width 73 height 17
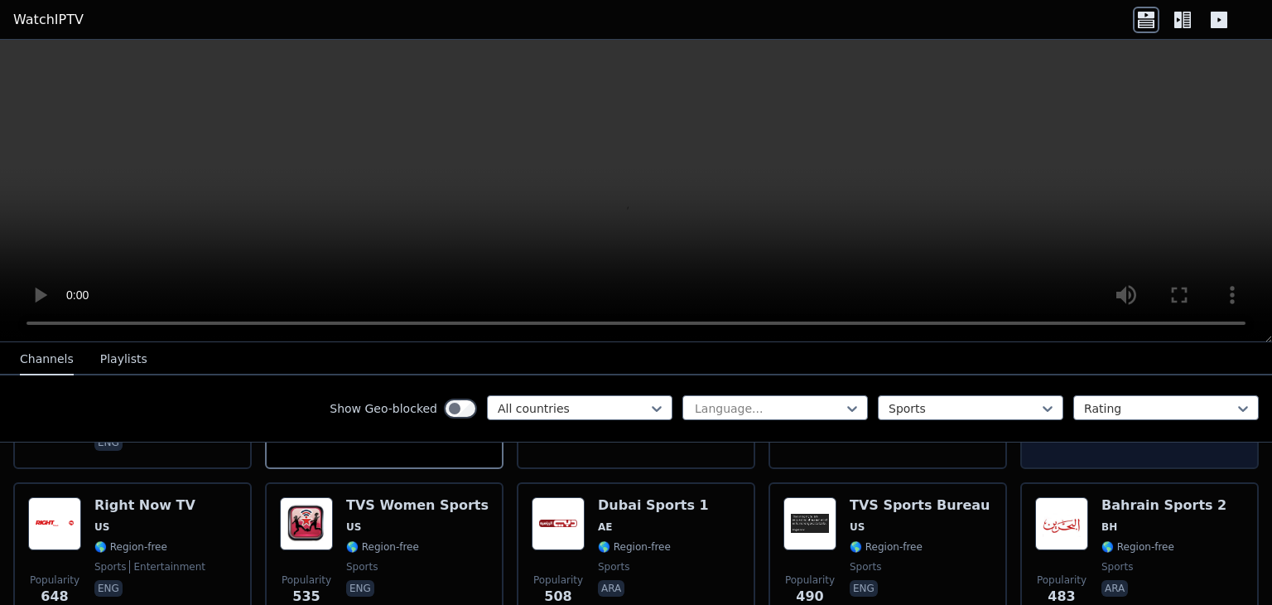
scroll to position [1137, 0]
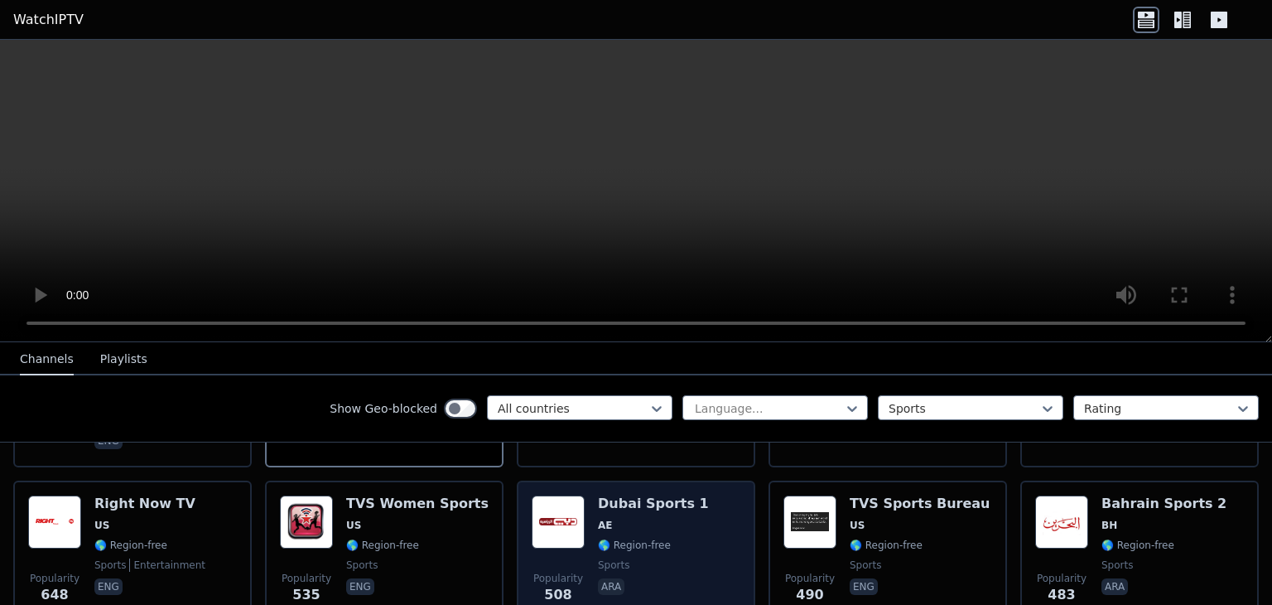
click at [599, 538] on span "🌎 Region-free" at bounding box center [634, 544] width 73 height 13
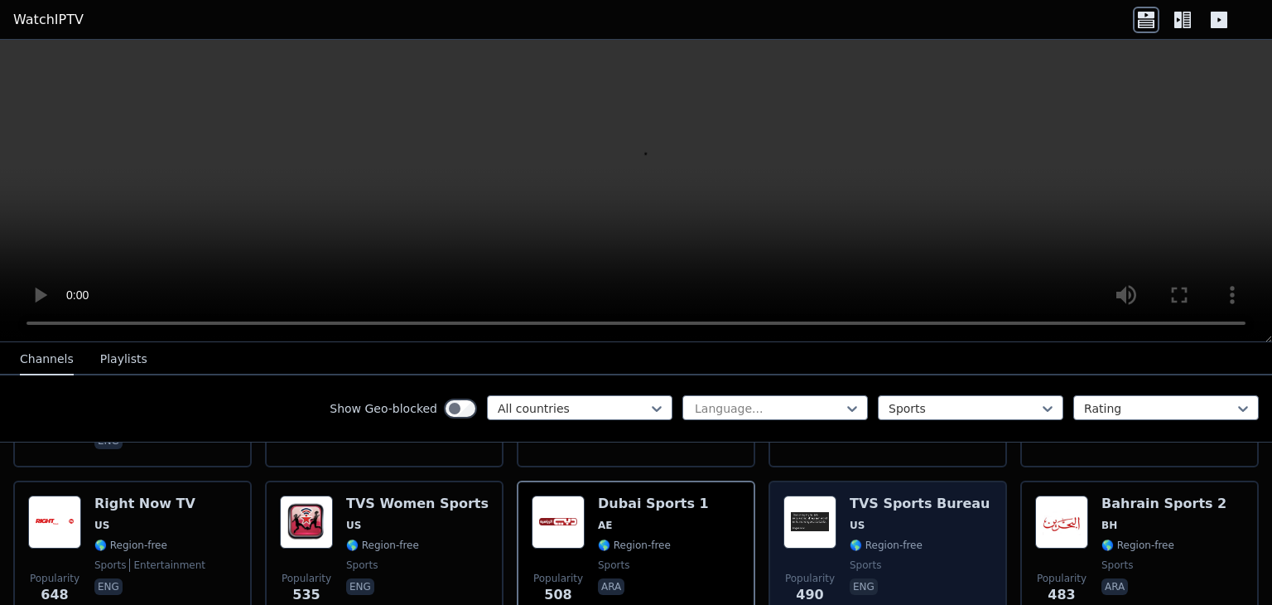
click at [907, 518] on span "US" at bounding box center [920, 524] width 141 height 13
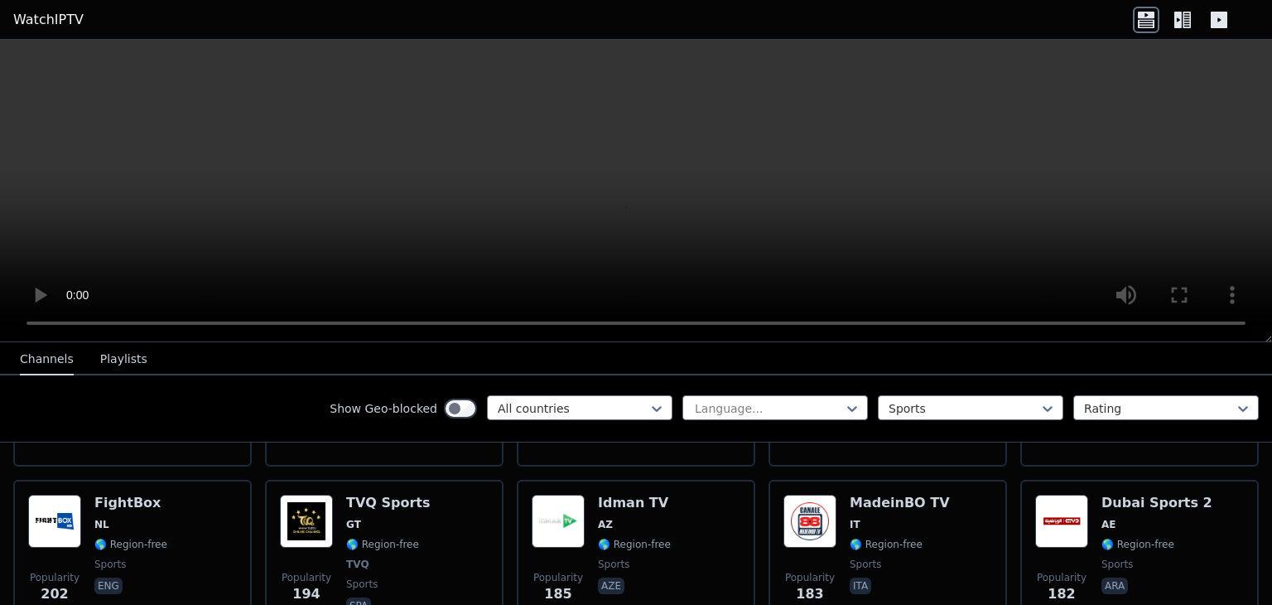
drag, startPoint x: 1245, startPoint y: 467, endPoint x: 1247, endPoint y: 504, distance: 36.5
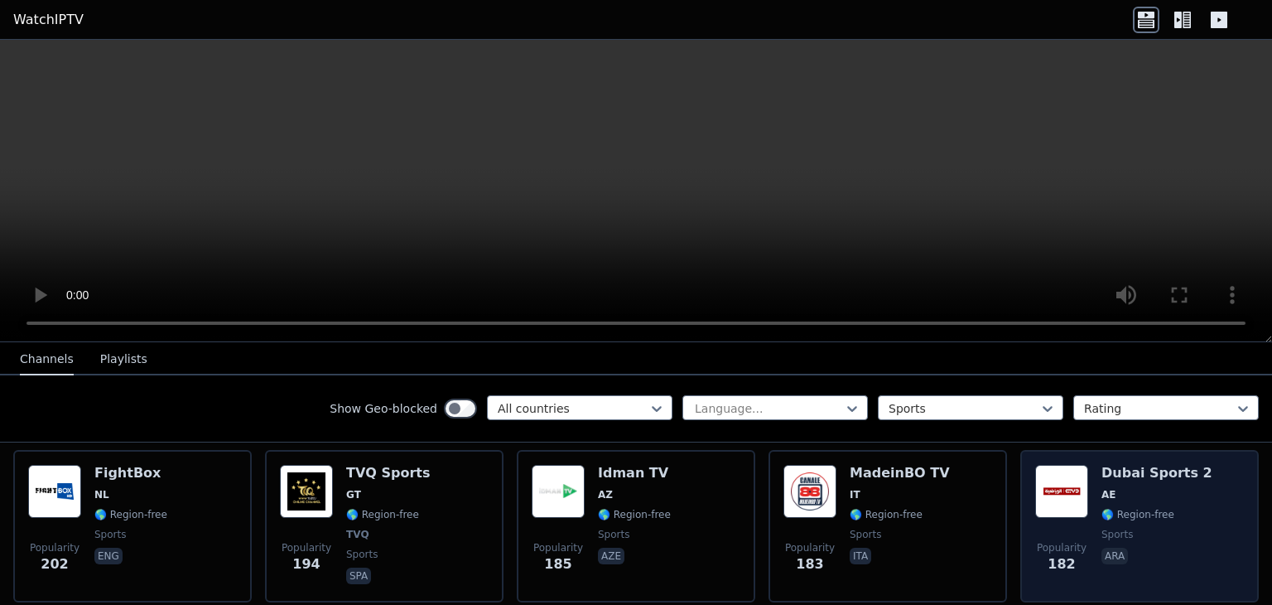
drag, startPoint x: 1247, startPoint y: 506, endPoint x: 1242, endPoint y: 543, distance: 37.6
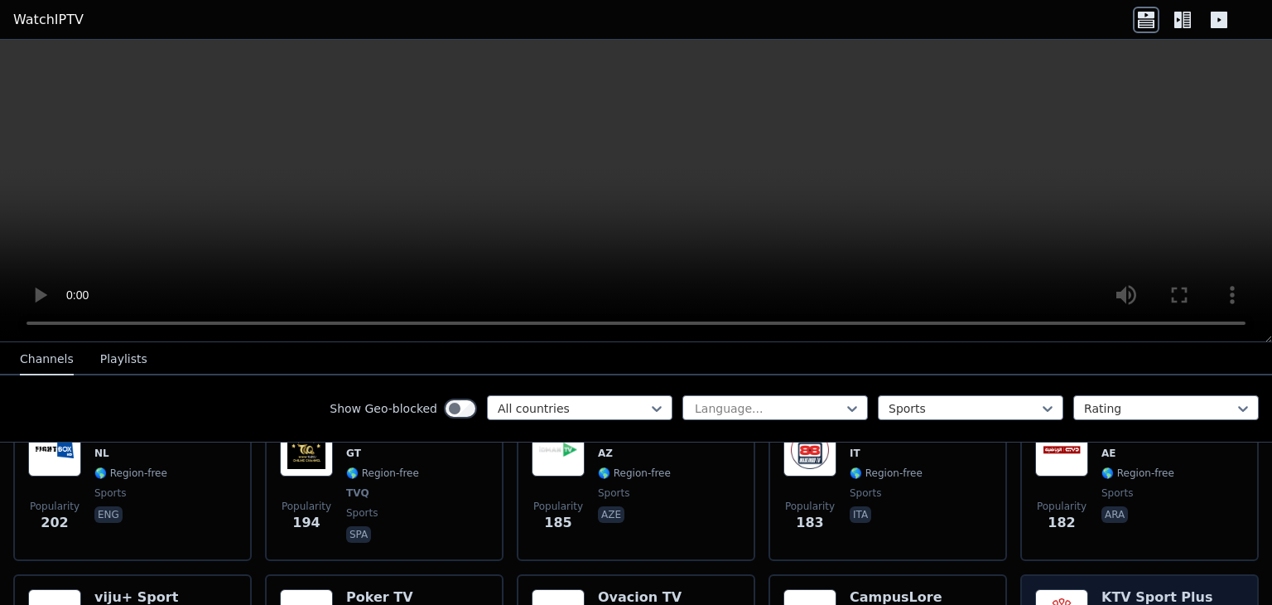
drag, startPoint x: 1242, startPoint y: 547, endPoint x: 1223, endPoint y: 597, distance: 53.2
